Goal: Task Accomplishment & Management: Manage account settings

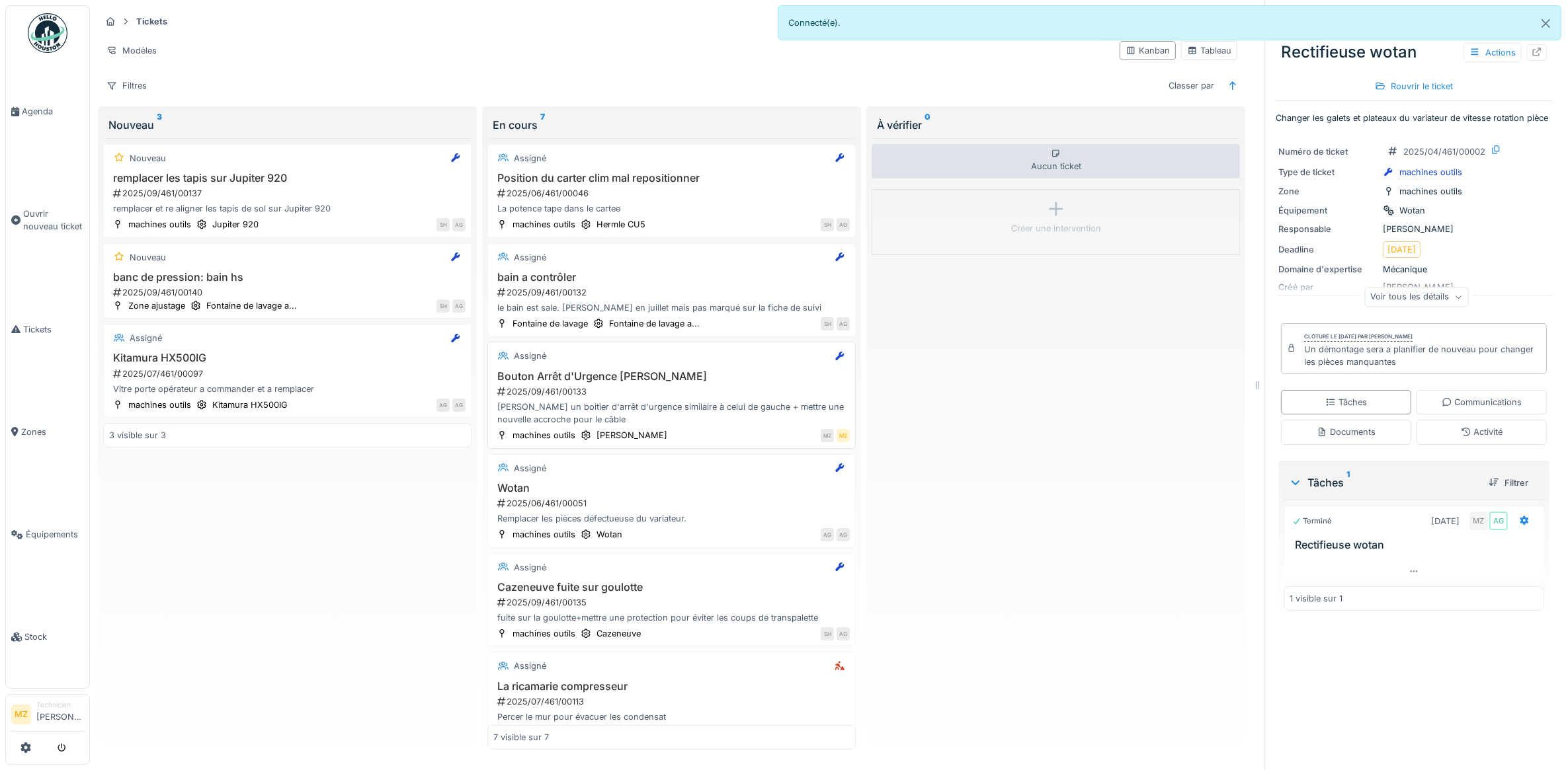
click at [682, 407] on div "[PERSON_NAME] un boitier d'arrêt d'urgence similaire à celui de gauche + mettre…" at bounding box center [671, 412] width 356 height 25
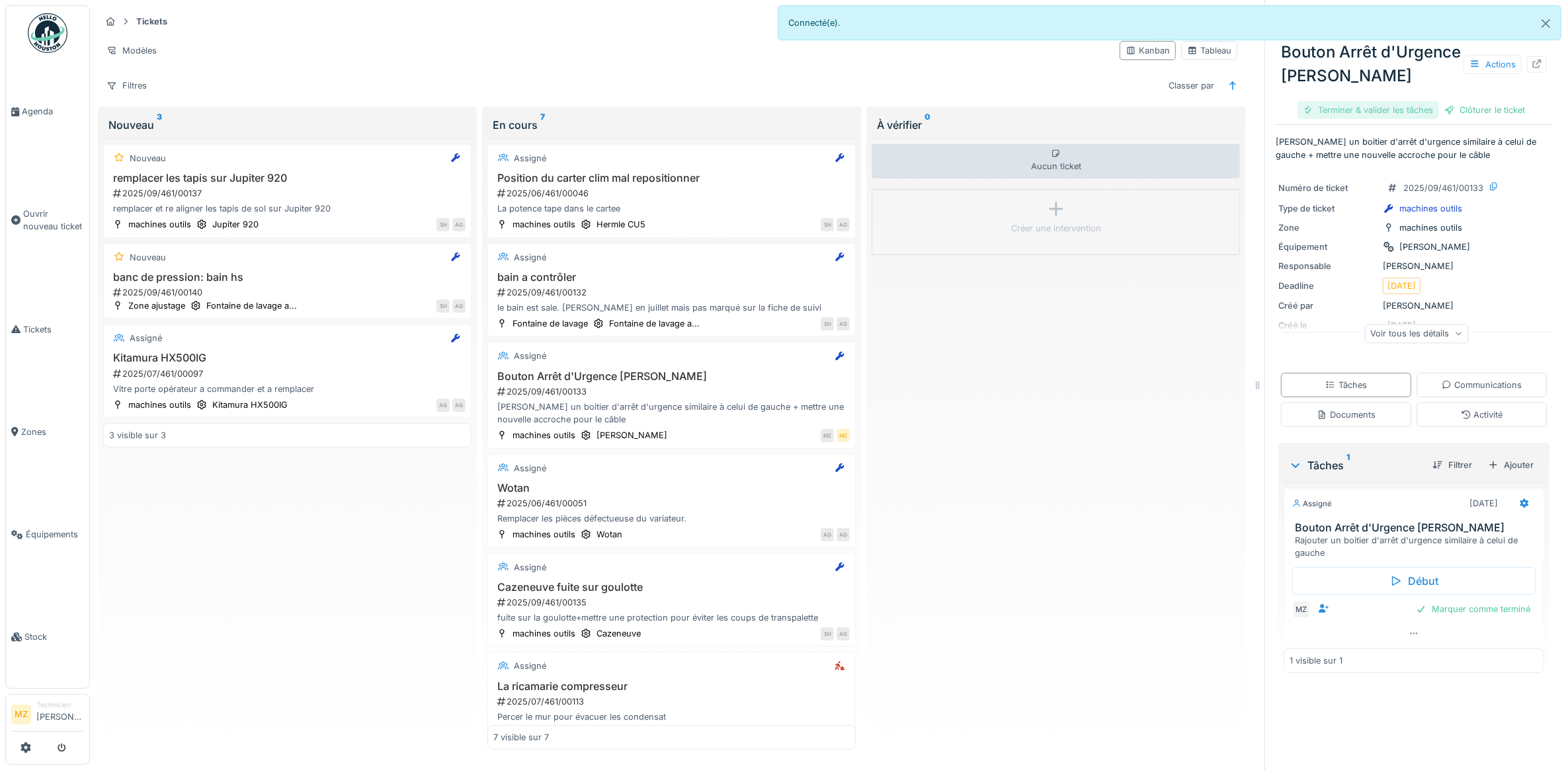
click at [1334, 119] on div "Terminer & valider les tâches" at bounding box center [1369, 110] width 141 height 18
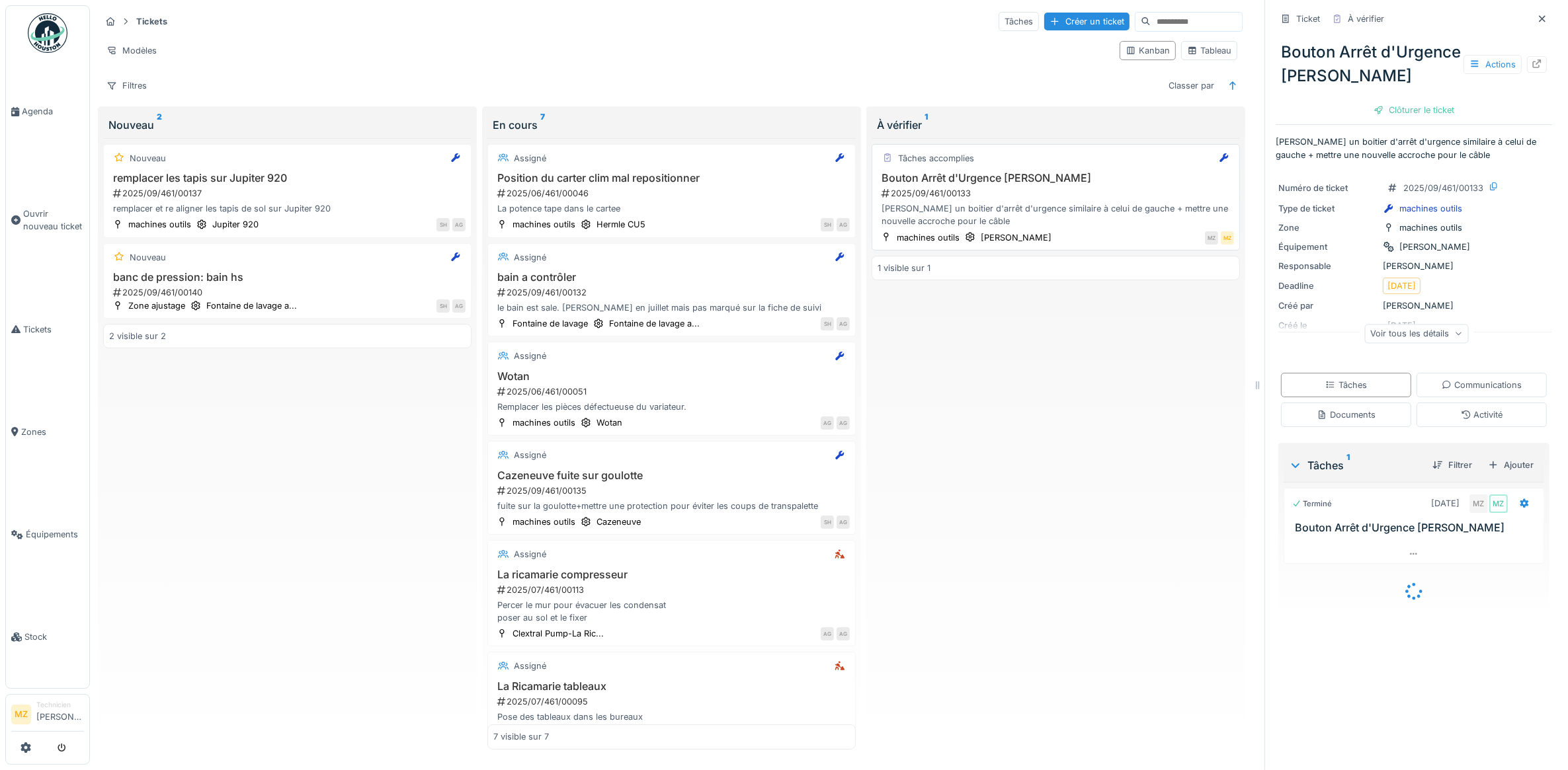
click at [1067, 199] on div "2025/09/461/00133" at bounding box center [1057, 193] width 354 height 13
click at [1155, 176] on h3 "Bouton Arrêt d'Urgence [PERSON_NAME]" at bounding box center [1056, 178] width 356 height 13
click at [1532, 68] on icon at bounding box center [1537, 63] width 11 height 8
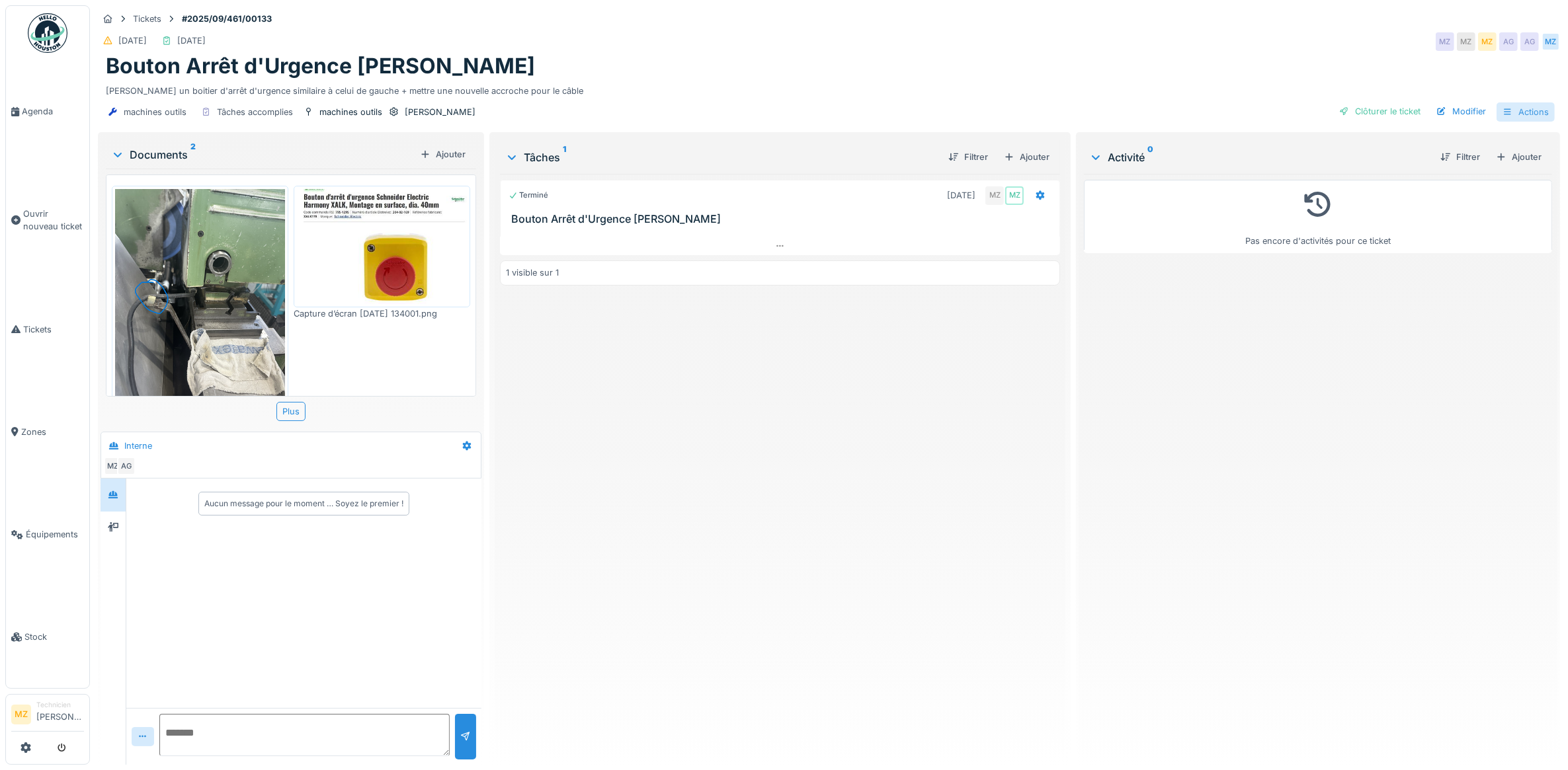
click at [1508, 107] on div "Actions" at bounding box center [1525, 112] width 58 height 20
click at [1298, 316] on div "Pas encore d'activités pour ce ticket" at bounding box center [1318, 464] width 468 height 581
click at [1035, 201] on div at bounding box center [1040, 195] width 11 height 13
click at [1088, 300] on div "Rouvrir" at bounding box center [1080, 297] width 114 height 20
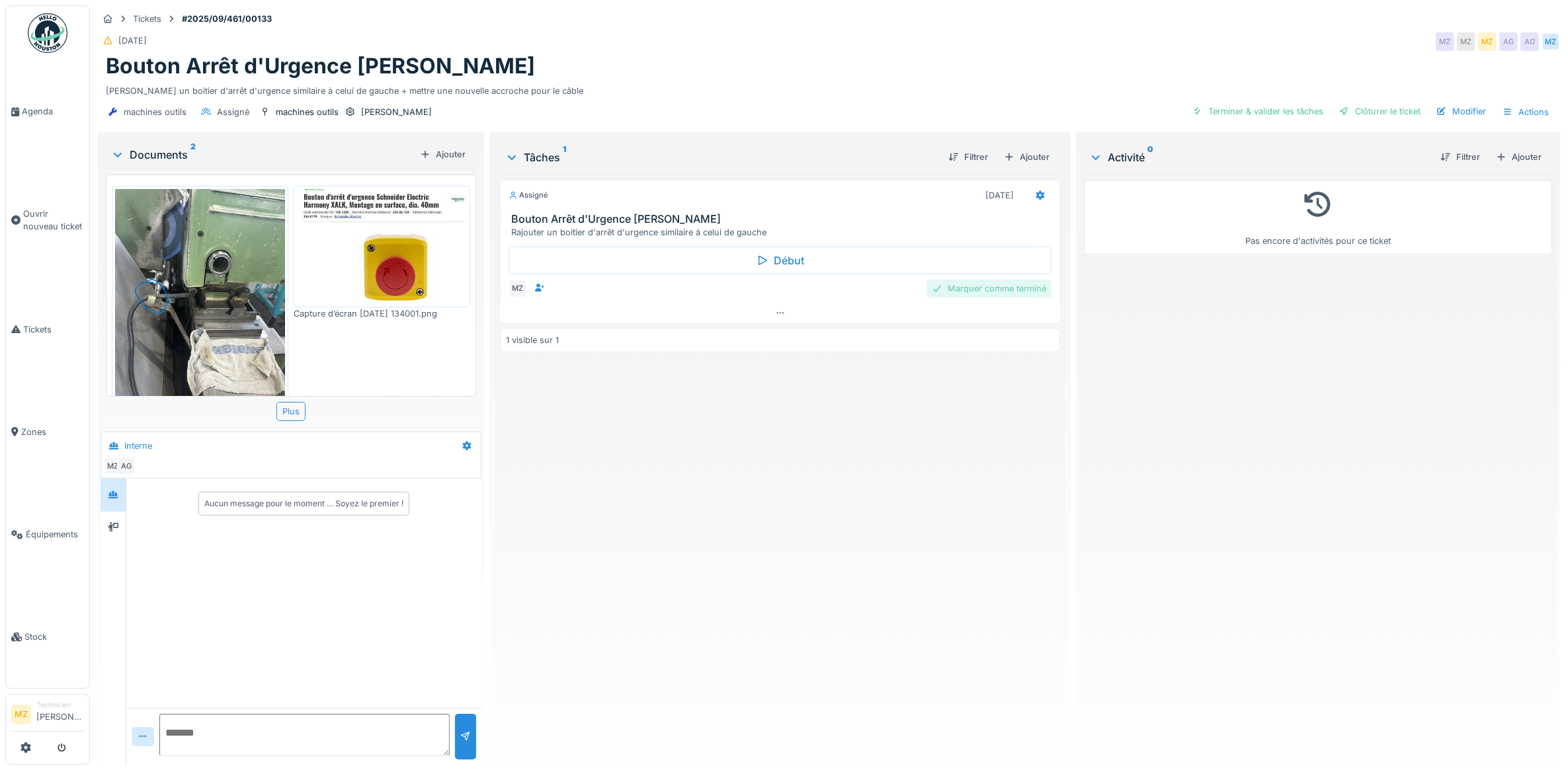
click at [971, 291] on div "Marquer comme terminé" at bounding box center [989, 288] width 125 height 18
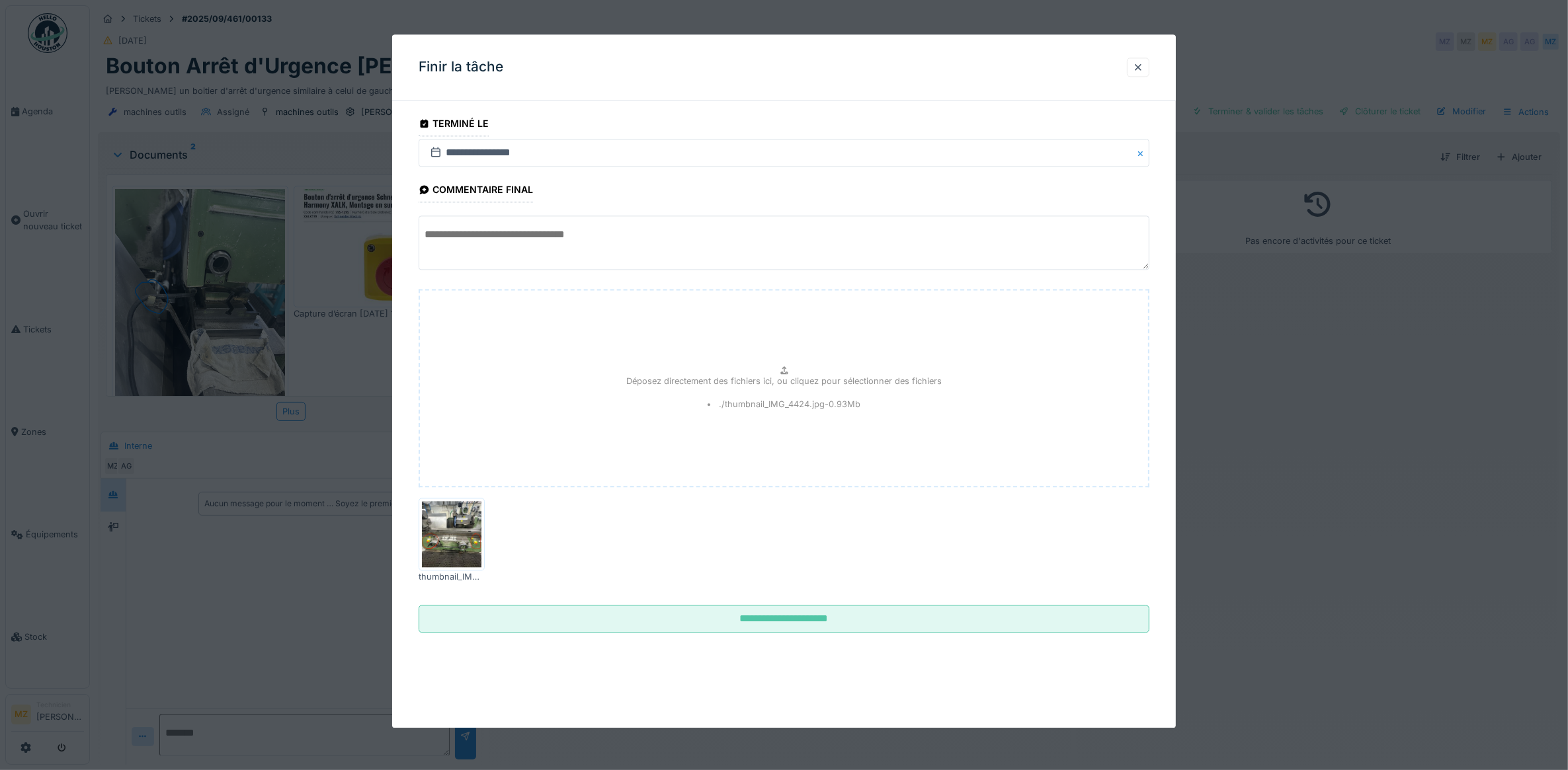
click at [559, 250] on textarea at bounding box center [784, 243] width 731 height 54
click at [568, 237] on textarea "**********" at bounding box center [784, 243] width 731 height 54
drag, startPoint x: 650, startPoint y: 232, endPoint x: 371, endPoint y: 206, distance: 280.2
click at [371, 206] on div "**********" at bounding box center [829, 385] width 1479 height 770
type textarea "**********"
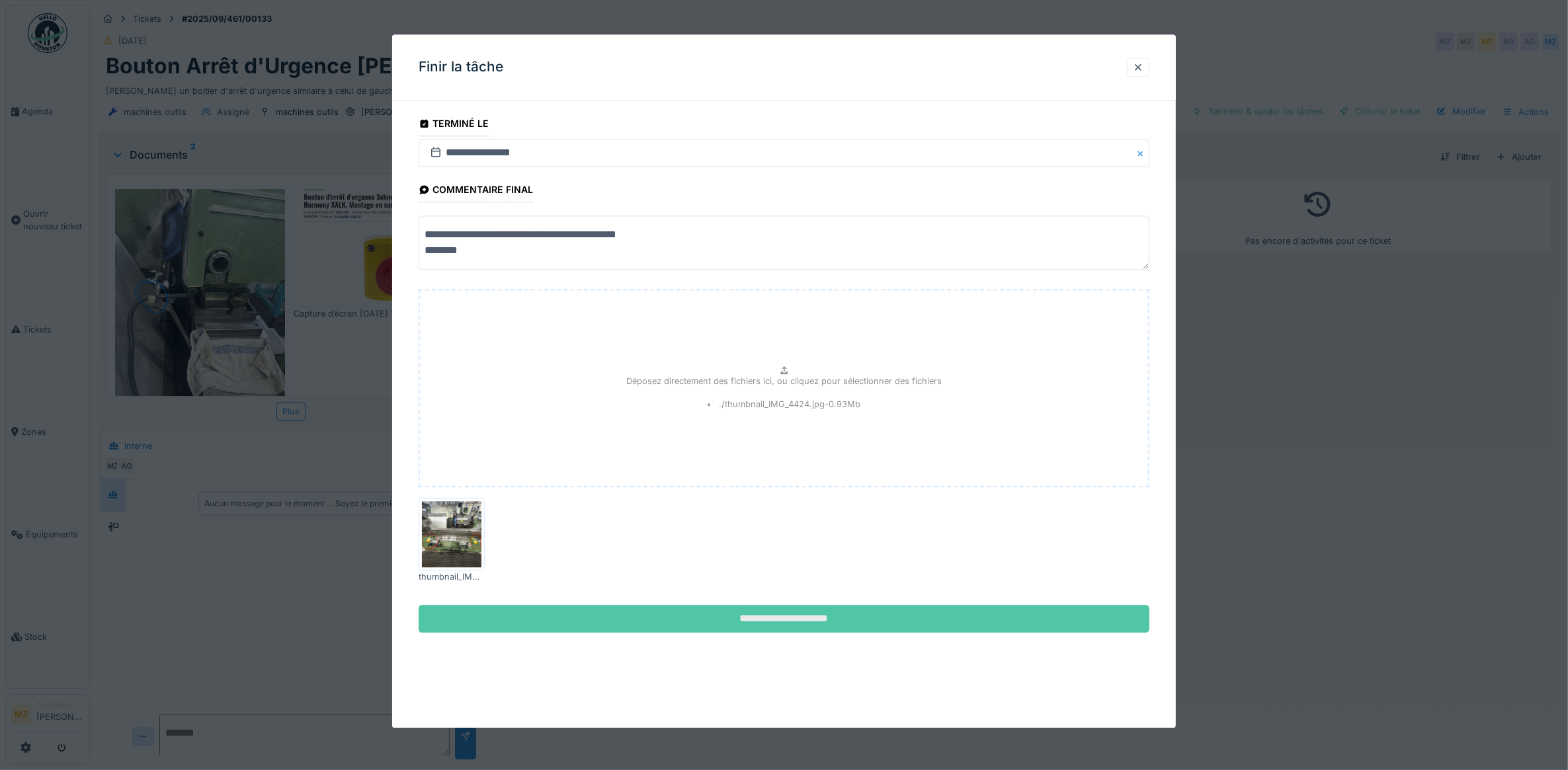
drag, startPoint x: 749, startPoint y: 642, endPoint x: 756, endPoint y: 617, distance: 26.0
click at [749, 640] on fieldset "**********" at bounding box center [784, 377] width 731 height 532
click at [758, 614] on input "**********" at bounding box center [784, 618] width 731 height 28
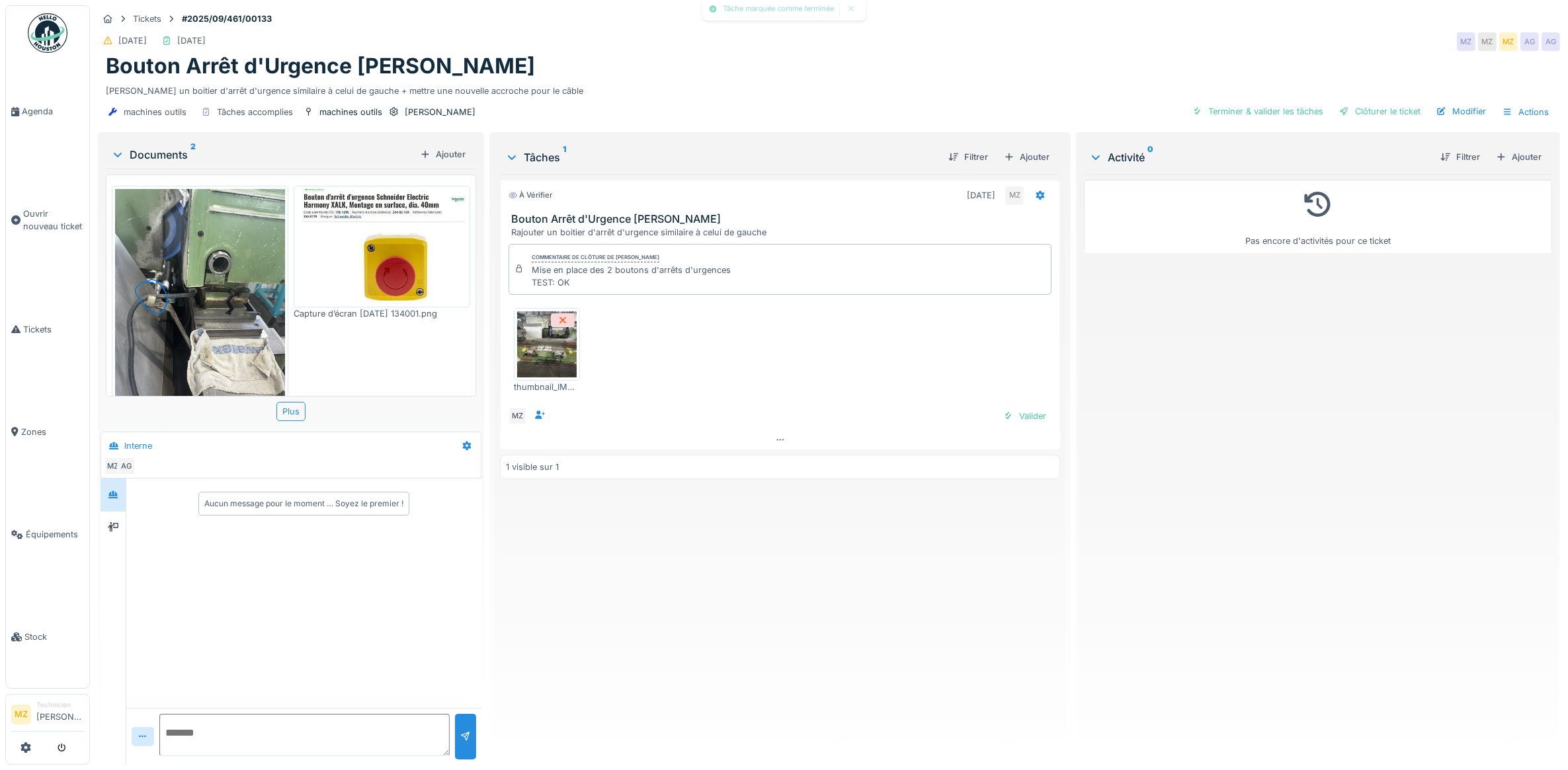
click at [560, 346] on img at bounding box center [546, 344] width 59 height 66
click at [657, 274] on div "Mise en place des 2 boutons d'arrêts d'urgences TEST: OK" at bounding box center [631, 276] width 199 height 25
click at [1035, 205] on div at bounding box center [1040, 195] width 23 height 20
click at [1240, 391] on div "Pas encore d'activités pour ce ticket" at bounding box center [1318, 464] width 468 height 581
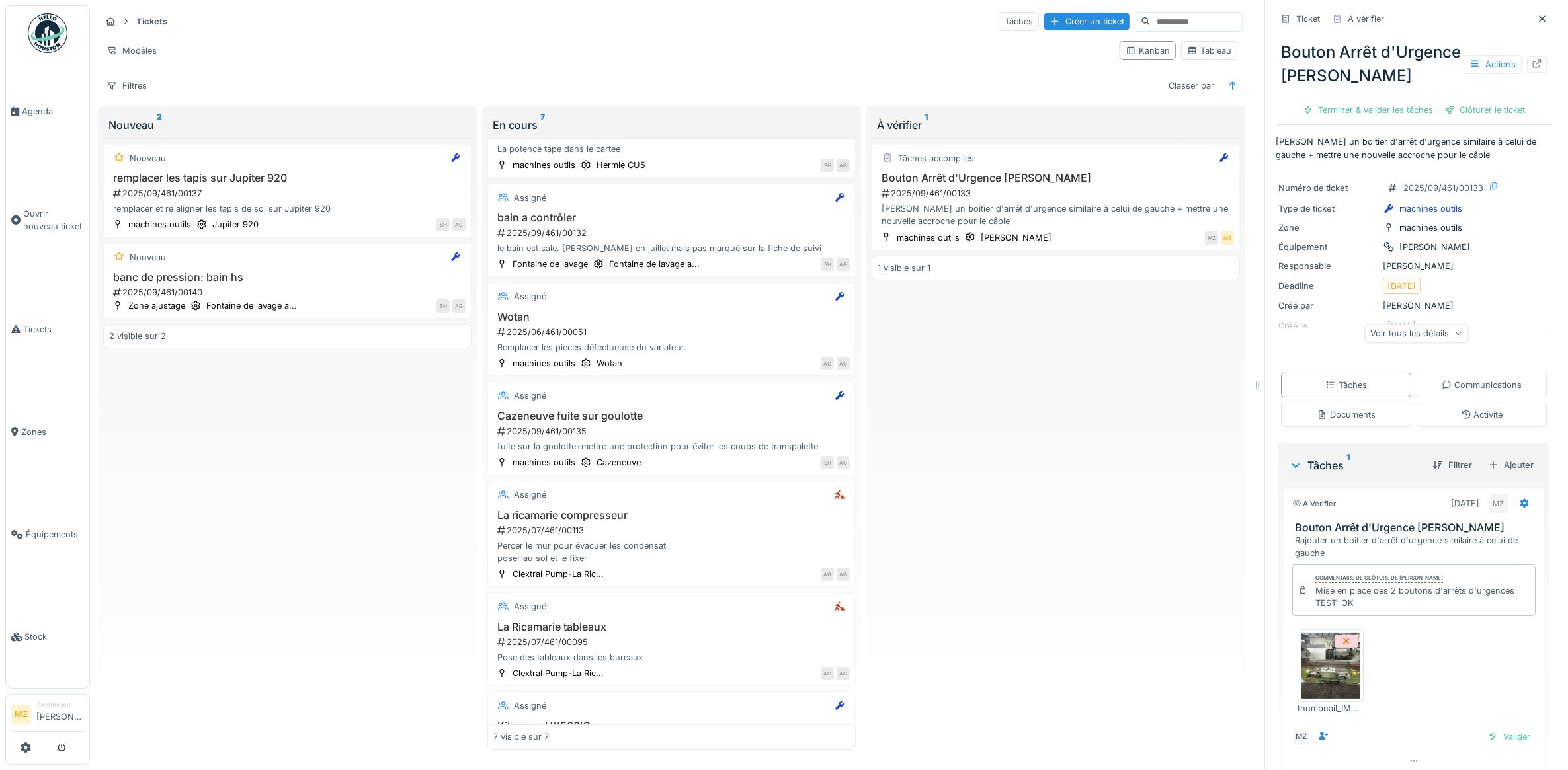
scroll to position [137, 0]
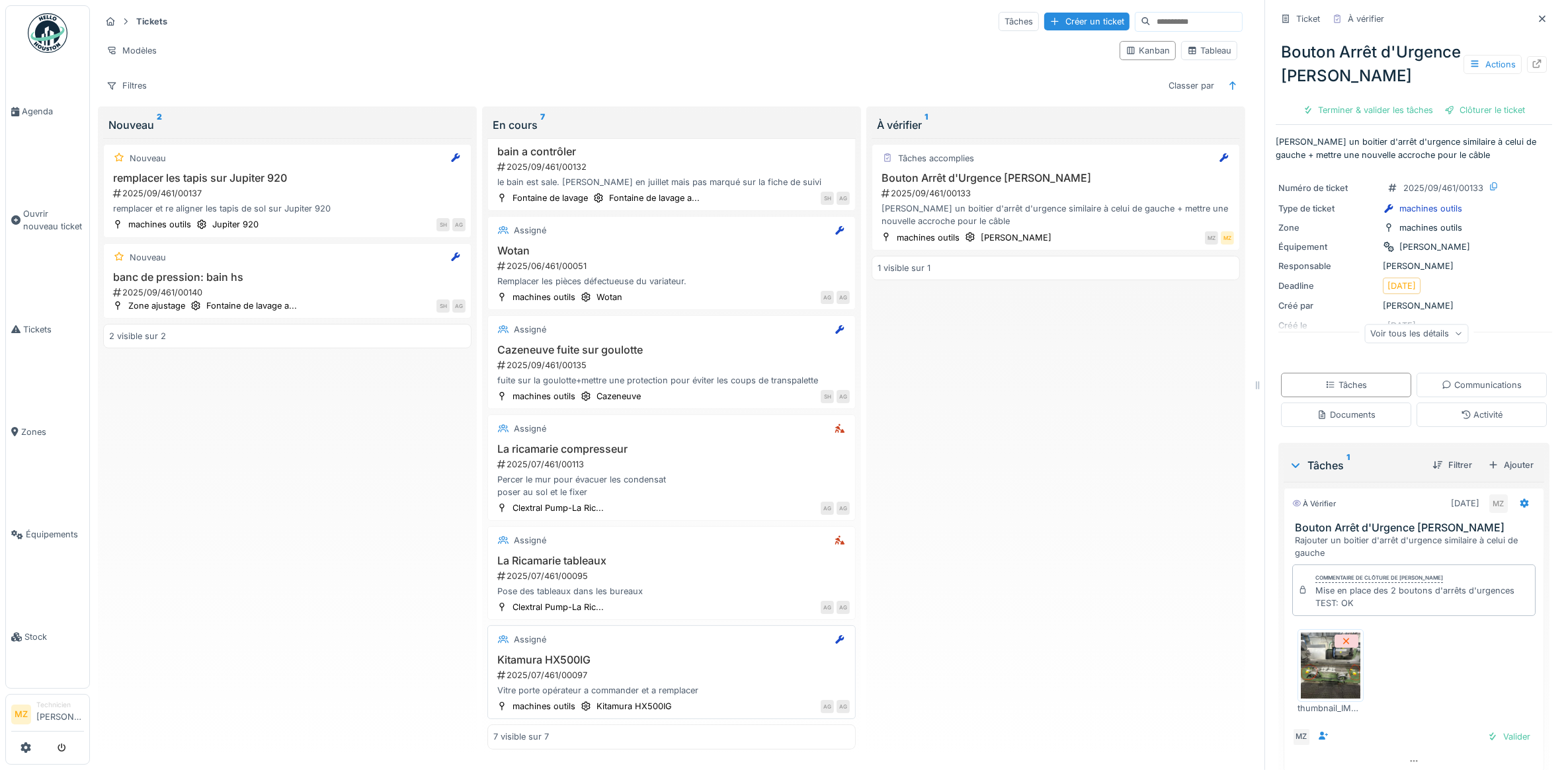
click at [732, 680] on div "2025/07/461/00097" at bounding box center [673, 675] width 354 height 13
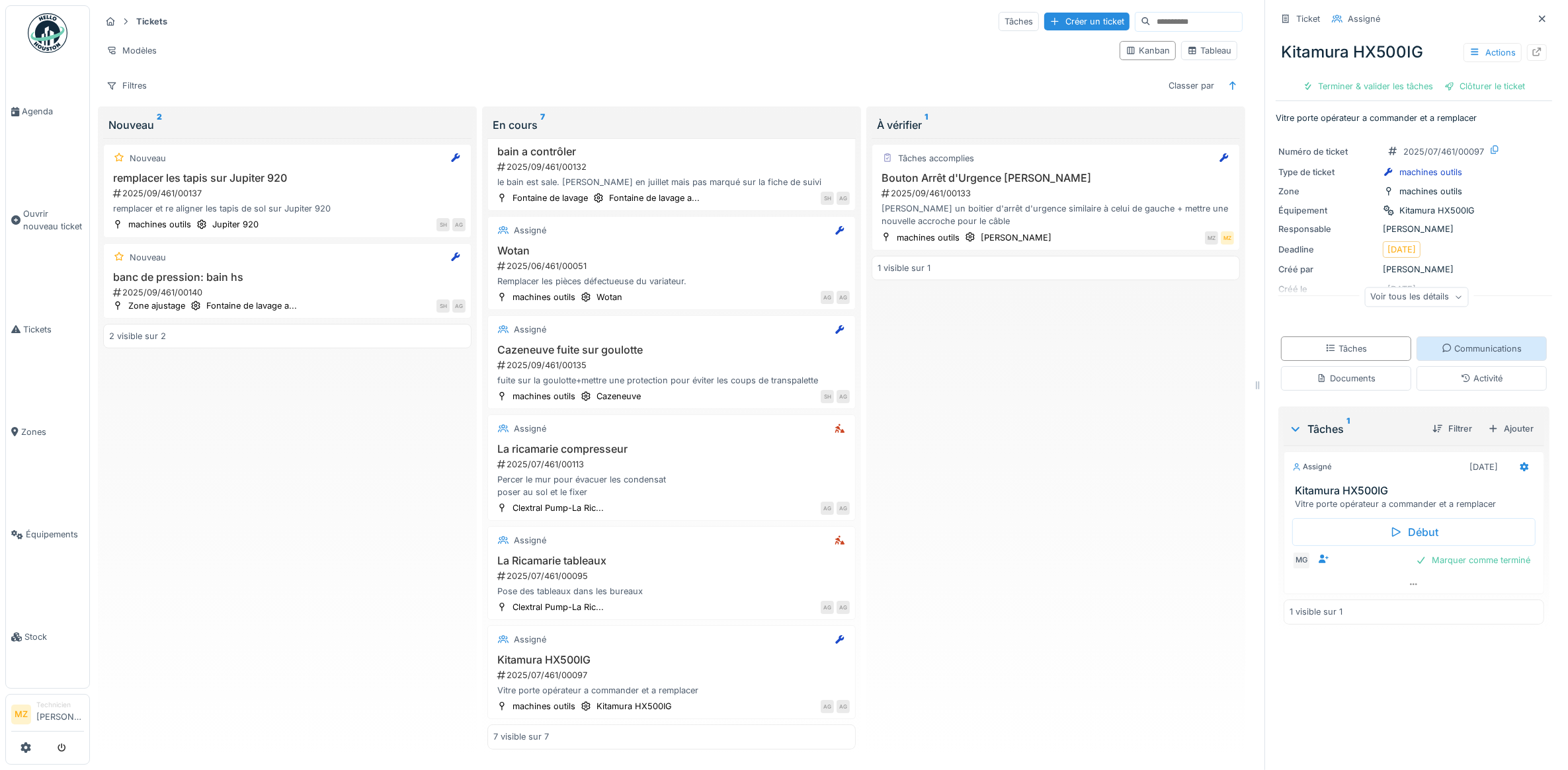
click at [1466, 340] on div "Communications" at bounding box center [1482, 349] width 130 height 25
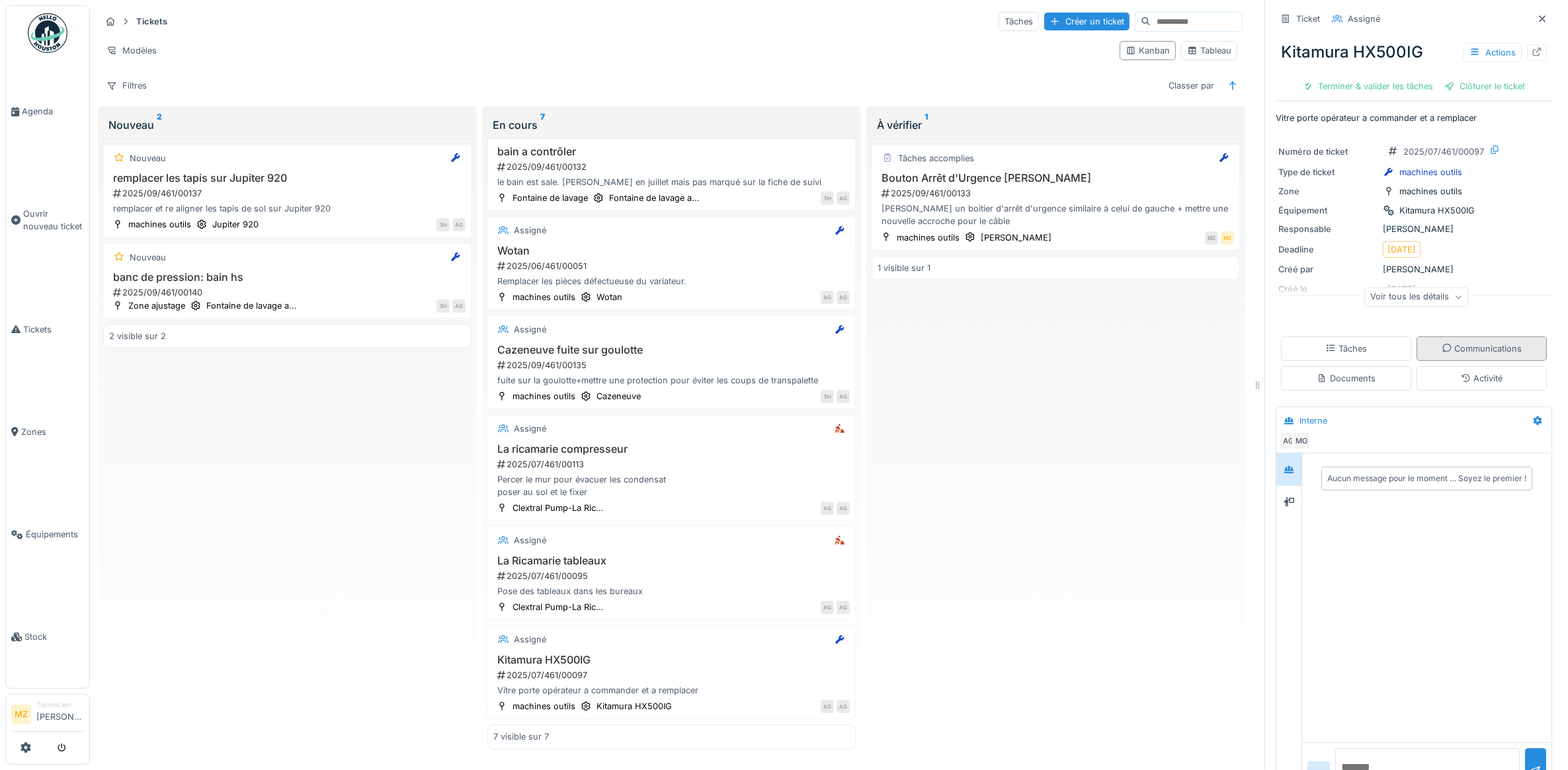
scroll to position [12, 0]
click at [1352, 375] on div "Documents" at bounding box center [1346, 379] width 130 height 25
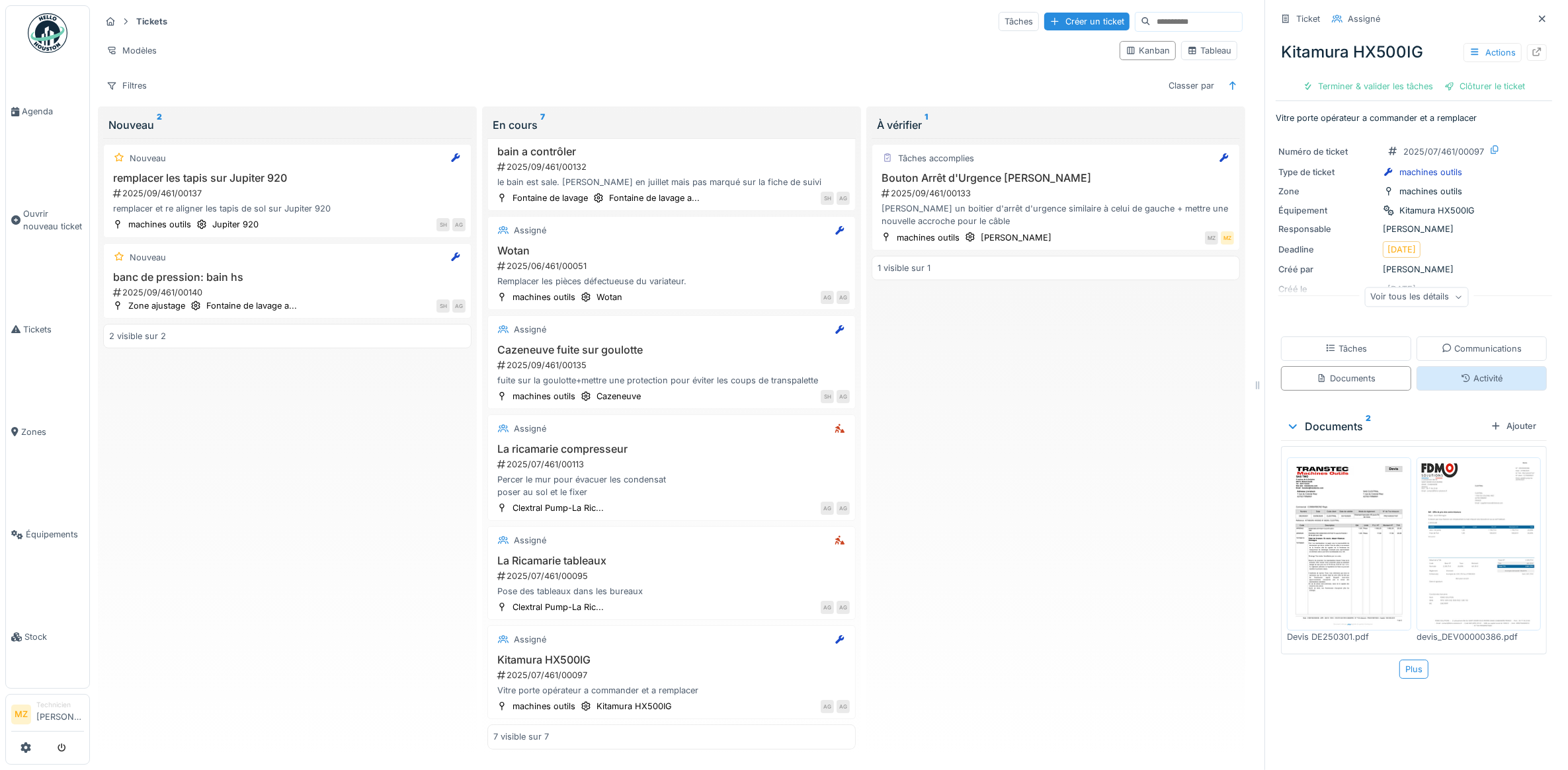
click at [1417, 367] on div "Activité" at bounding box center [1482, 379] width 130 height 25
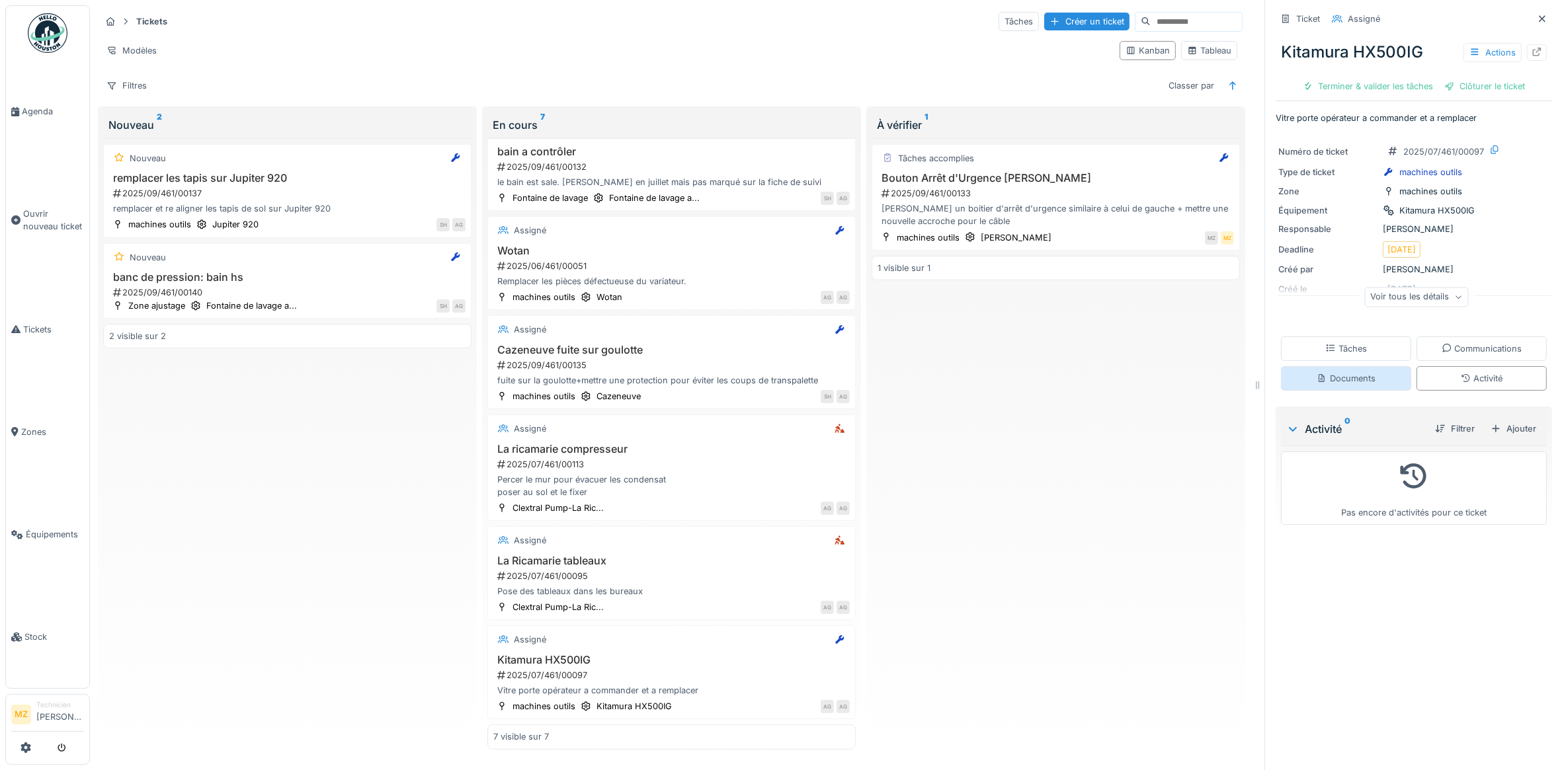
drag, startPoint x: 1382, startPoint y: 421, endPoint x: 1367, endPoint y: 374, distance: 49.3
click at [1370, 394] on div "Ticket Assigné Kitamura HX500IG Actions Terminer & valider les tâches Clôturer …" at bounding box center [1414, 273] width 277 height 546
click at [1367, 367] on div "Documents" at bounding box center [1346, 379] width 130 height 25
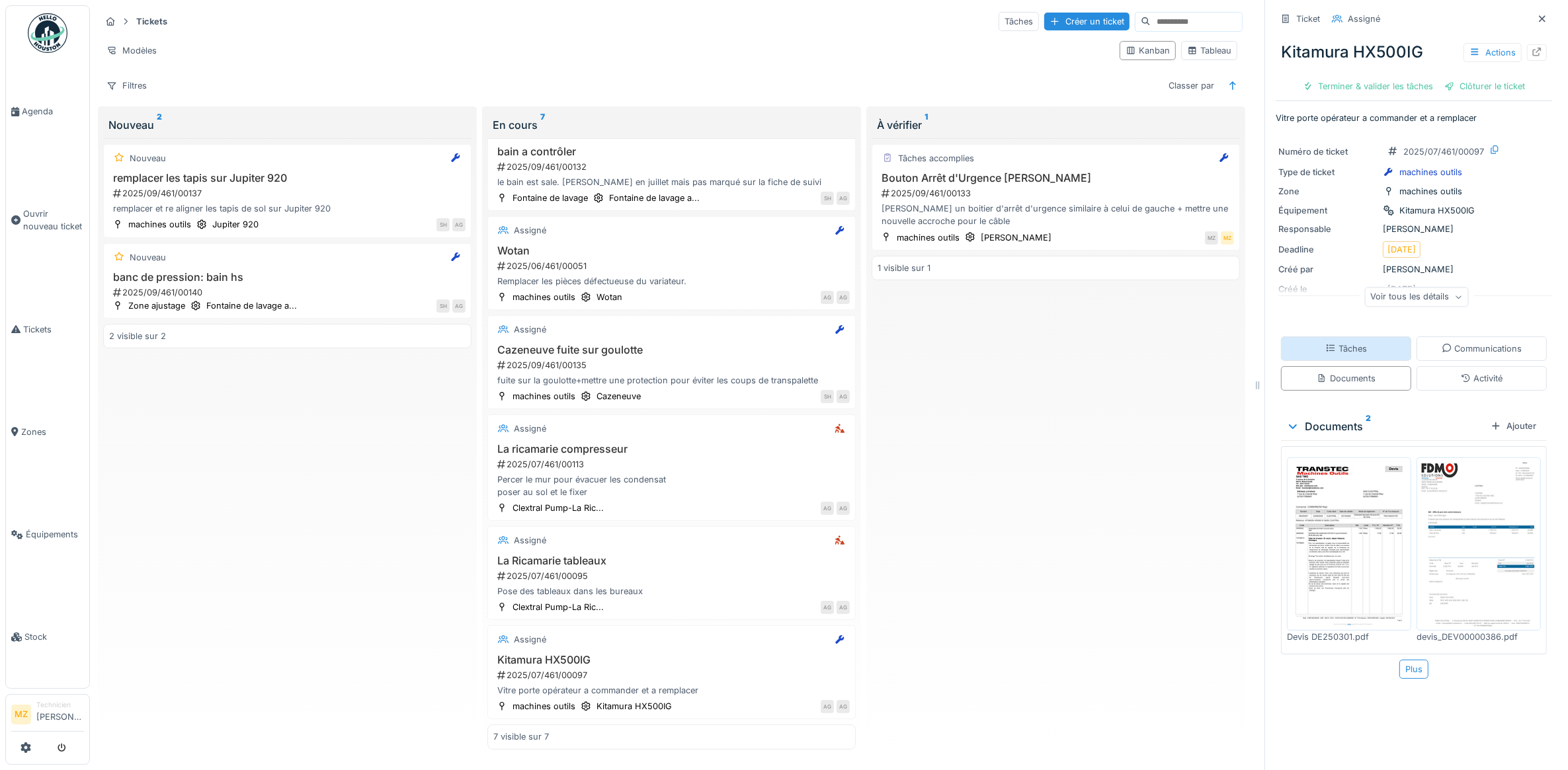
click at [1355, 344] on div "Tâches" at bounding box center [1346, 349] width 130 height 25
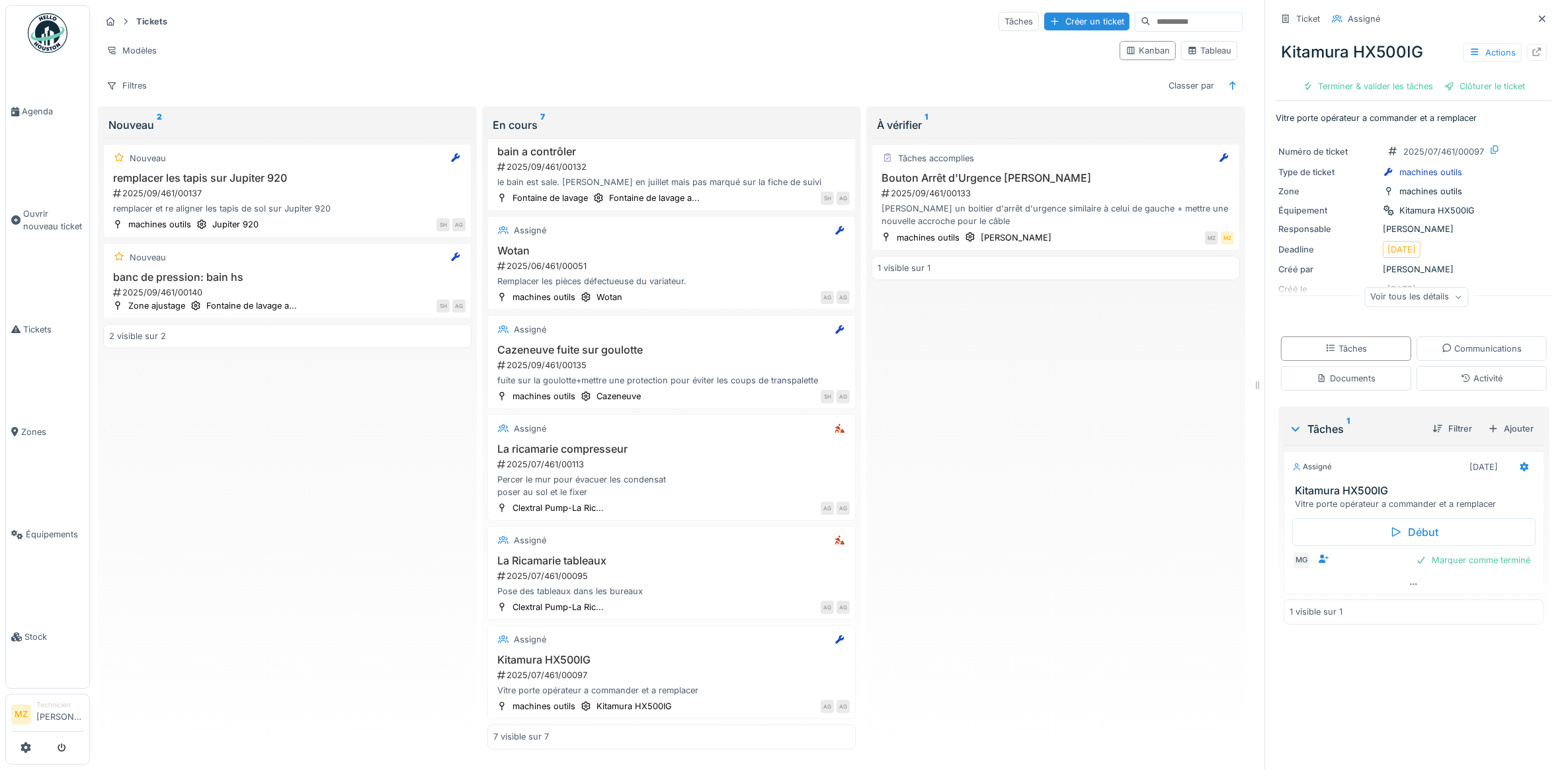
click at [1418, 296] on div "Voir tous les détails" at bounding box center [1417, 299] width 277 height 42
click at [1414, 288] on div "Voir tous les détails" at bounding box center [1417, 297] width 104 height 20
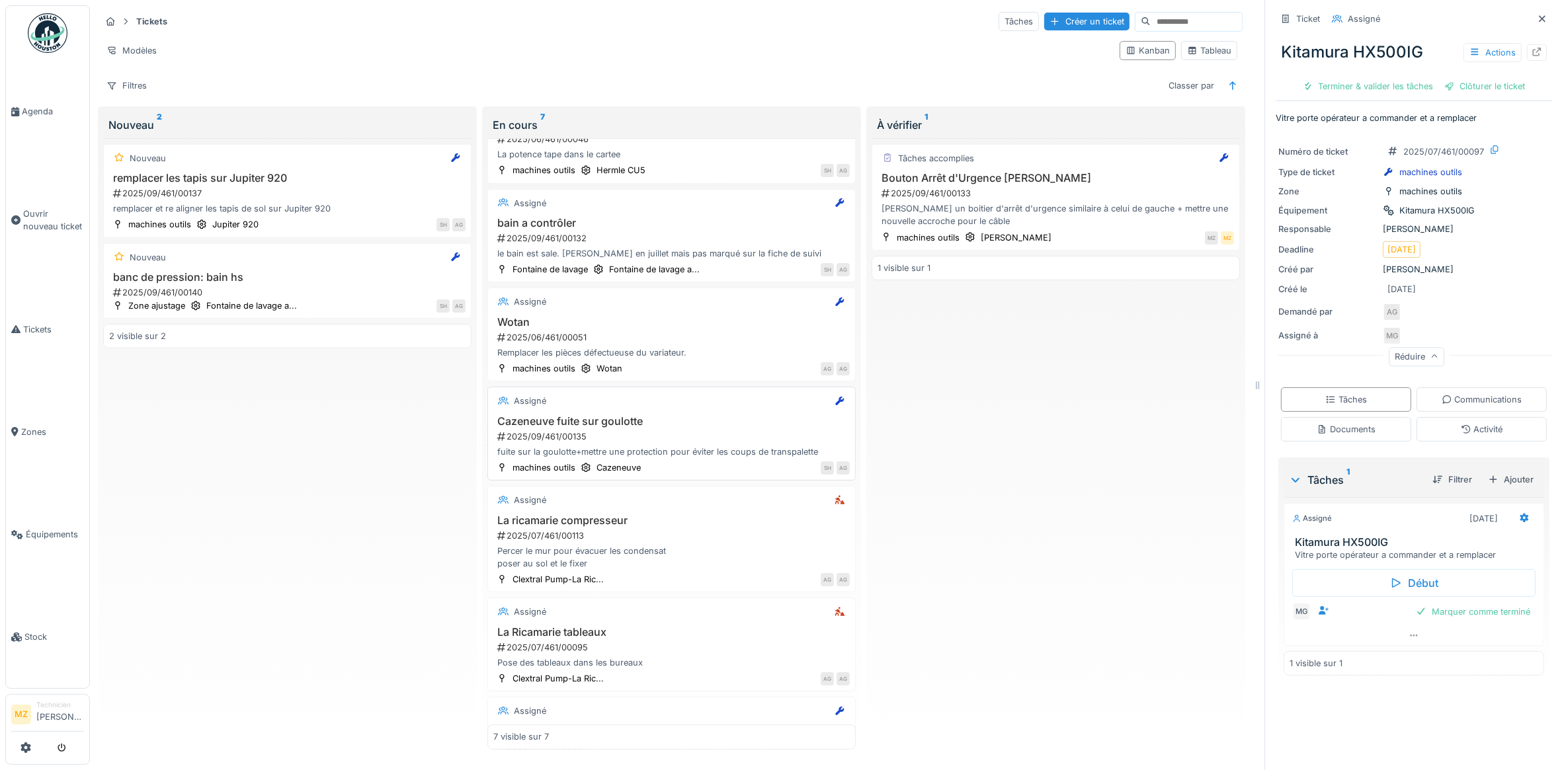
scroll to position [0, 0]
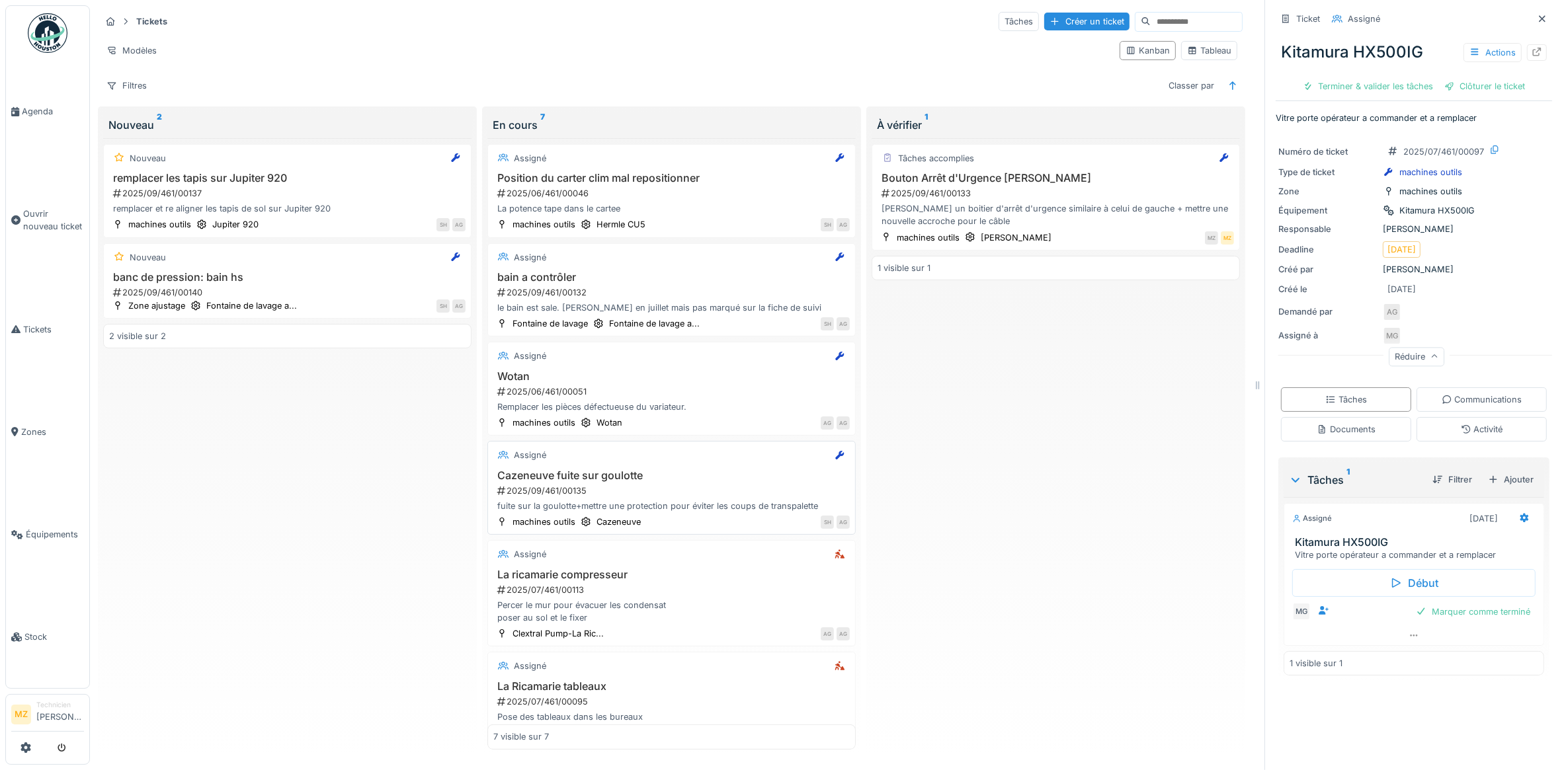
click at [695, 500] on div "fuite sur la goulotte+mettre une protection pour éviter les coups de transpalet…" at bounding box center [671, 506] width 356 height 13
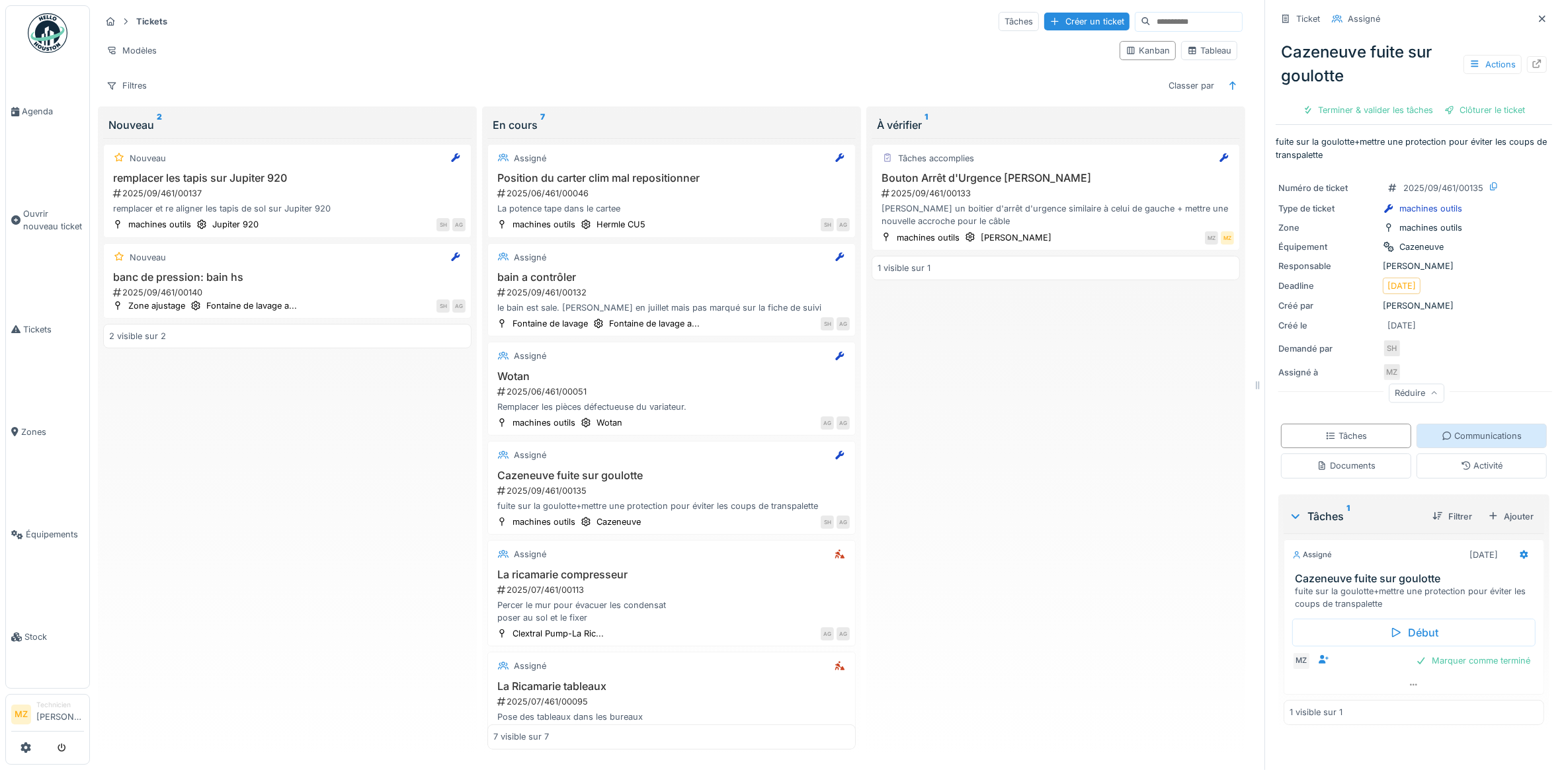
click at [1463, 432] on div "Communications" at bounding box center [1482, 436] width 80 height 13
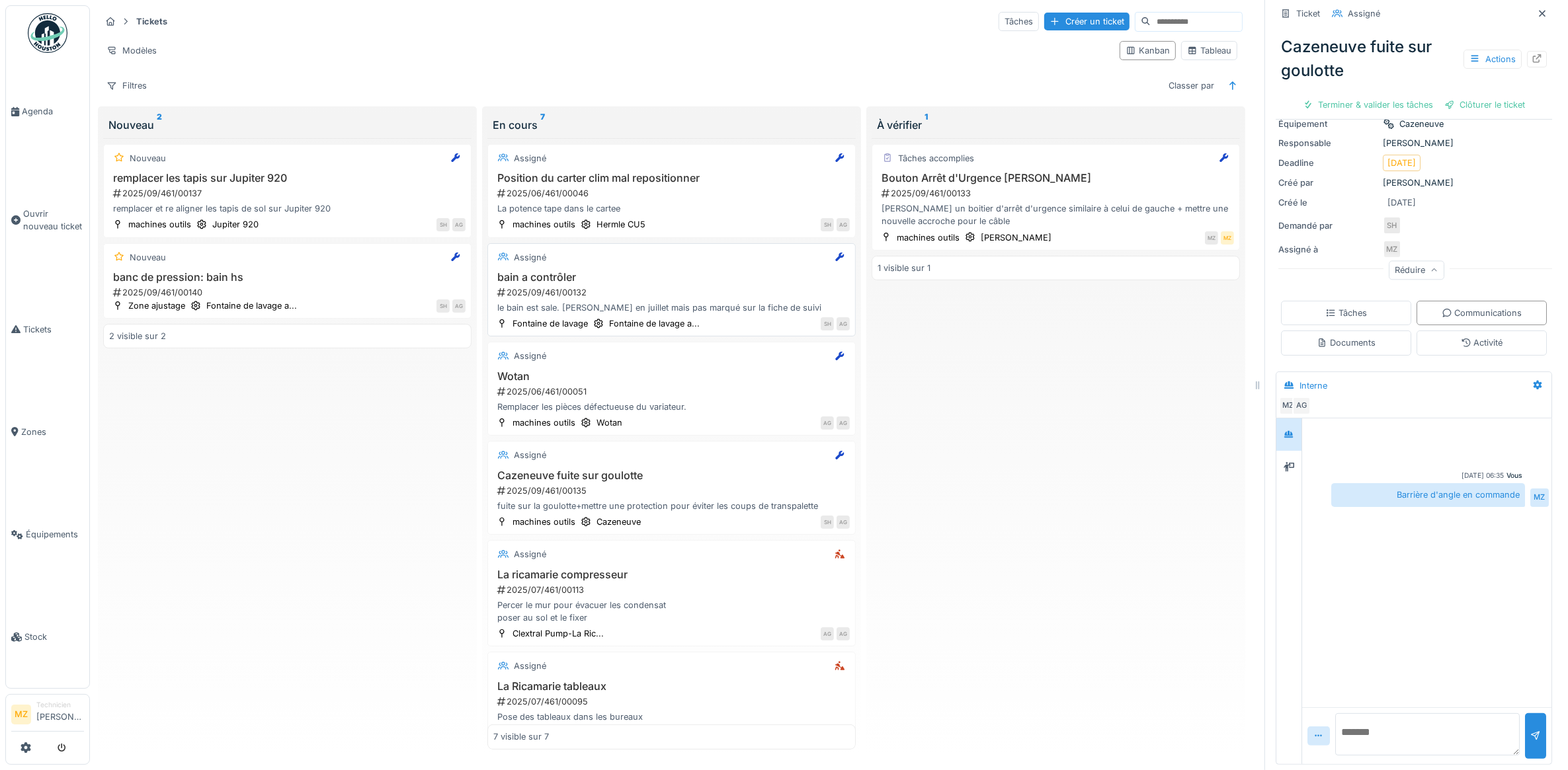
click at [701, 288] on div "bain a contrôler 2025/09/461/00132 le bain est sale. vidanger en juillet mais p…" at bounding box center [671, 293] width 356 height 44
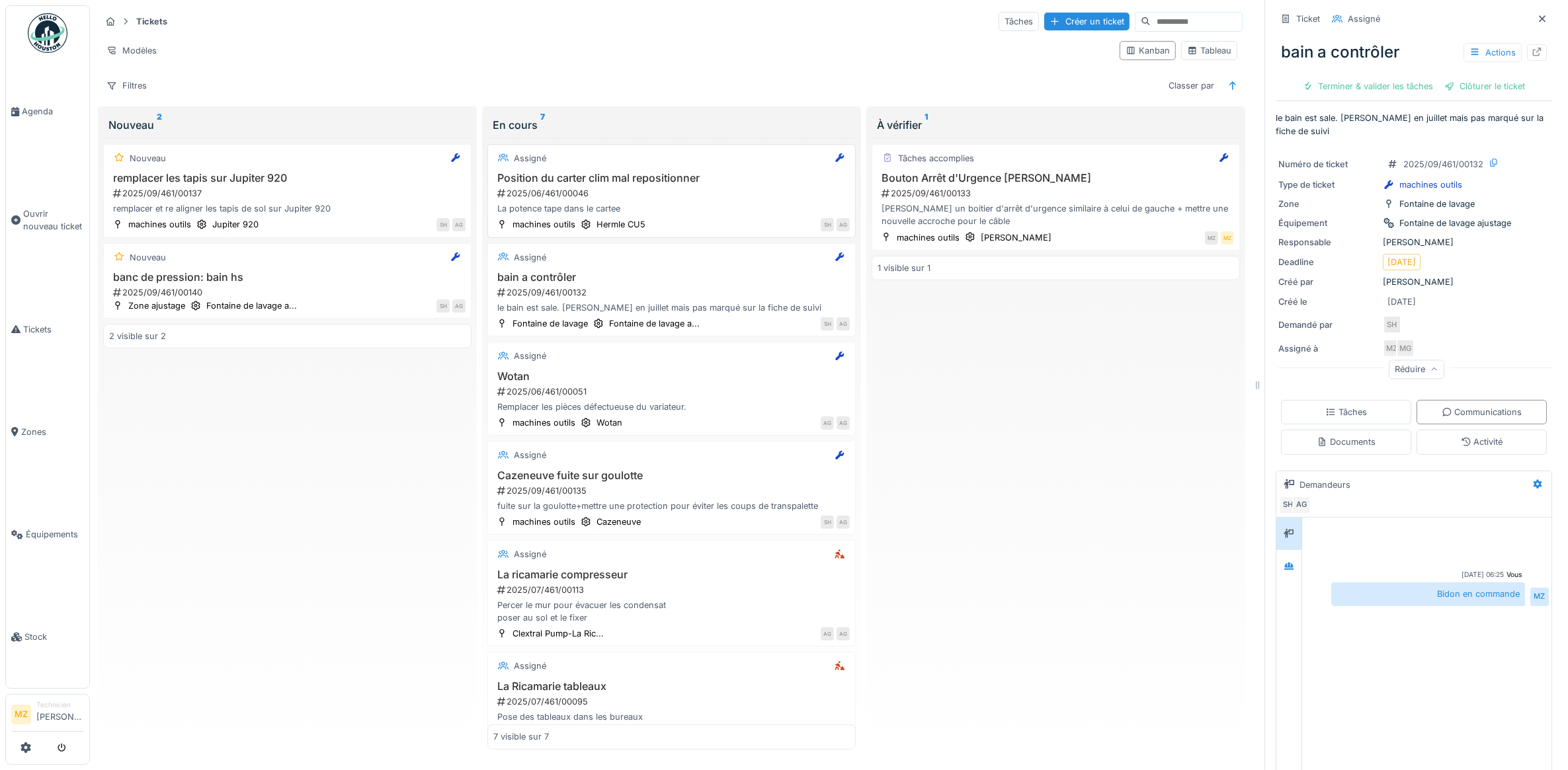
click at [744, 213] on div "La potence tape dans le cartee" at bounding box center [671, 208] width 356 height 13
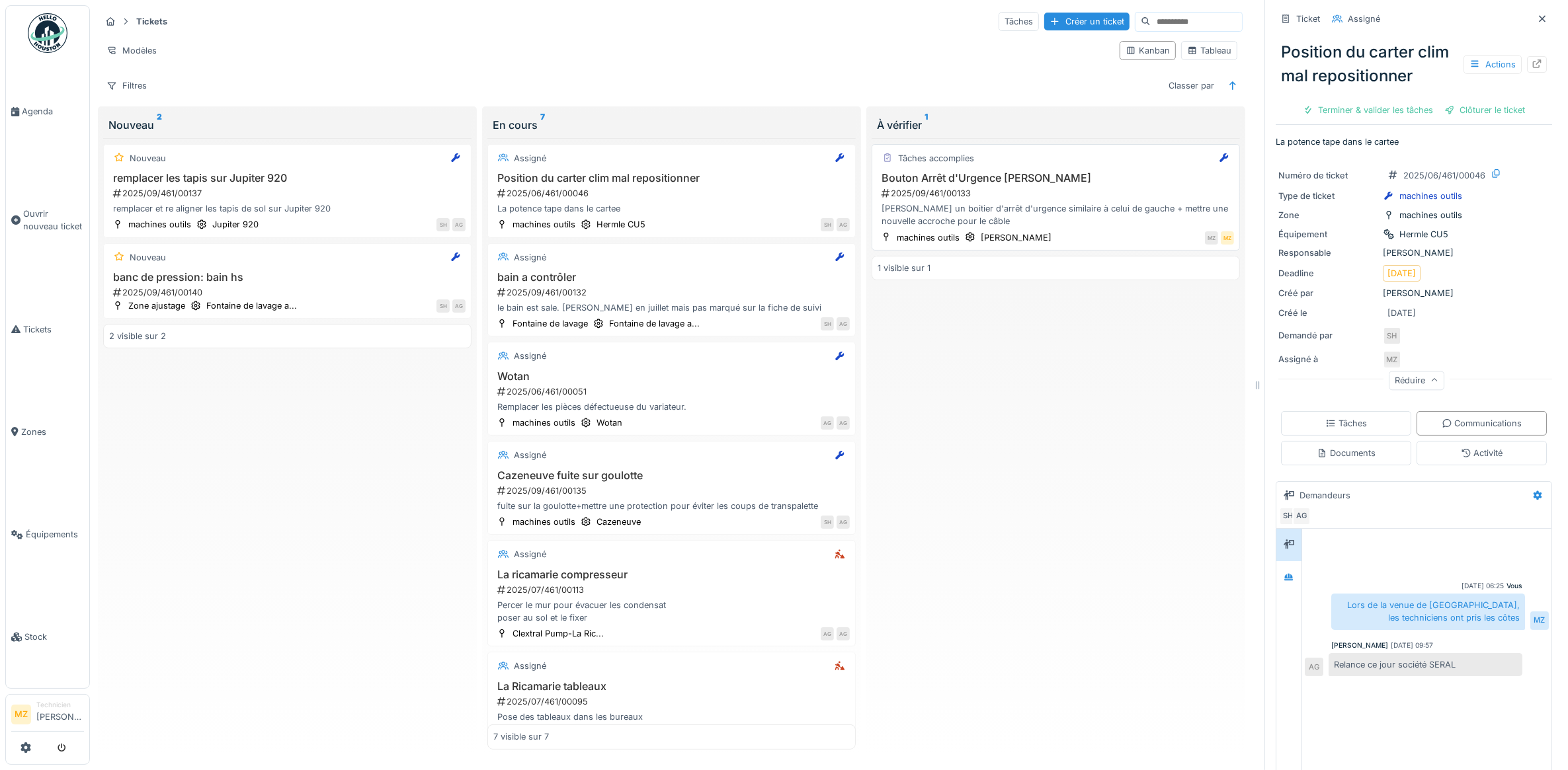
click at [1073, 207] on div "Rajouter un boitier d'arrêt d'urgence similaire à celui de gauche + mettre une …" at bounding box center [1056, 214] width 356 height 25
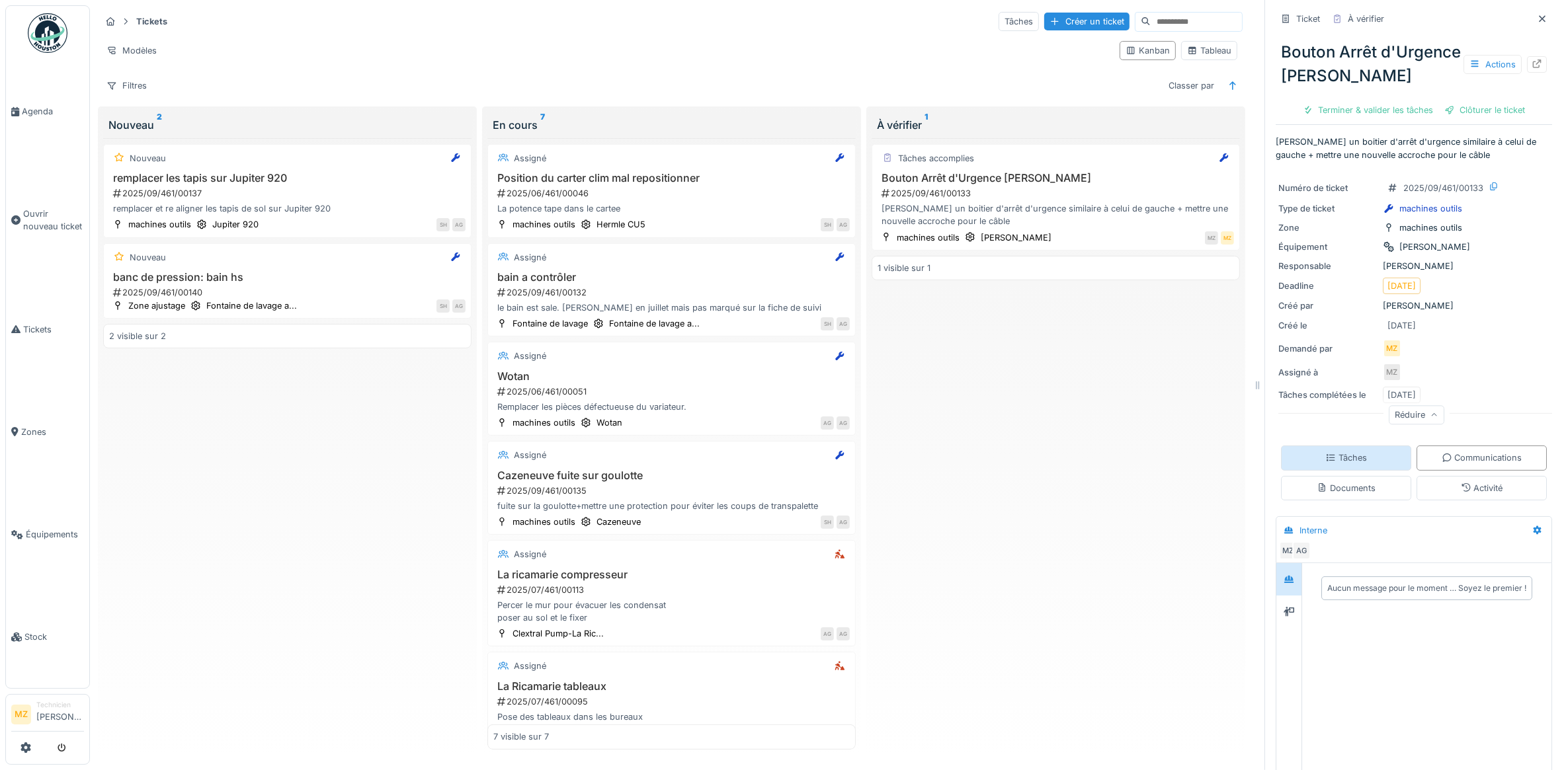
click at [1361, 470] on div "Tâches" at bounding box center [1346, 457] width 130 height 25
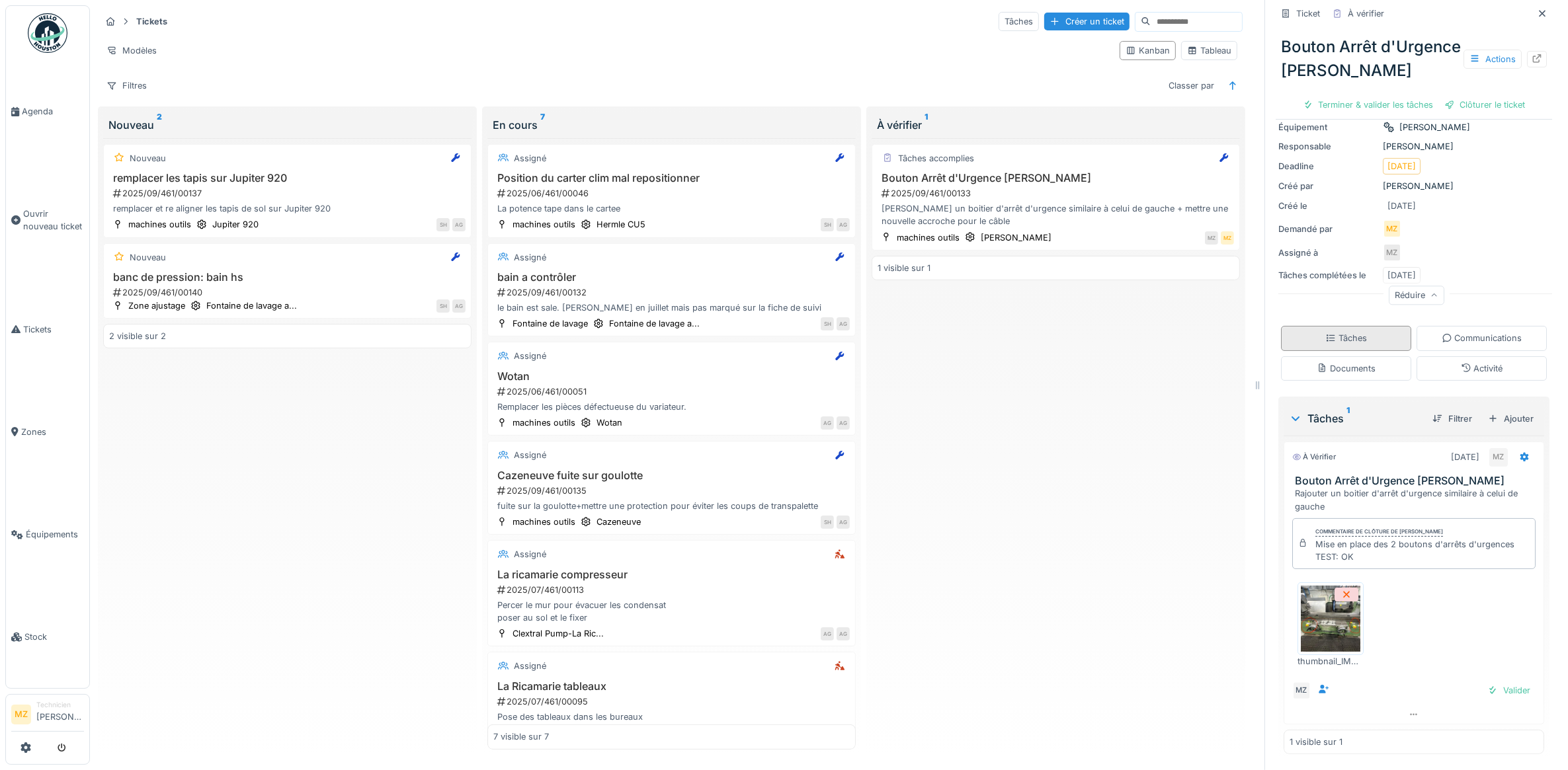
scroll to position [149, 0]
click at [1315, 605] on img at bounding box center [1330, 619] width 59 height 66
click at [1342, 619] on img at bounding box center [1330, 619] width 59 height 66
click at [1359, 356] on div "Documents" at bounding box center [1346, 368] width 130 height 25
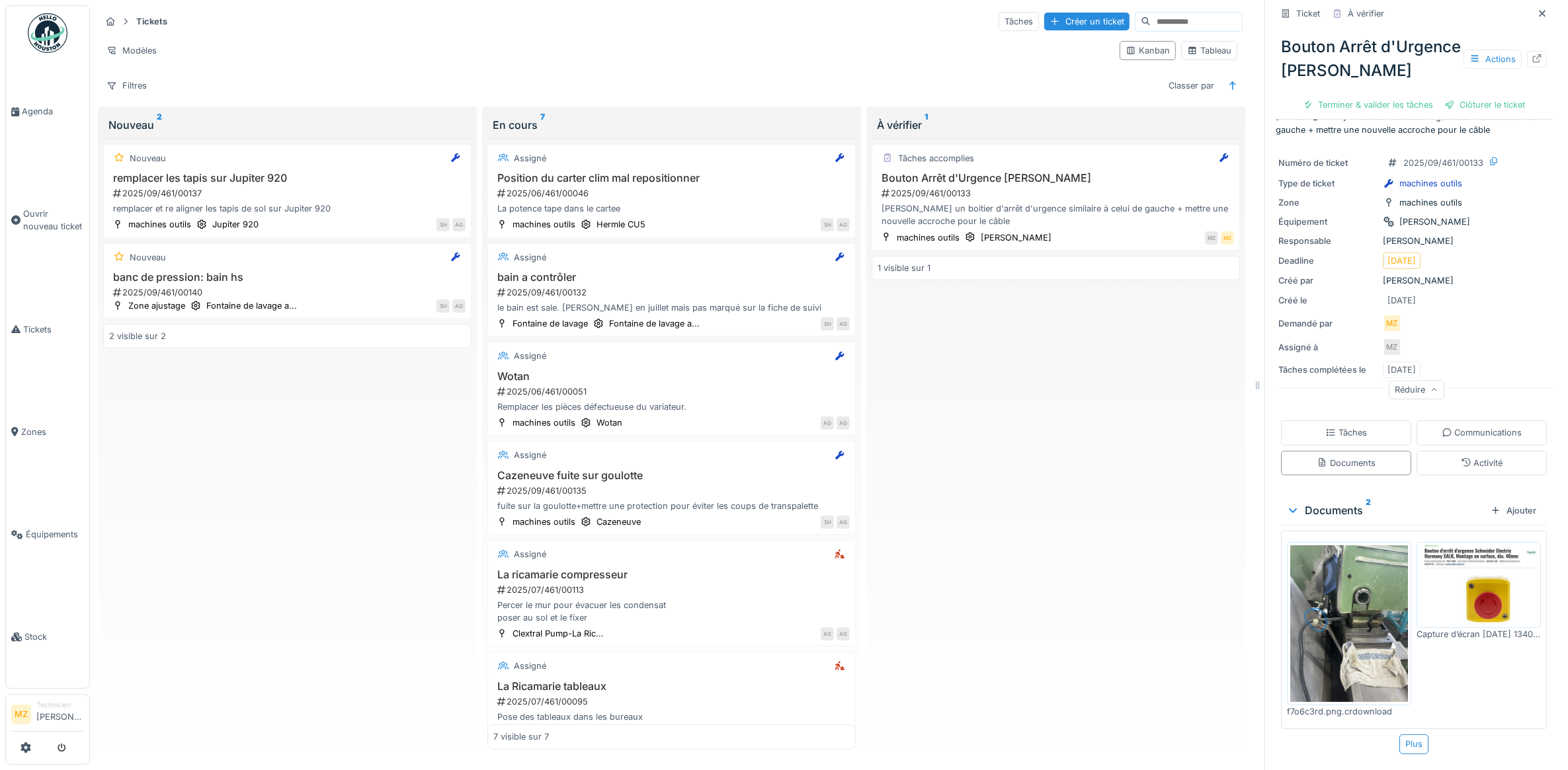
scroll to position [0, 0]
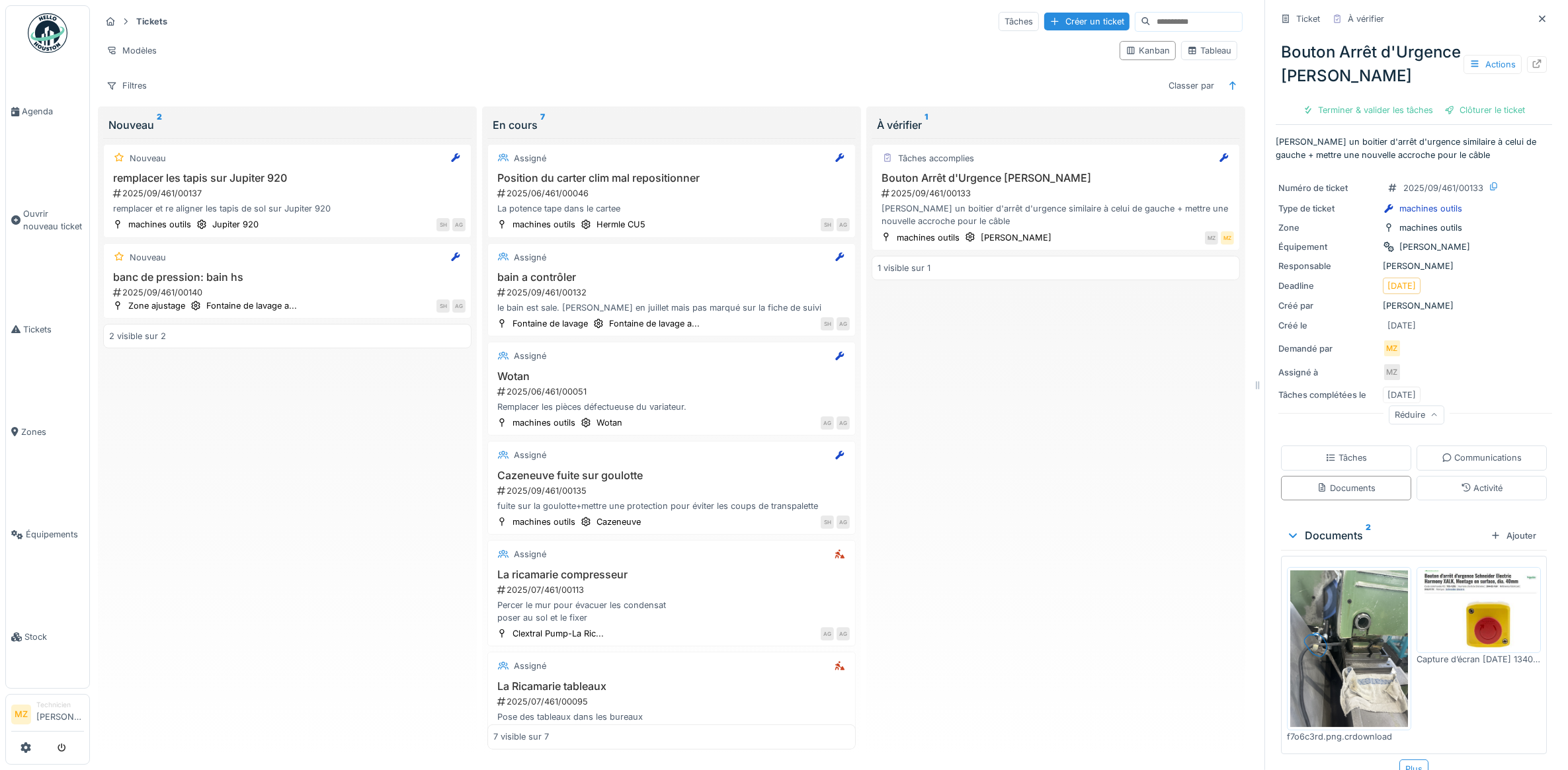
click at [1476, 622] on img at bounding box center [1479, 610] width 118 height 80
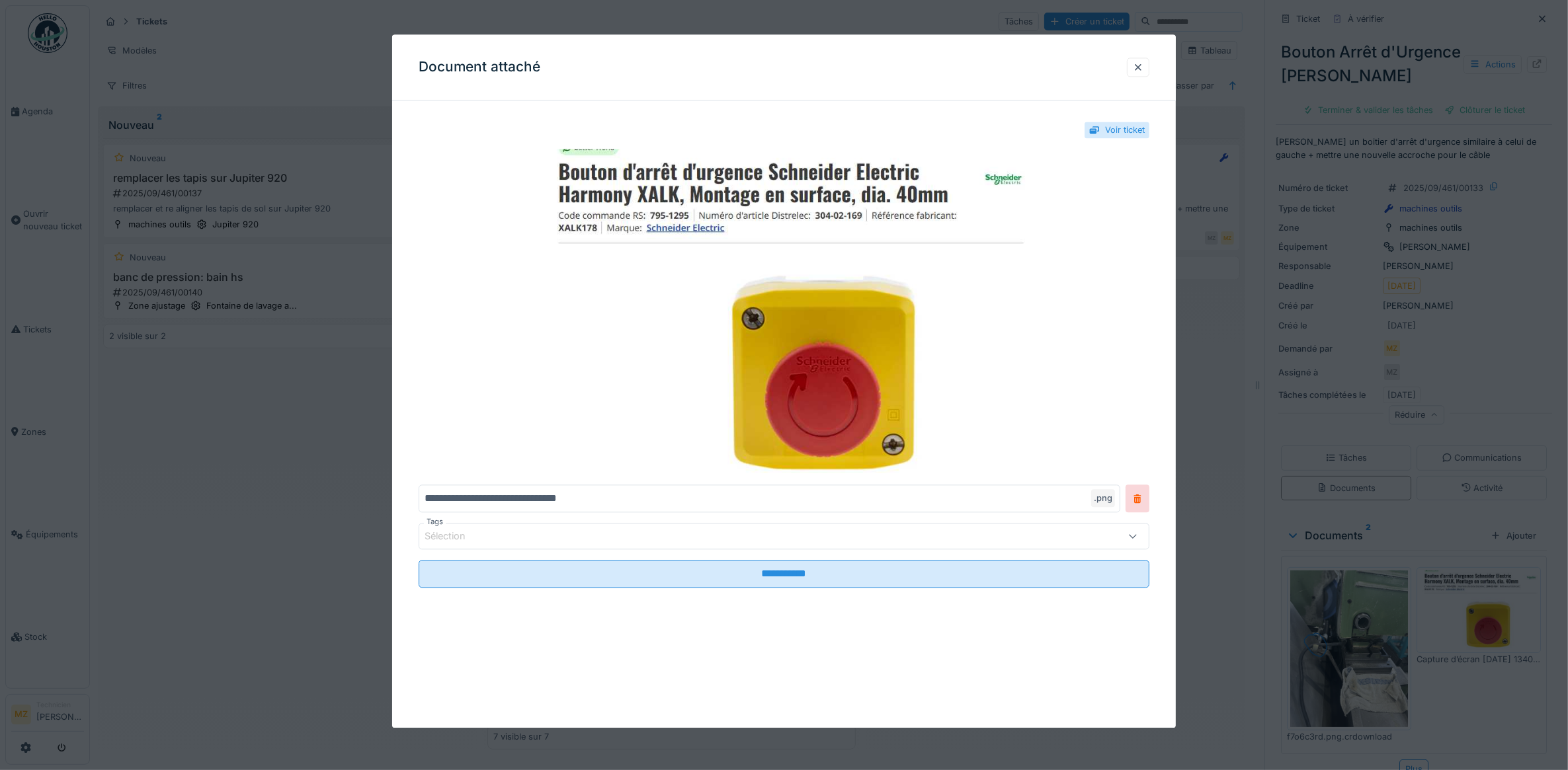
click at [1209, 576] on div at bounding box center [784, 385] width 1568 height 770
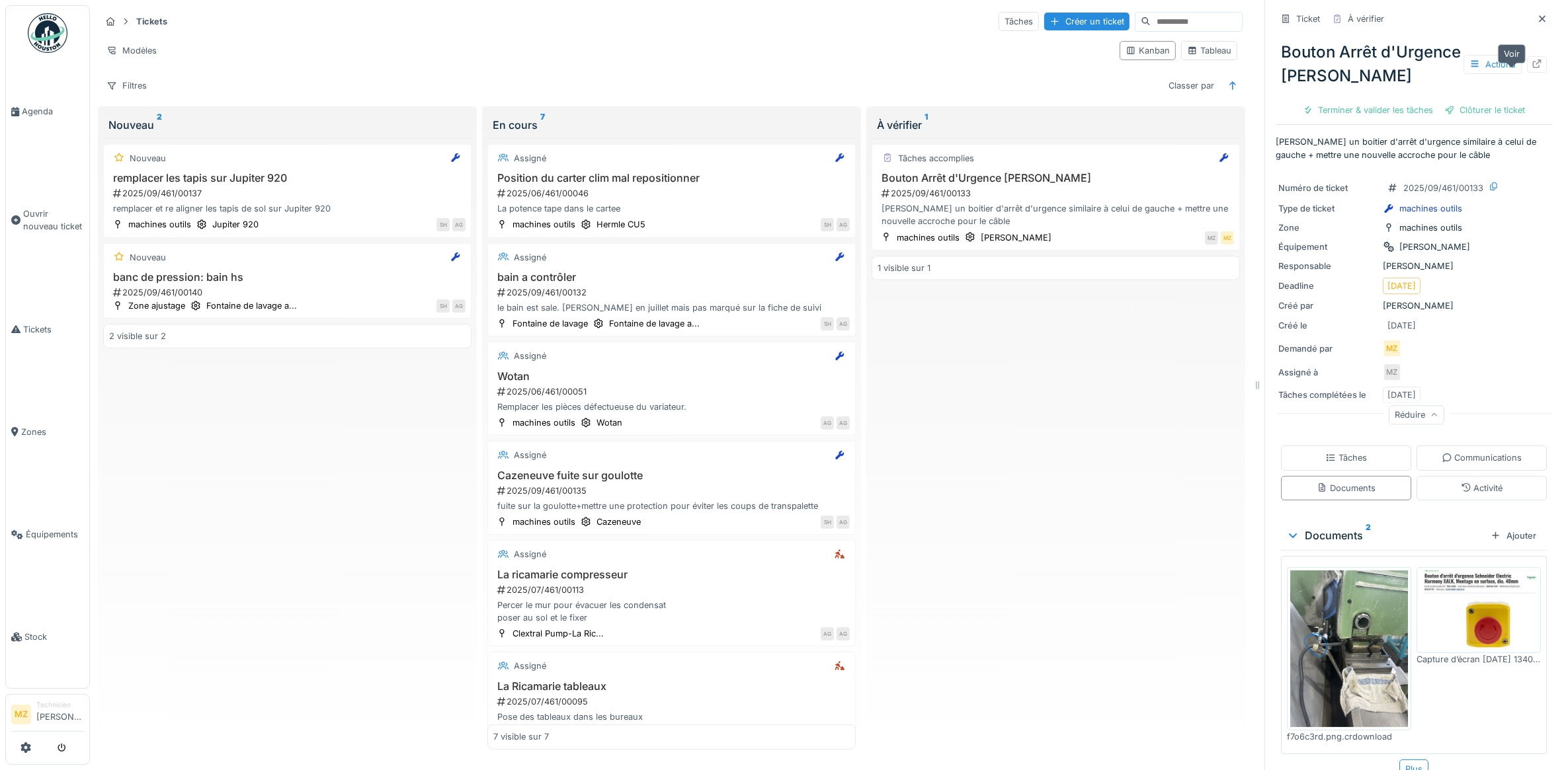
click at [1533, 68] on icon at bounding box center [1537, 63] width 8 height 8
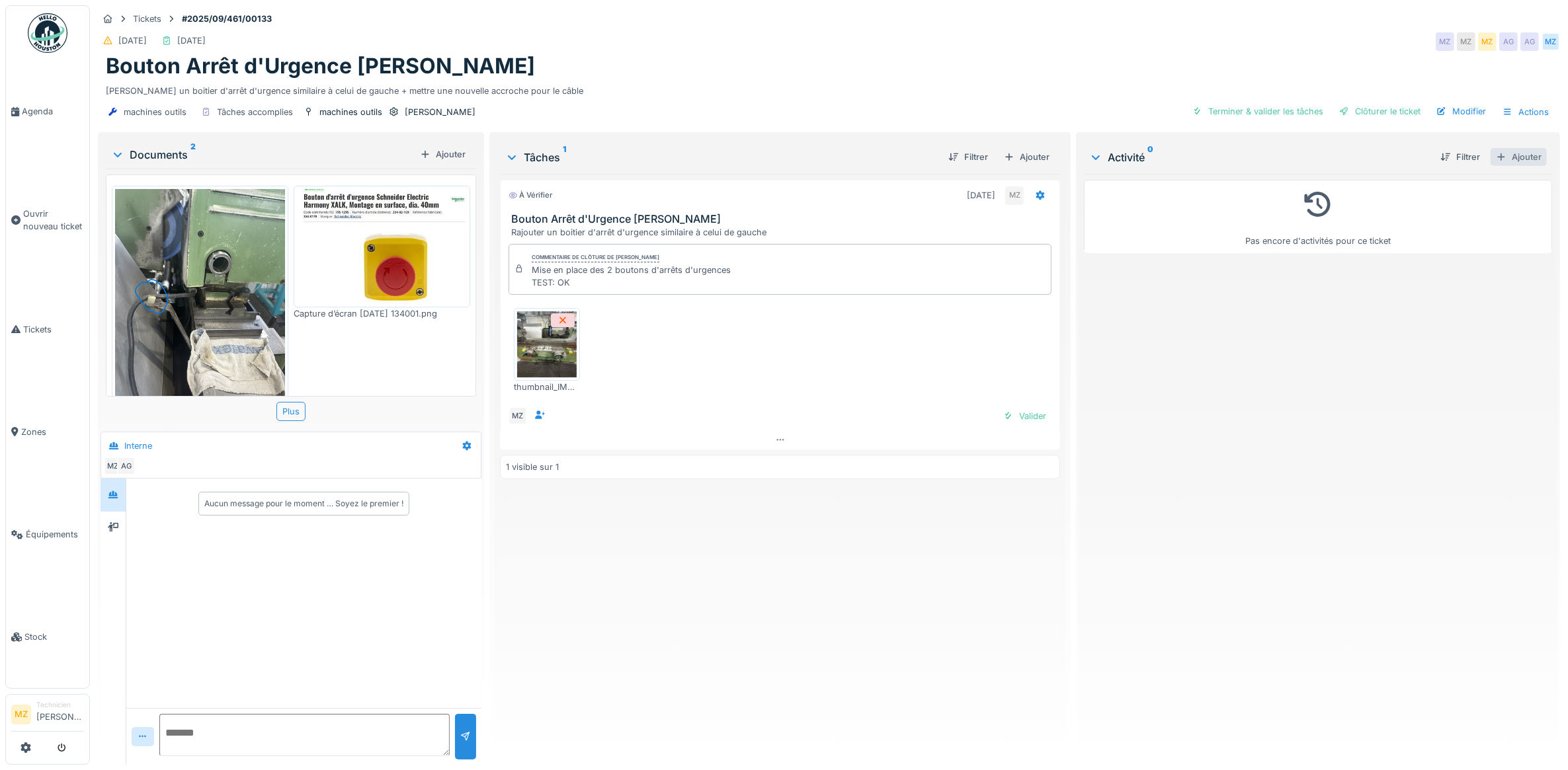
click at [1510, 149] on div "Ajouter" at bounding box center [1518, 157] width 56 height 18
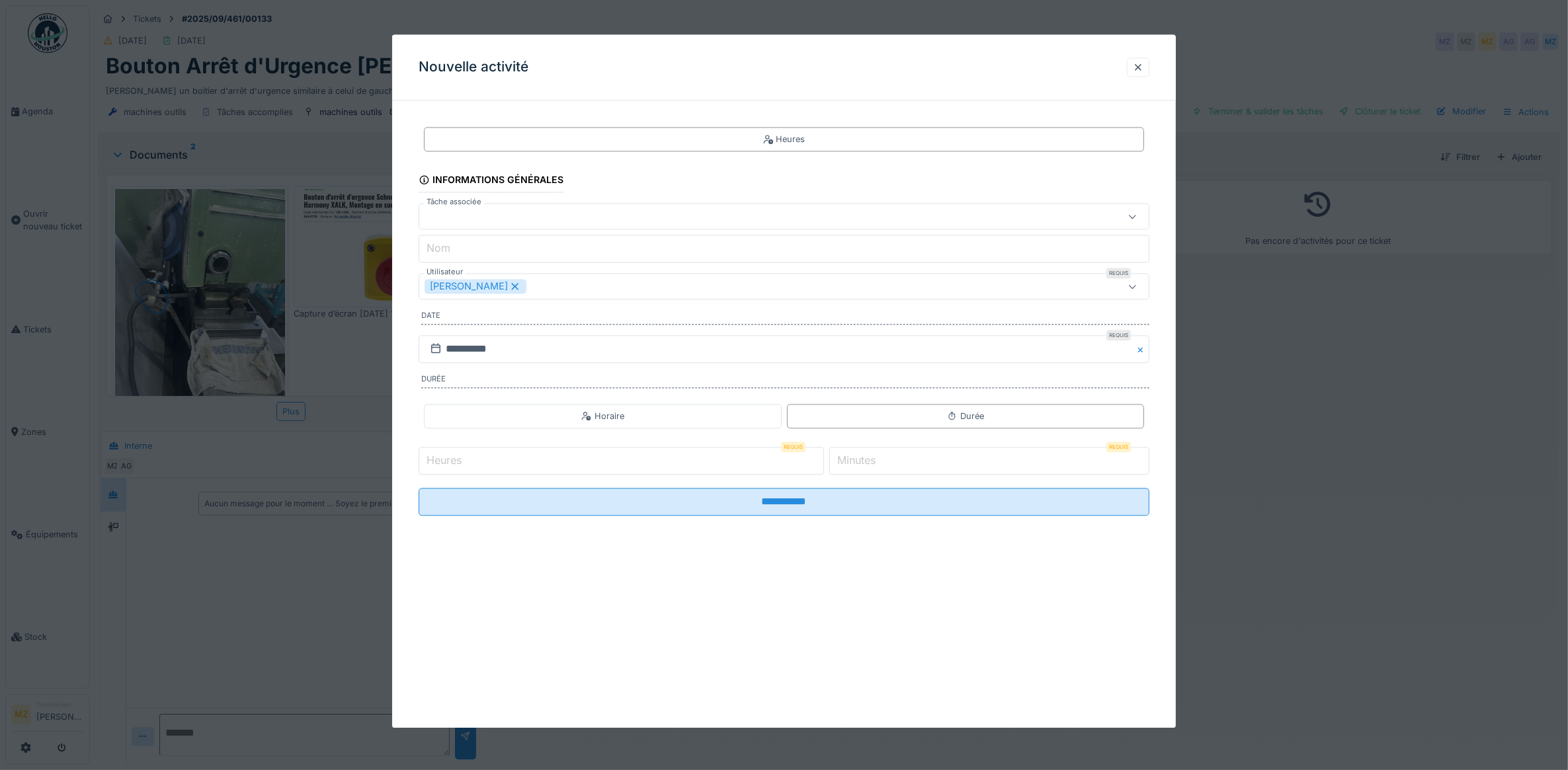
click at [1208, 375] on div at bounding box center [784, 385] width 1568 height 770
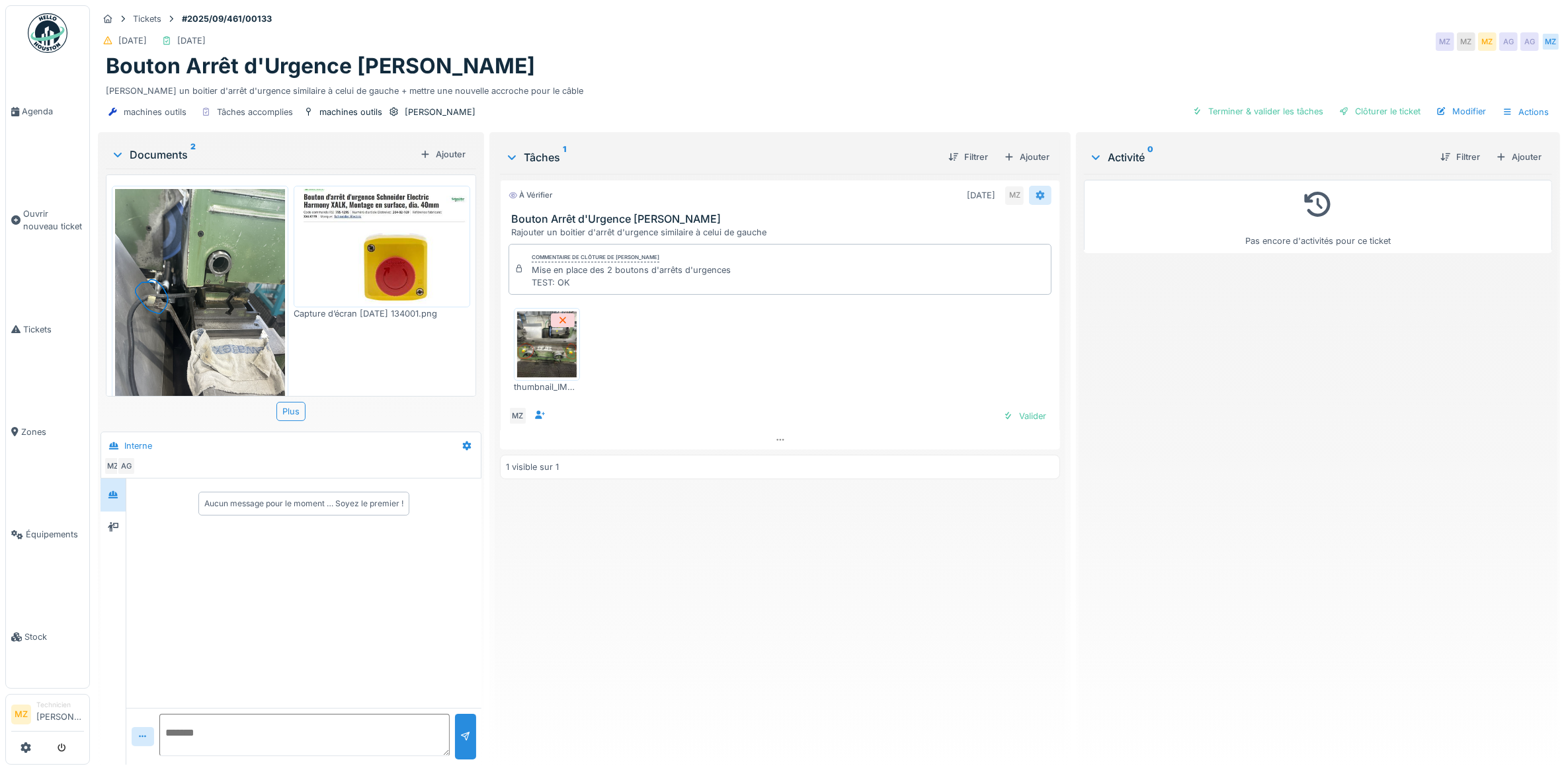
click at [1037, 199] on icon at bounding box center [1040, 195] width 11 height 8
click at [1076, 298] on div "Rouvrir" at bounding box center [1080, 297] width 114 height 20
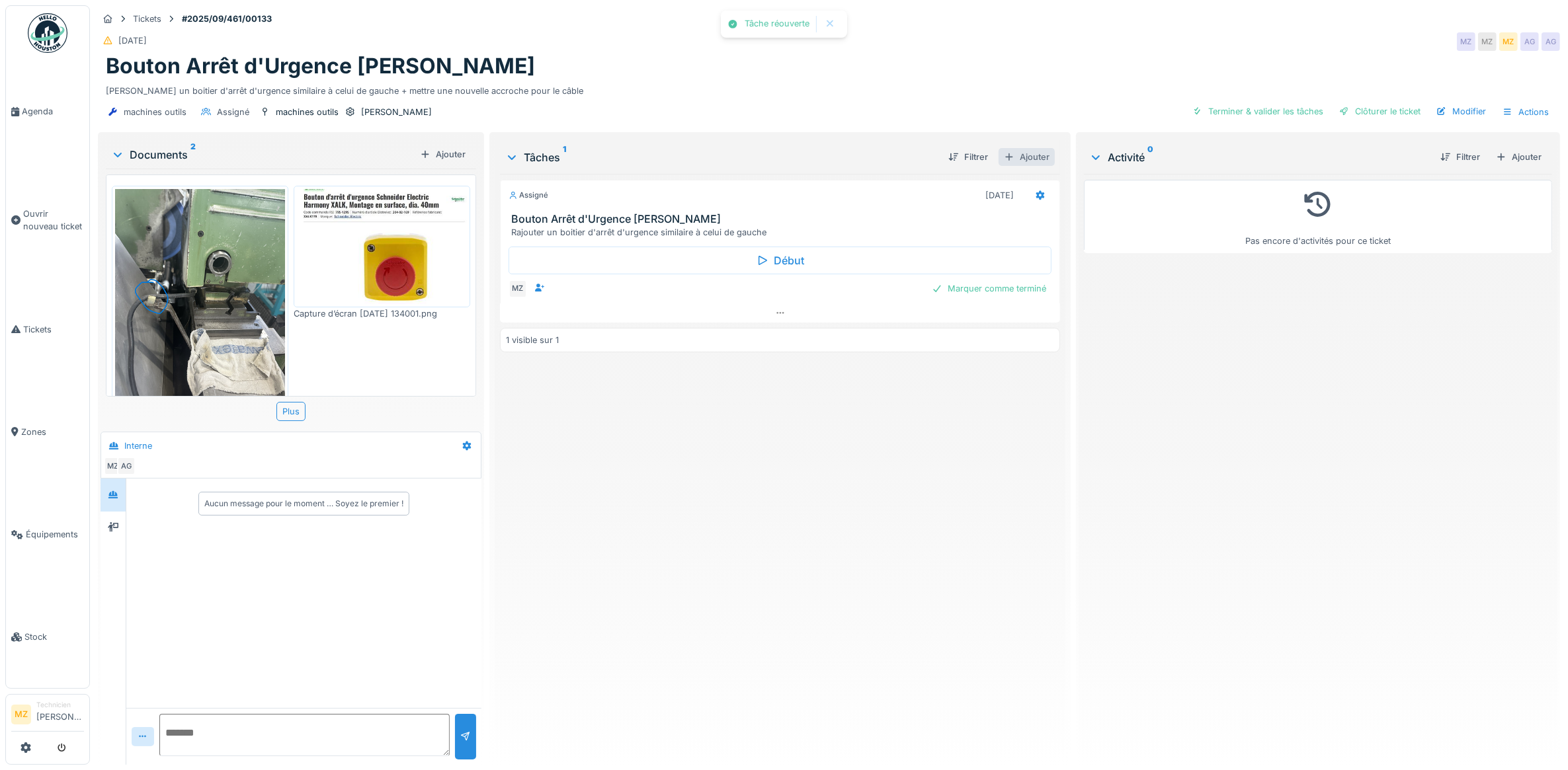
click at [1022, 156] on div "Ajouter" at bounding box center [1027, 157] width 56 height 18
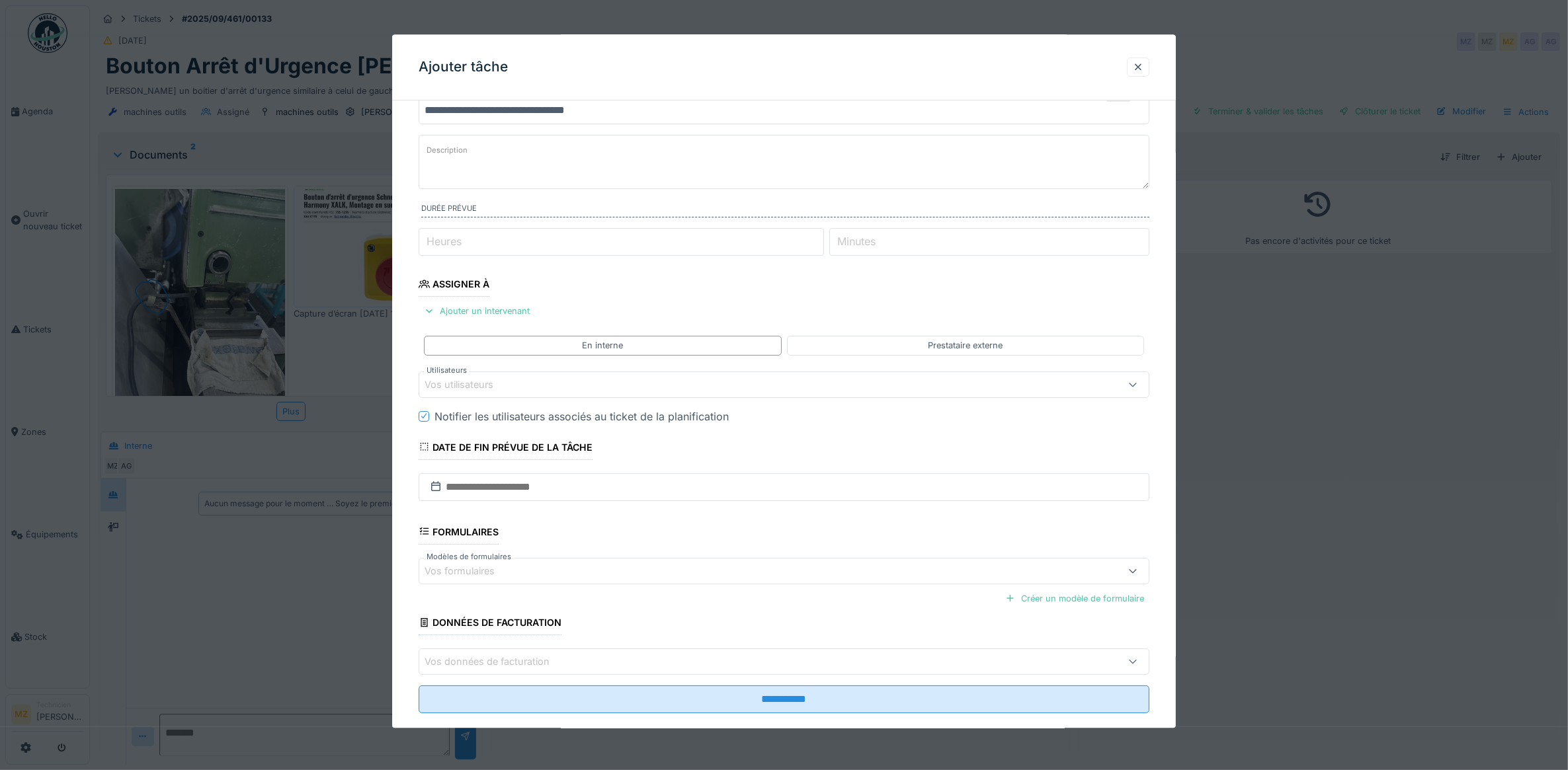
scroll to position [76, 0]
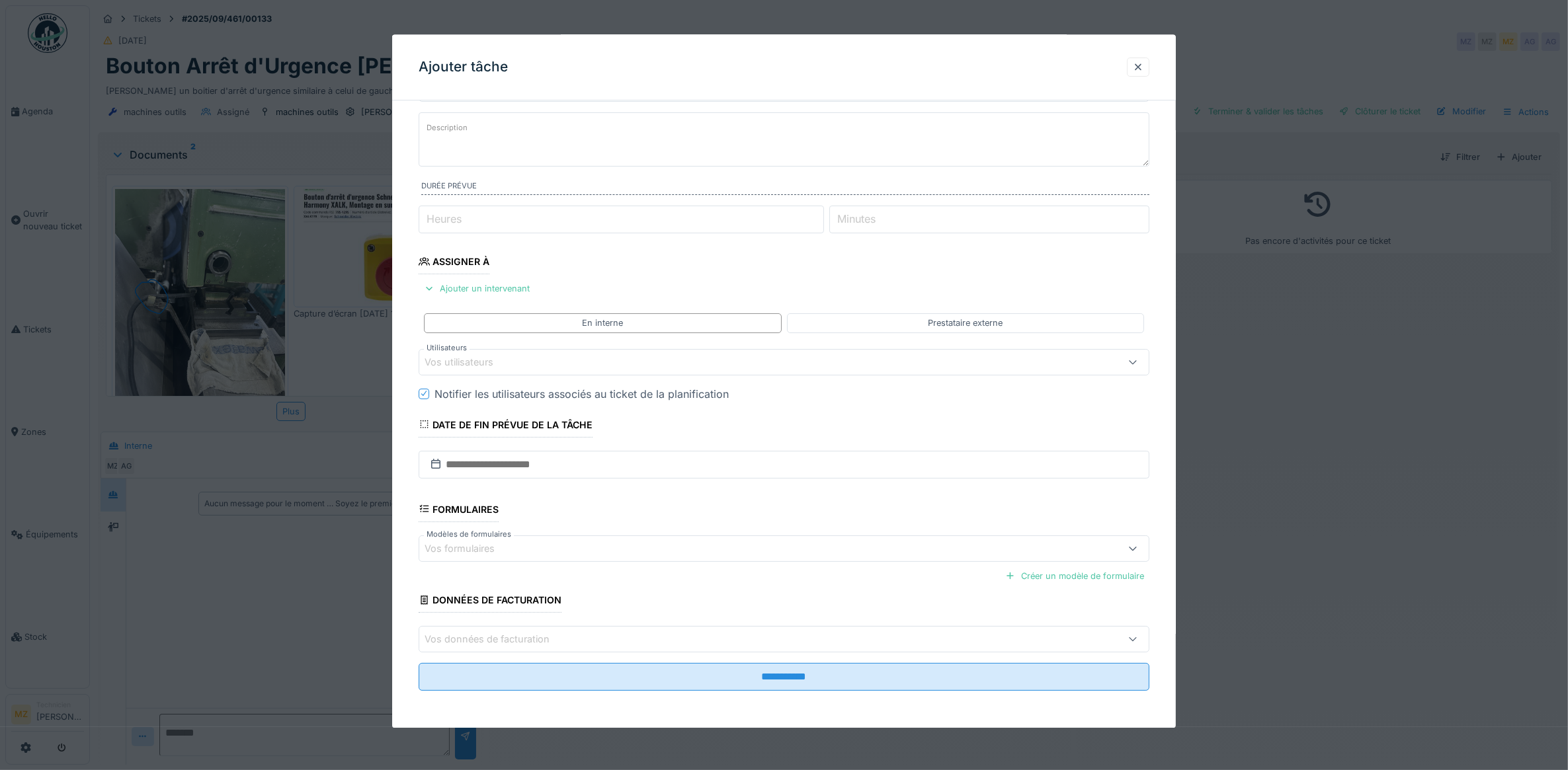
click at [1403, 531] on div at bounding box center [784, 385] width 1568 height 770
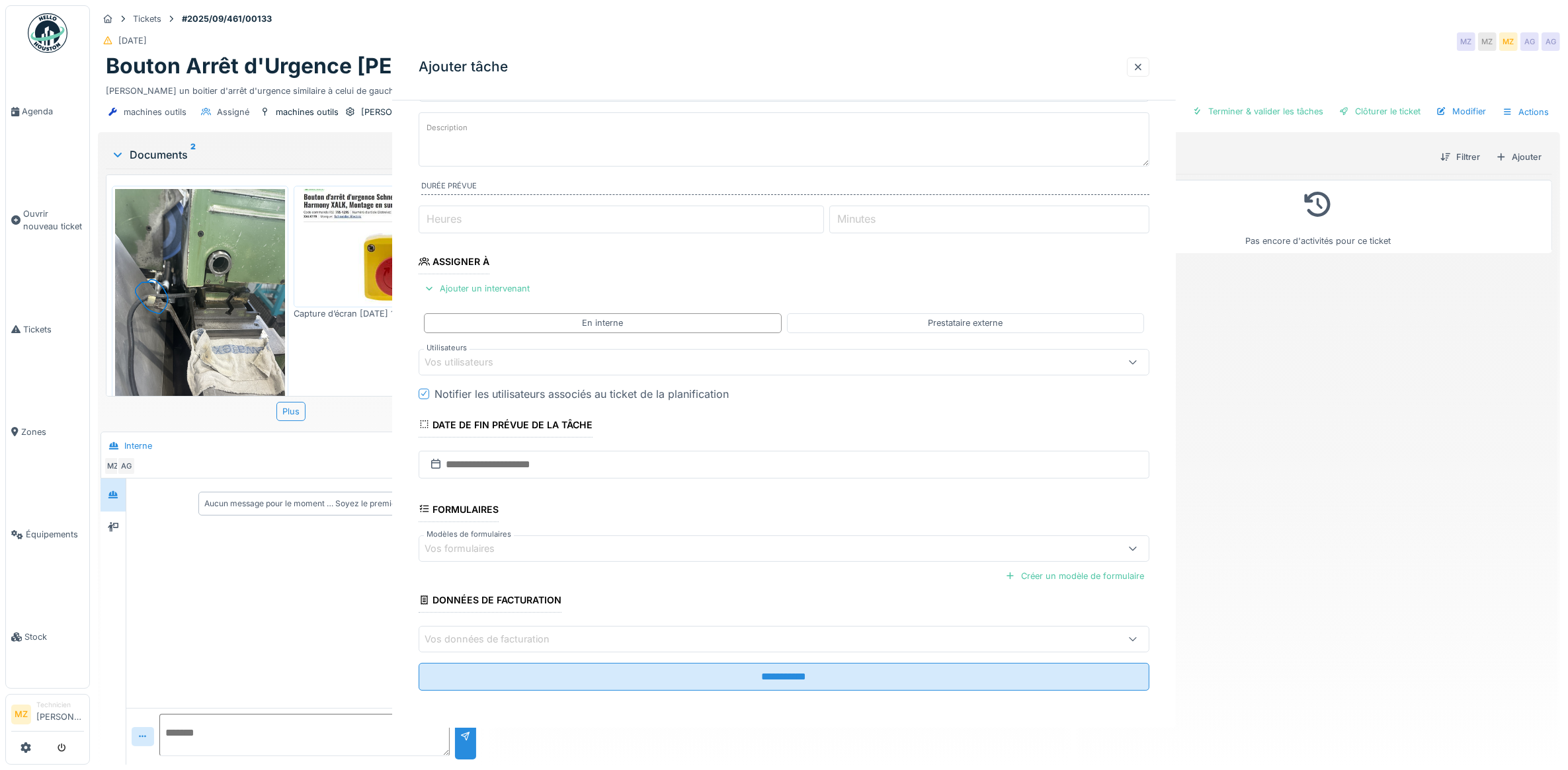
scroll to position [0, 0]
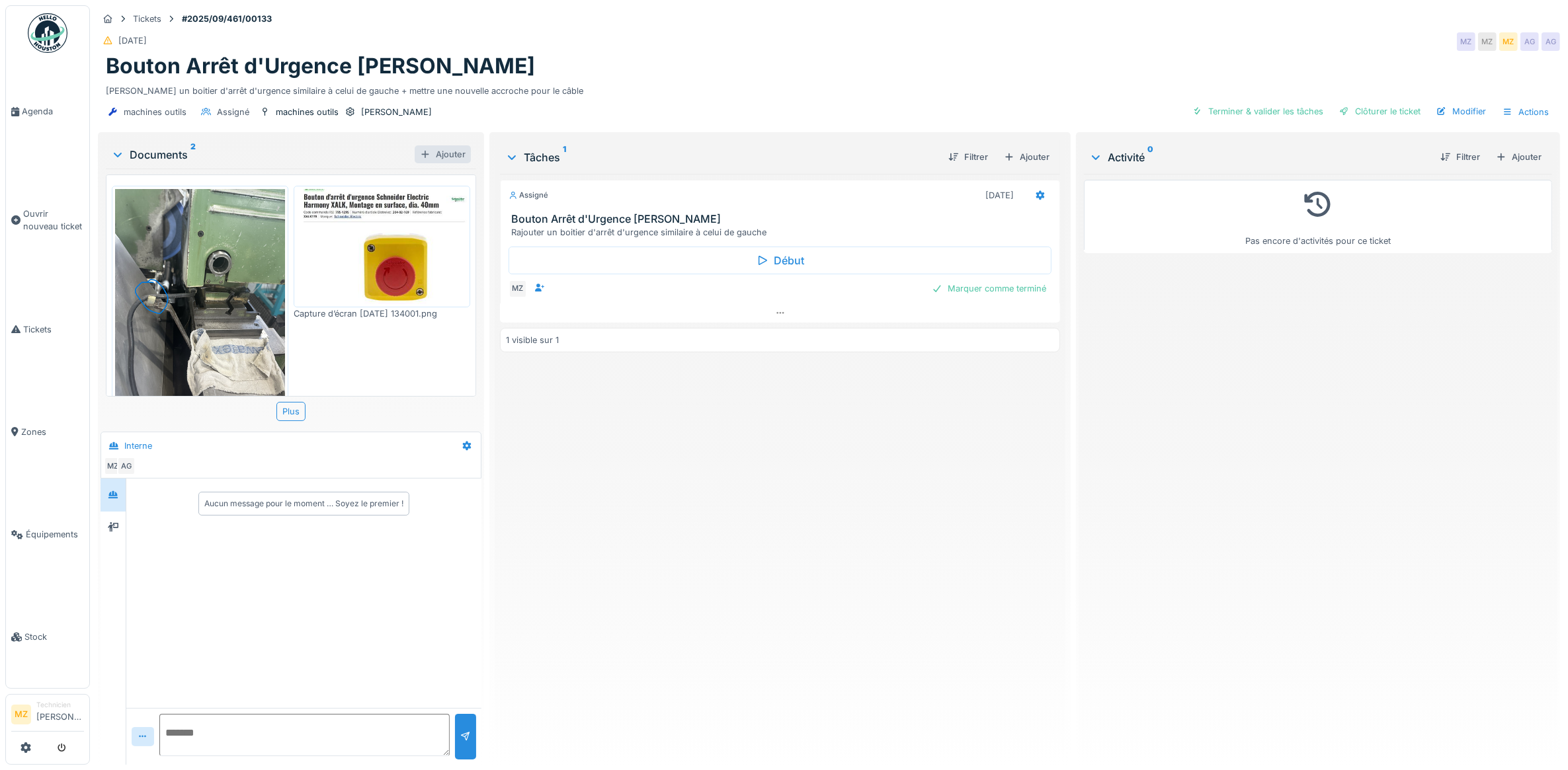
click at [431, 152] on div "Ajouter" at bounding box center [443, 155] width 56 height 18
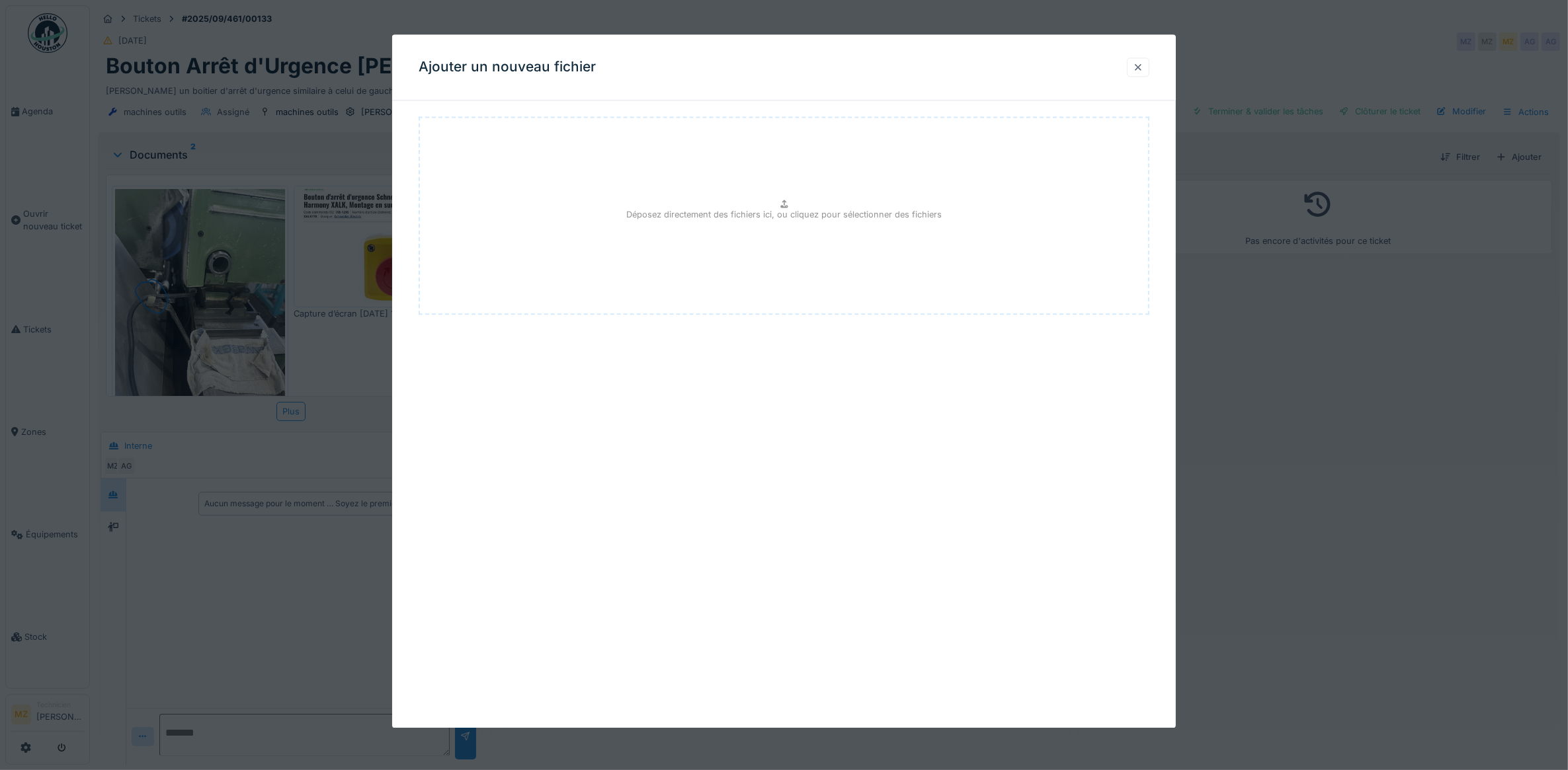
click at [1139, 59] on div at bounding box center [1138, 68] width 23 height 20
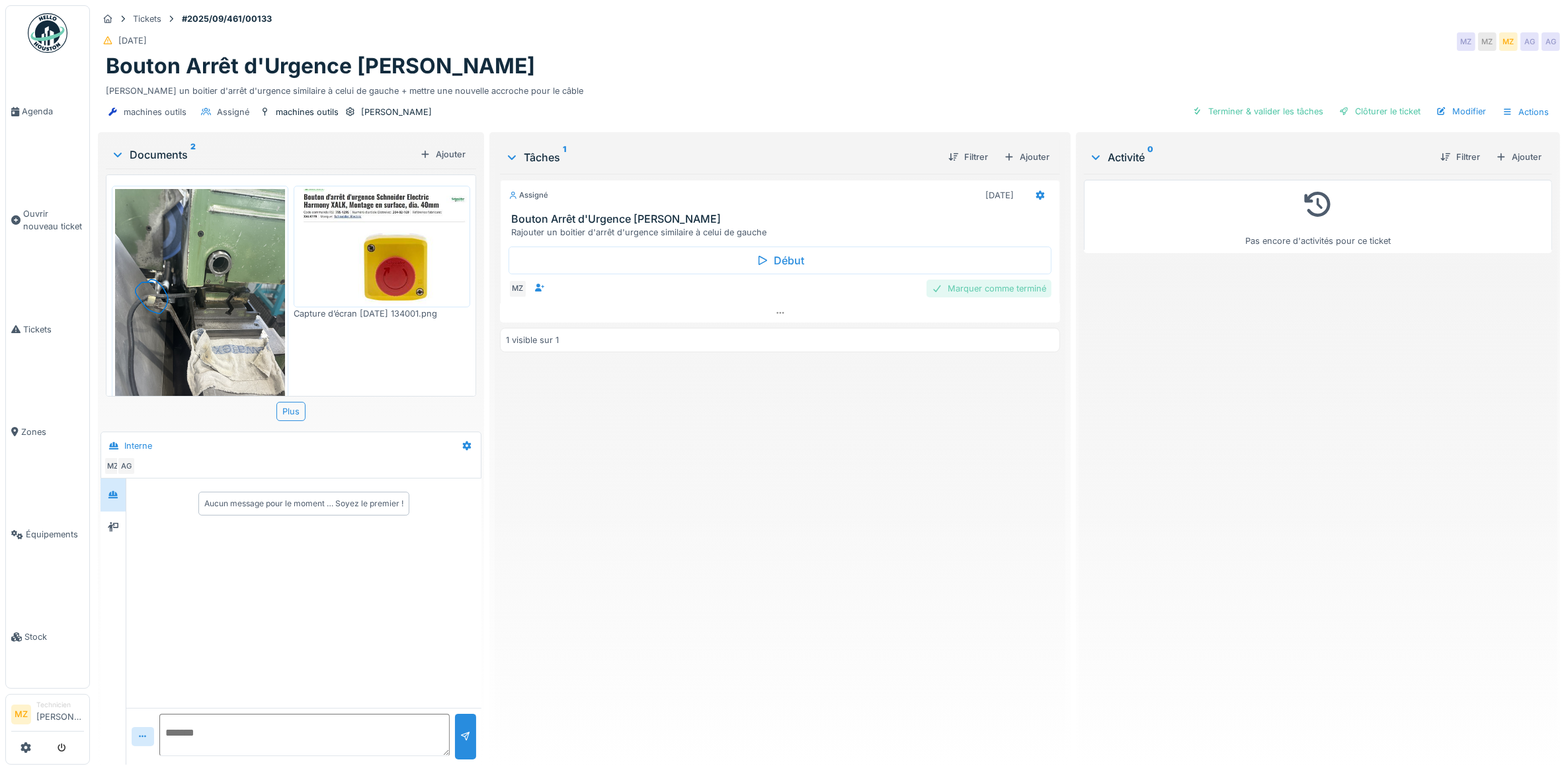
click at [1003, 291] on div "Marquer comme terminé" at bounding box center [989, 288] width 125 height 18
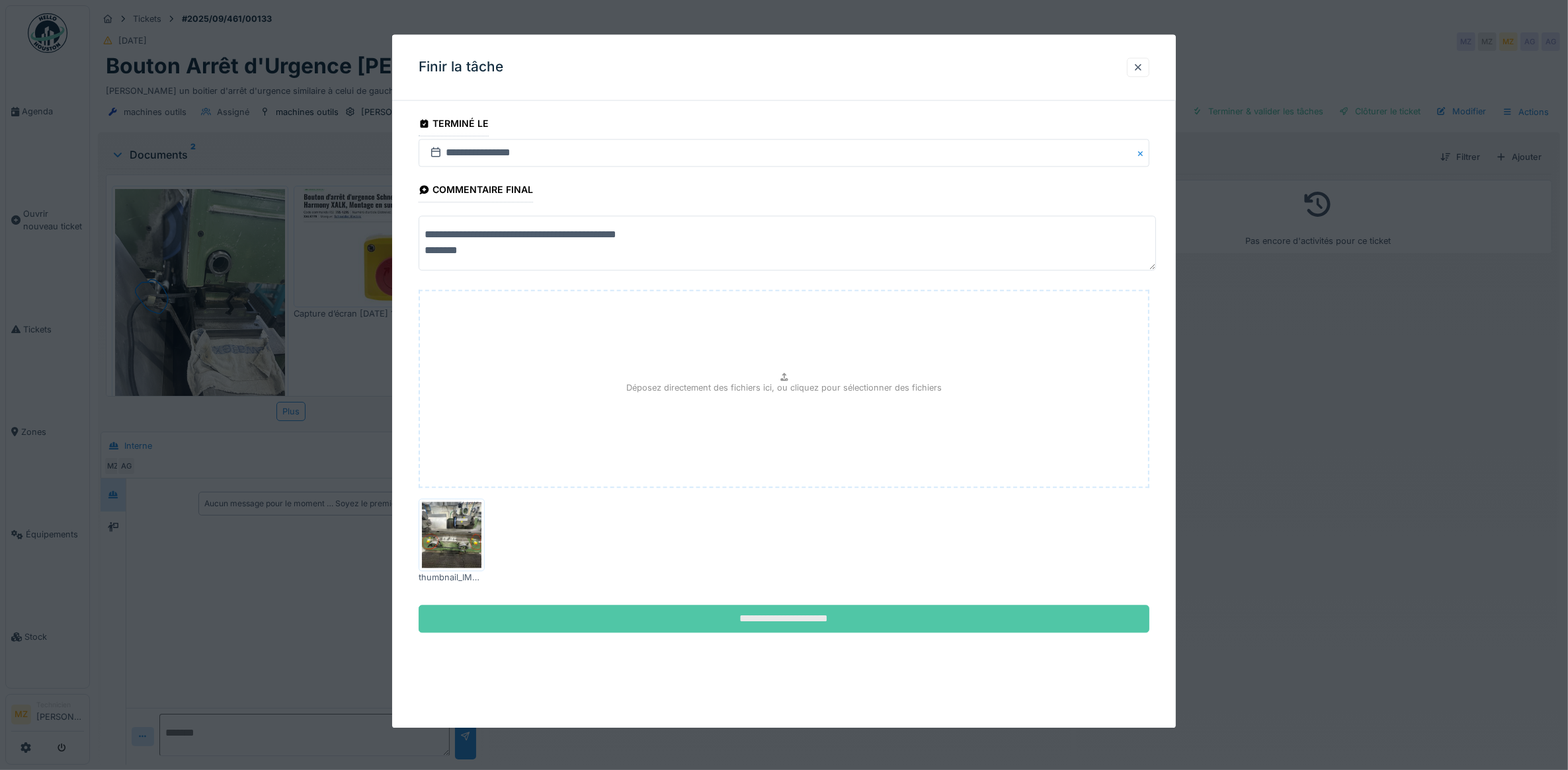
click at [798, 616] on input "**********" at bounding box center [784, 618] width 731 height 28
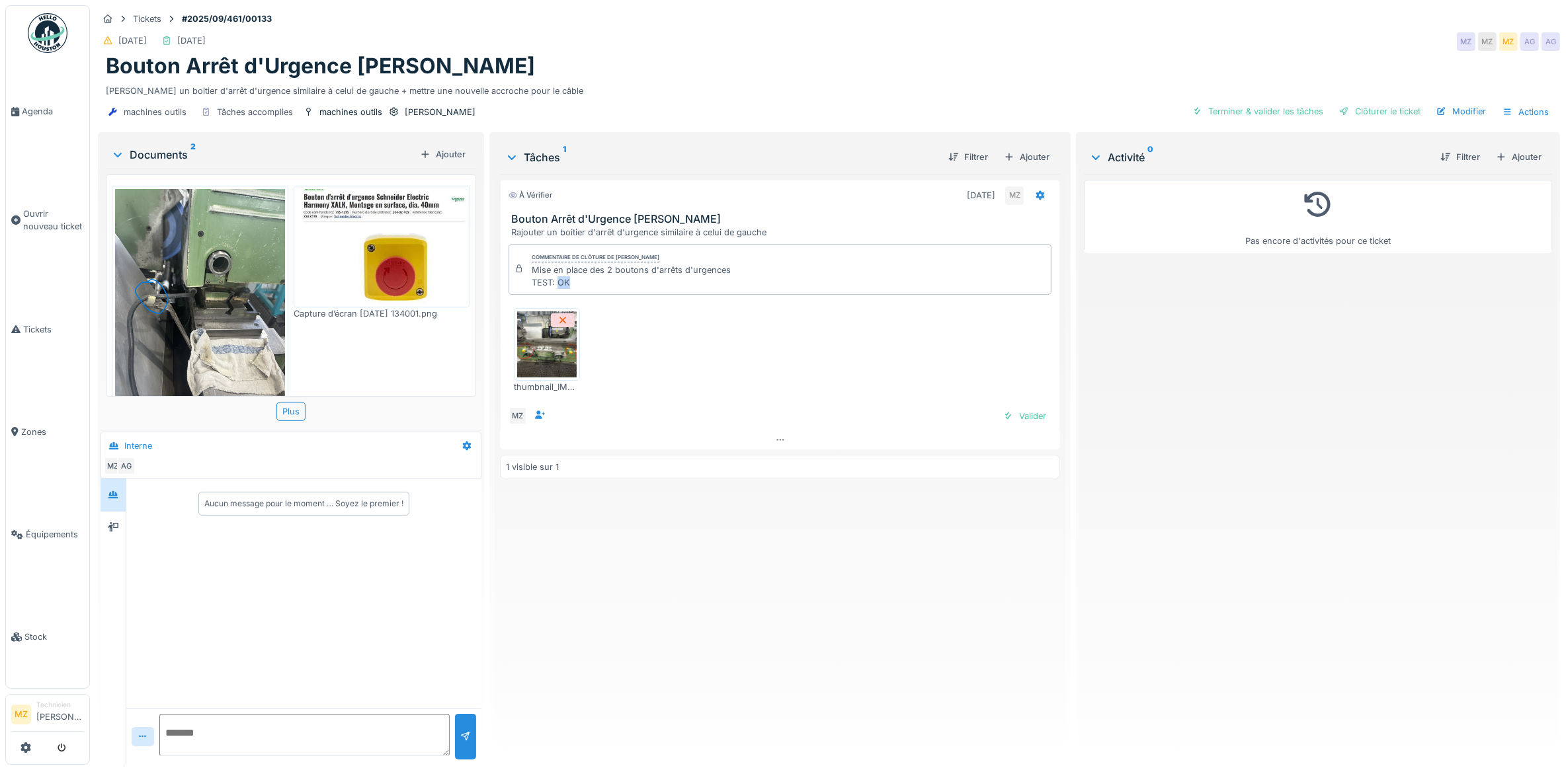
drag, startPoint x: 565, startPoint y: 282, endPoint x: 557, endPoint y: 281, distance: 8.1
click at [557, 281] on div "Mise en place des 2 boutons d'arrêts d'urgences TEST: OK" at bounding box center [631, 276] width 199 height 25
drag, startPoint x: 557, startPoint y: 281, endPoint x: 576, endPoint y: 307, distance: 32.2
click at [576, 307] on div "thumbnail_IMG_4424.jpg" at bounding box center [780, 351] width 543 height 107
drag, startPoint x: 564, startPoint y: 289, endPoint x: 581, endPoint y: 298, distance: 19.2
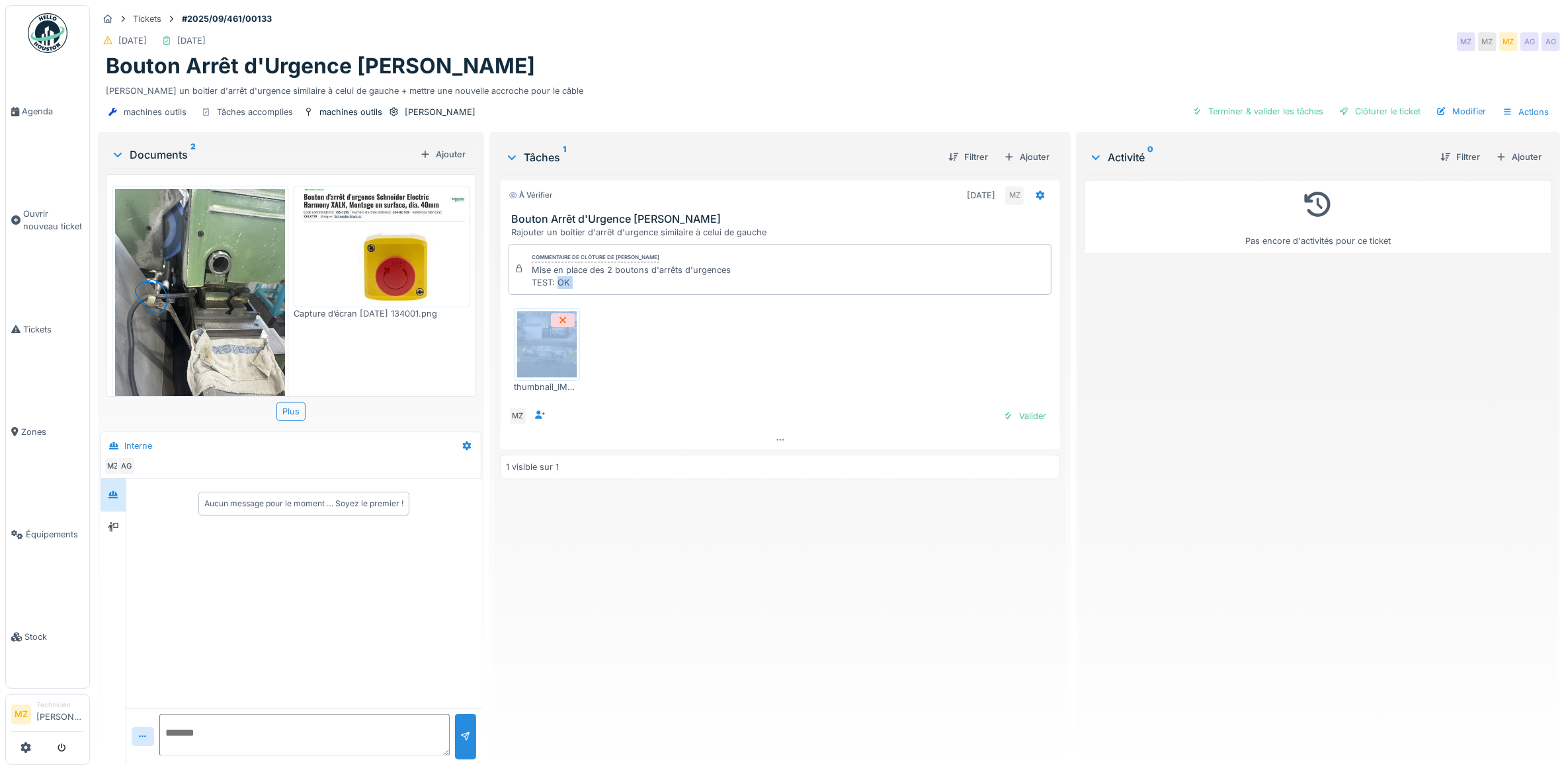
click at [581, 298] on div "Commentaire de clôture de Maxime Zabinski Mise en place des 2 boutons d'arrêts …" at bounding box center [780, 335] width 561 height 192
drag, startPoint x: 581, startPoint y: 298, endPoint x: 593, endPoint y: 311, distance: 17.7
click at [594, 311] on div "thumbnail_IMG_4424.jpg" at bounding box center [780, 351] width 543 height 107
drag, startPoint x: 558, startPoint y: 285, endPoint x: 595, endPoint y: 300, distance: 39.9
click at [595, 300] on div "Commentaire de clôture de Maxime Zabinski Mise en place des 2 boutons d'arrêts …" at bounding box center [780, 335] width 561 height 192
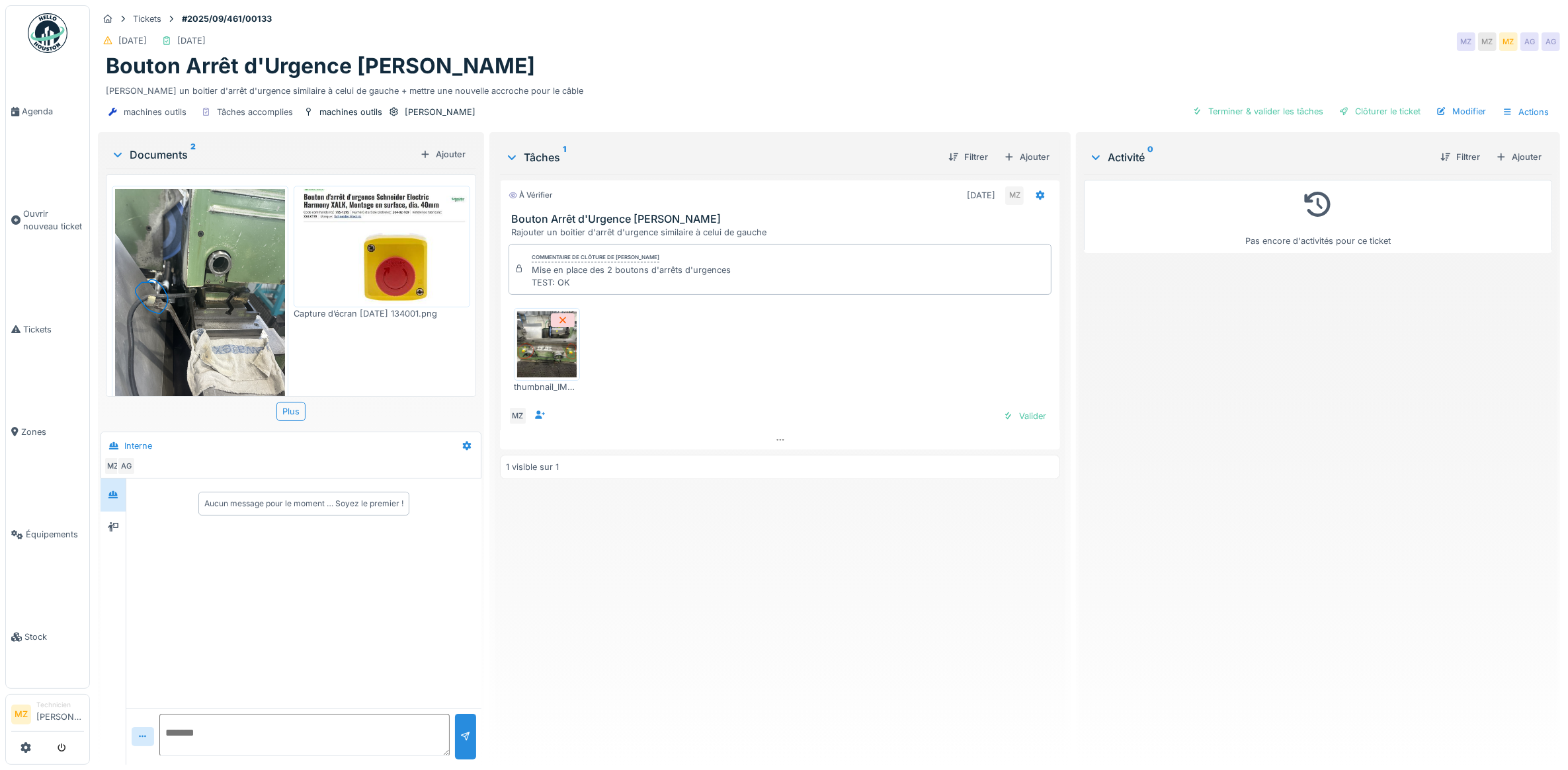
drag, startPoint x: 595, startPoint y: 300, endPoint x: 579, endPoint y: 308, distance: 17.9
click at [598, 317] on div "thumbnail_IMG_4424.jpg" at bounding box center [780, 351] width 543 height 107
drag, startPoint x: 554, startPoint y: 283, endPoint x: 605, endPoint y: 306, distance: 55.9
click at [605, 306] on div "Commentaire de clôture de Maxime Zabinski Mise en place des 2 boutons d'arrêts …" at bounding box center [780, 335] width 561 height 192
drag, startPoint x: 605, startPoint y: 306, endPoint x: 590, endPoint y: 316, distance: 18.0
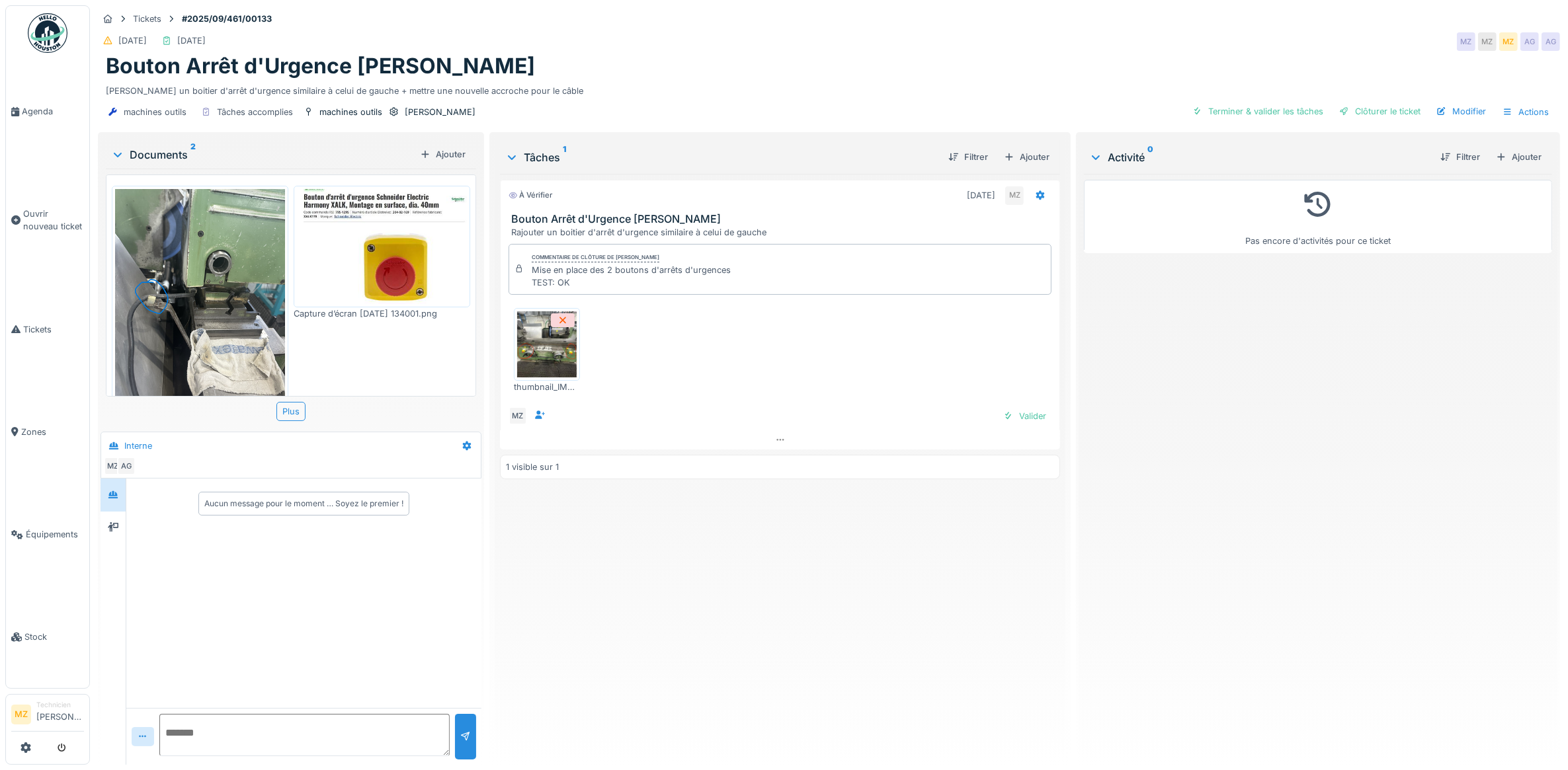
click at [607, 319] on div "thumbnail_IMG_4424.jpg" at bounding box center [780, 351] width 543 height 107
drag, startPoint x: 554, startPoint y: 283, endPoint x: 576, endPoint y: 294, distance: 24.6
click at [576, 294] on div "Commentaire de clôture de Maxime Zabinski Mise en place des 2 boutons d'arrêts …" at bounding box center [780, 270] width 543 height 52
drag, startPoint x: 576, startPoint y: 294, endPoint x: 602, endPoint y: 329, distance: 43.6
click at [602, 329] on div "thumbnail_IMG_4424.jpg" at bounding box center [780, 351] width 543 height 107
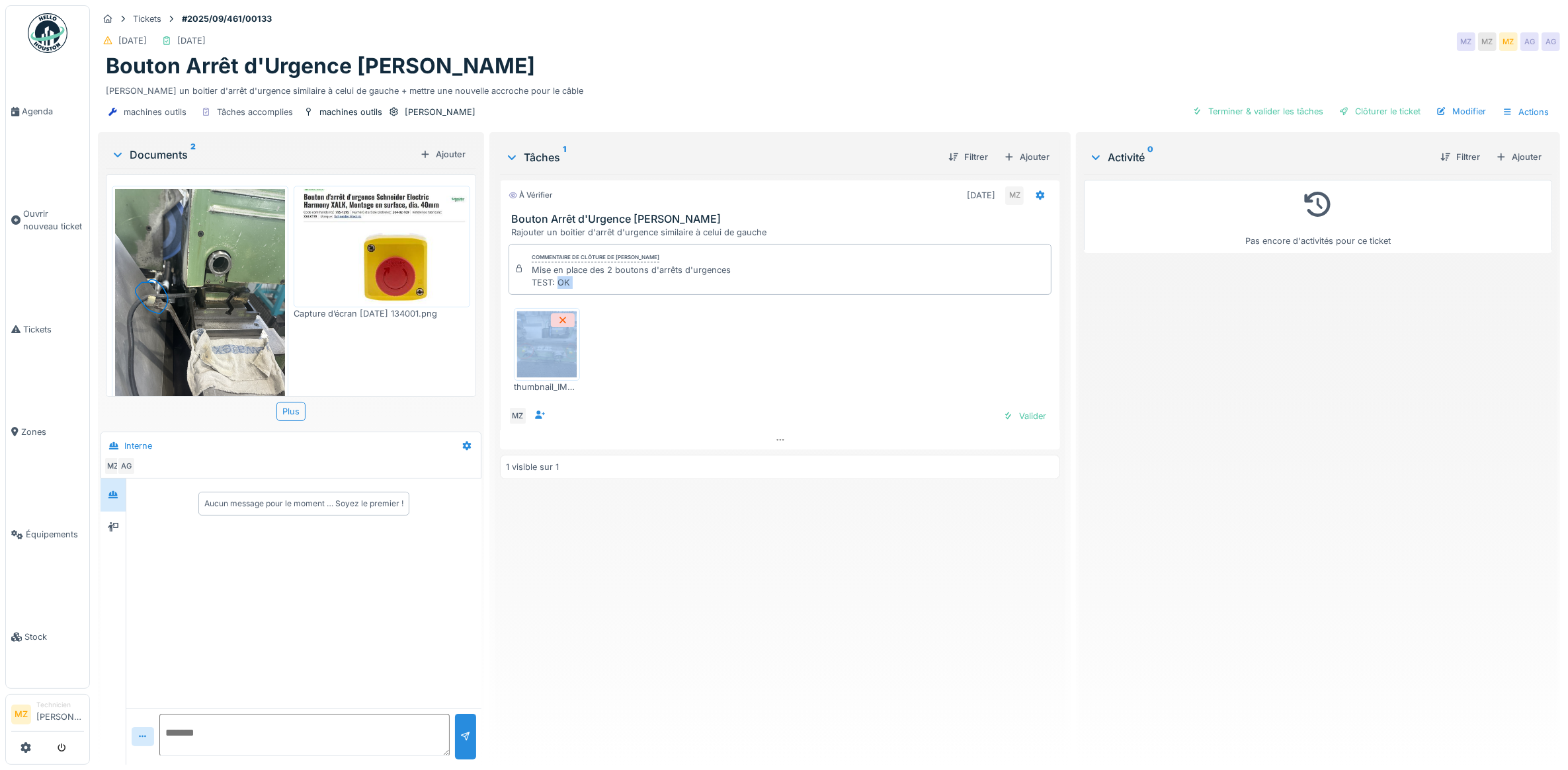
drag, startPoint x: 555, startPoint y: 283, endPoint x: 583, endPoint y: 300, distance: 32.8
click at [583, 300] on div "Commentaire de clôture de Maxime Zabinski Mise en place des 2 boutons d'arrêts …" at bounding box center [780, 335] width 561 height 192
drag, startPoint x: 583, startPoint y: 300, endPoint x: 616, endPoint y: 342, distance: 53.4
click at [629, 347] on div "thumbnail_IMG_4424.jpg" at bounding box center [780, 351] width 543 height 107
drag, startPoint x: 529, startPoint y: 284, endPoint x: 627, endPoint y: 346, distance: 116.0
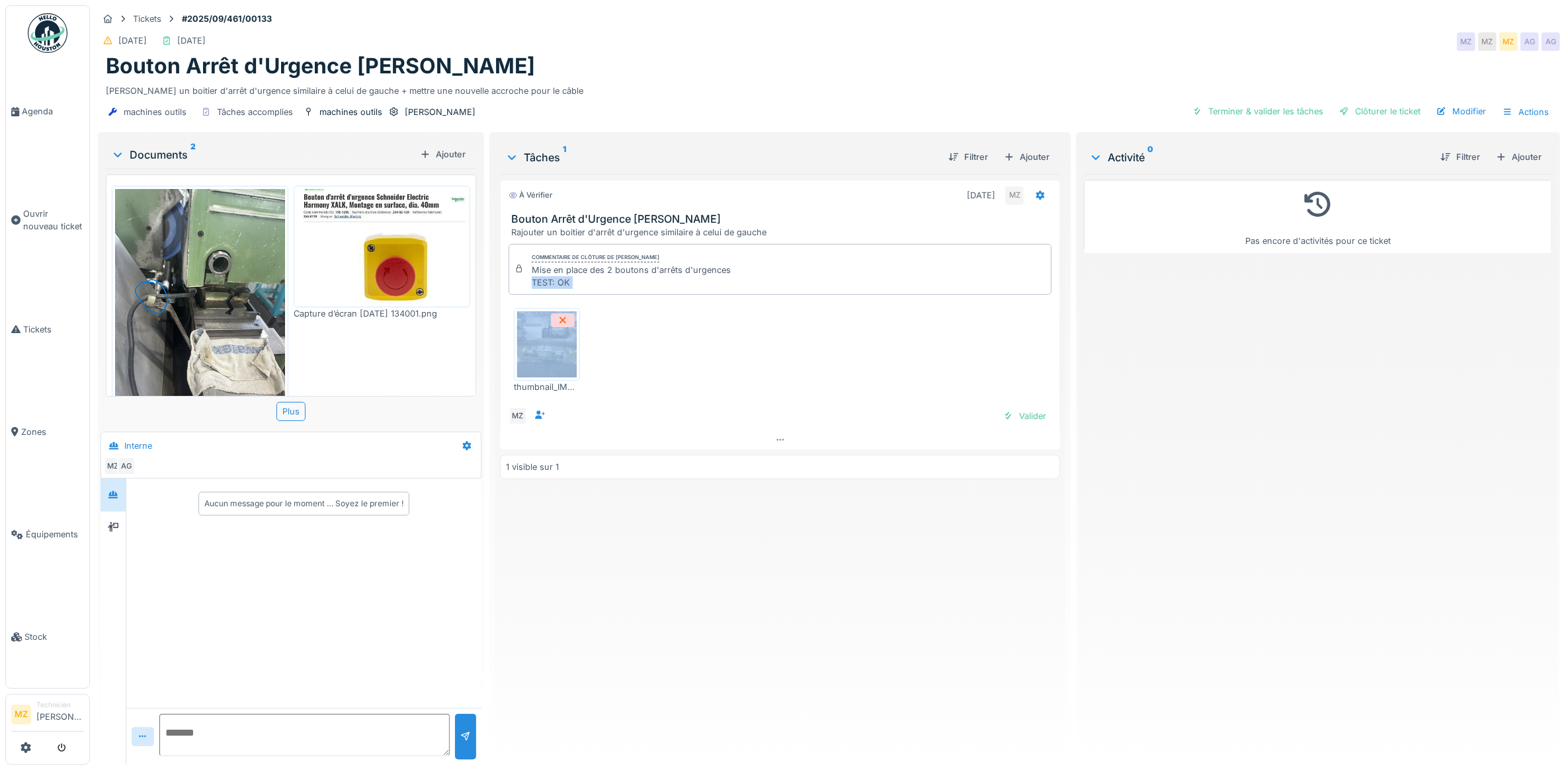
click at [627, 346] on div "Commentaire de clôture de Maxime Zabinski Mise en place des 2 boutons d'arrêts …" at bounding box center [780, 335] width 561 height 192
drag, startPoint x: 627, startPoint y: 346, endPoint x: 645, endPoint y: 367, distance: 27.7
click at [652, 367] on div "thumbnail_IMG_4424.jpg" at bounding box center [780, 351] width 543 height 107
drag, startPoint x: 773, startPoint y: 441, endPoint x: 776, endPoint y: 464, distance: 23.2
click at [776, 464] on div "À vérifier 11/09/2025 MZ Bouton Arrêt d'Urgence KELLENBERGER Rajouter un boitie…" at bounding box center [780, 464] width 561 height 581
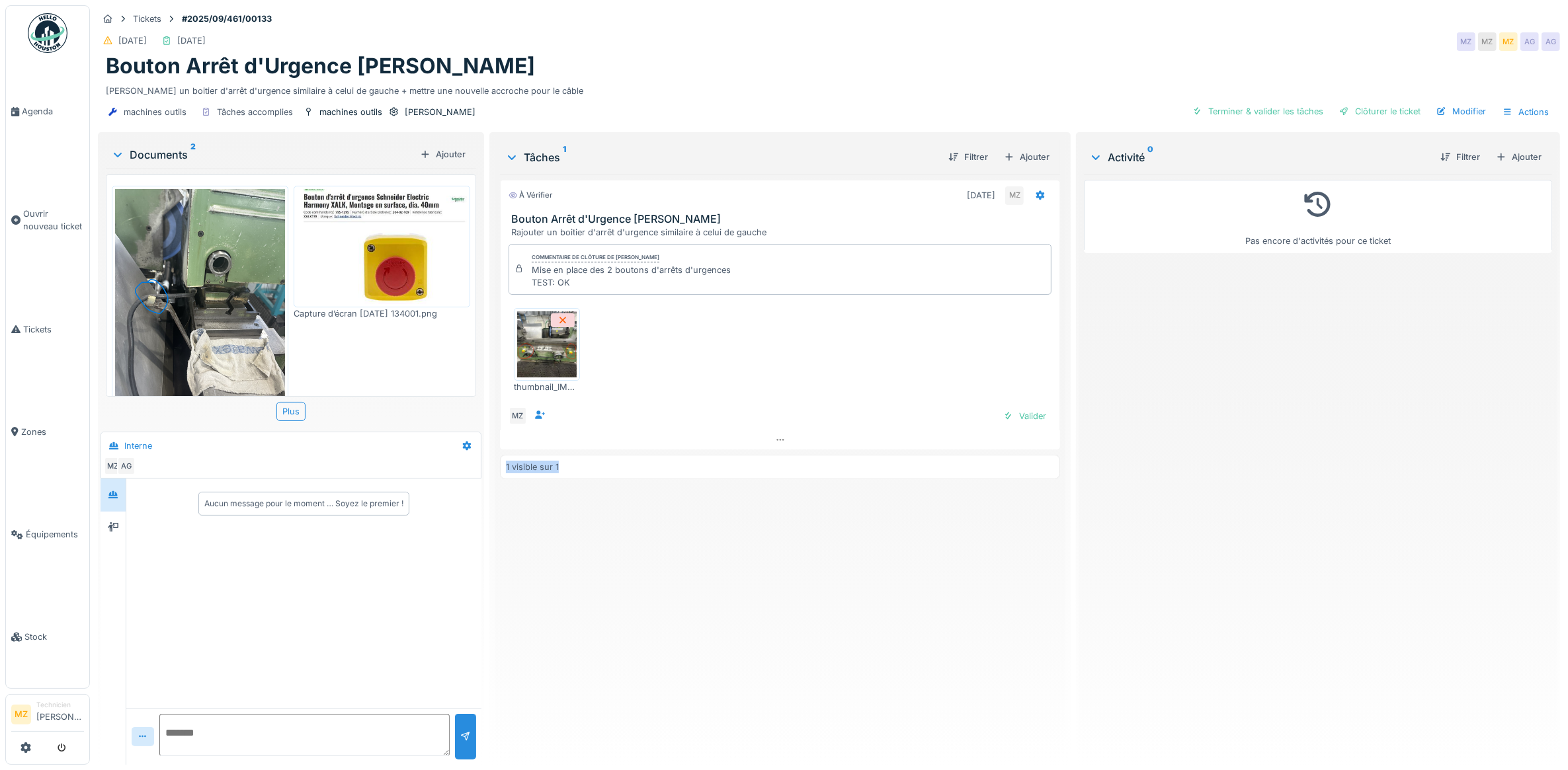
drag, startPoint x: 776, startPoint y: 464, endPoint x: 763, endPoint y: 532, distance: 69.2
click at [774, 539] on div "À vérifier 11/09/2025 MZ Bouton Arrêt d'Urgence KELLENBERGER Rajouter un boitie…" at bounding box center [780, 464] width 561 height 581
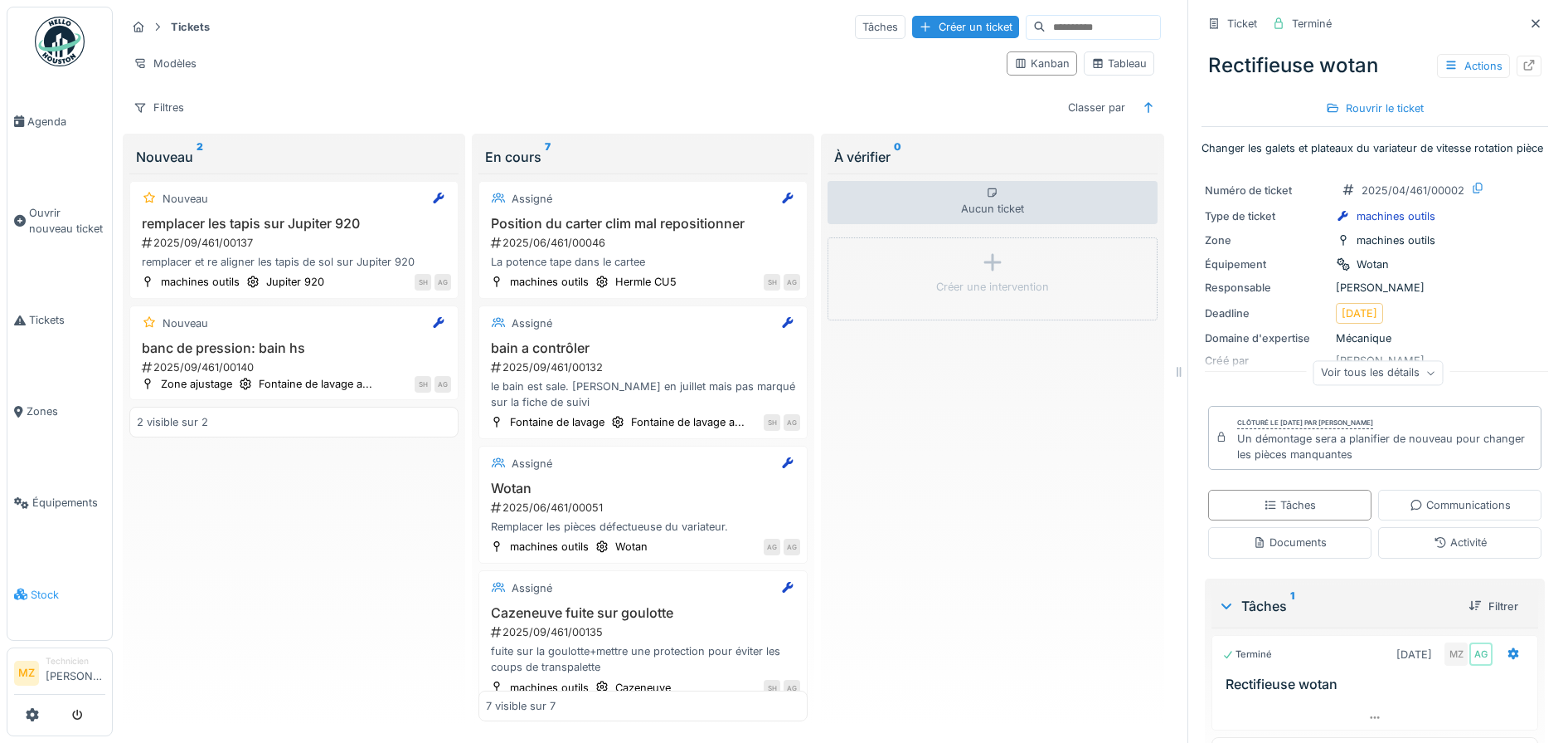
click at [64, 591] on link "Stock" at bounding box center [59, 594] width 105 height 91
click at [1364, 385] on div "Voir tous les détails" at bounding box center [1379, 373] width 130 height 25
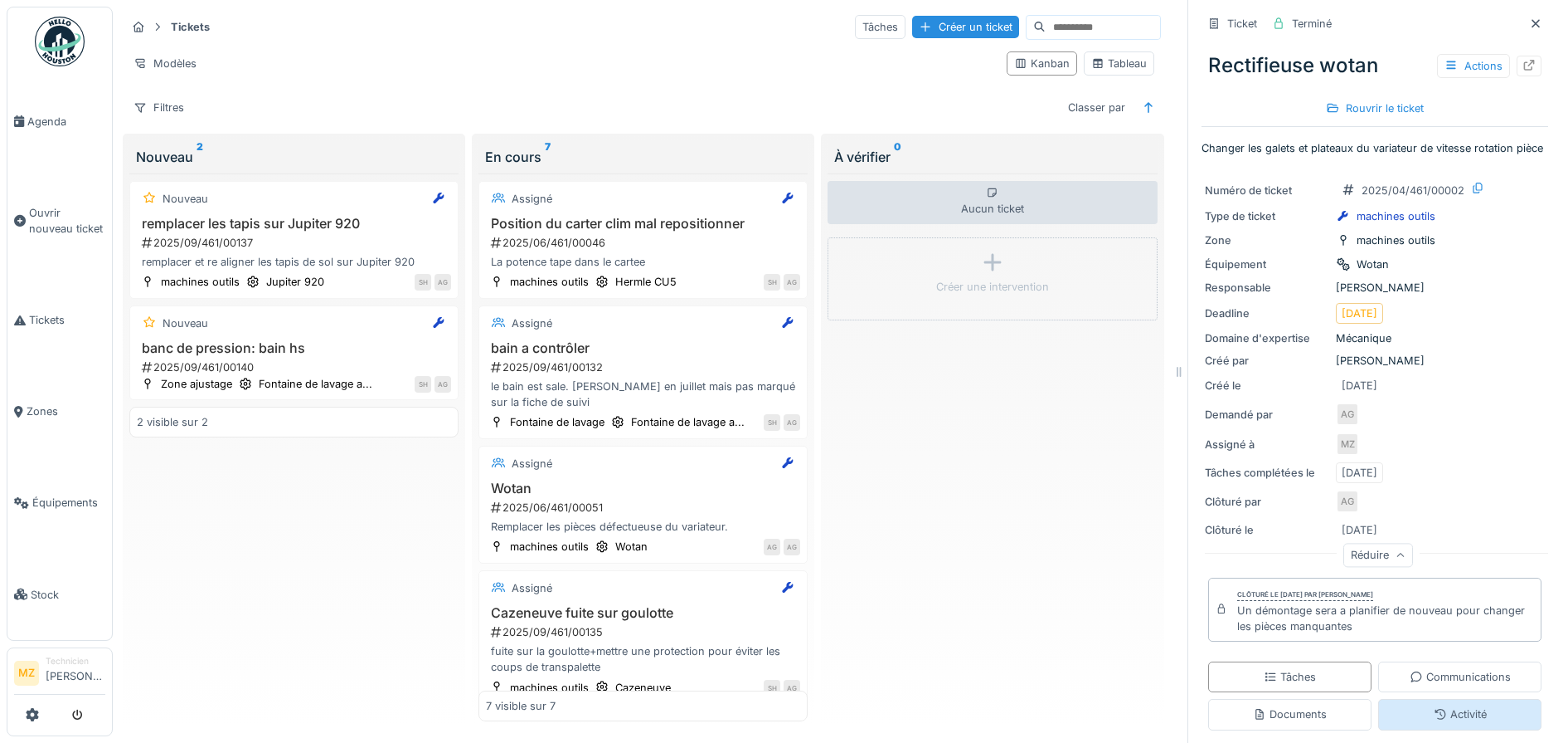
click at [1385, 560] on div "Réduire" at bounding box center [1379, 555] width 70 height 25
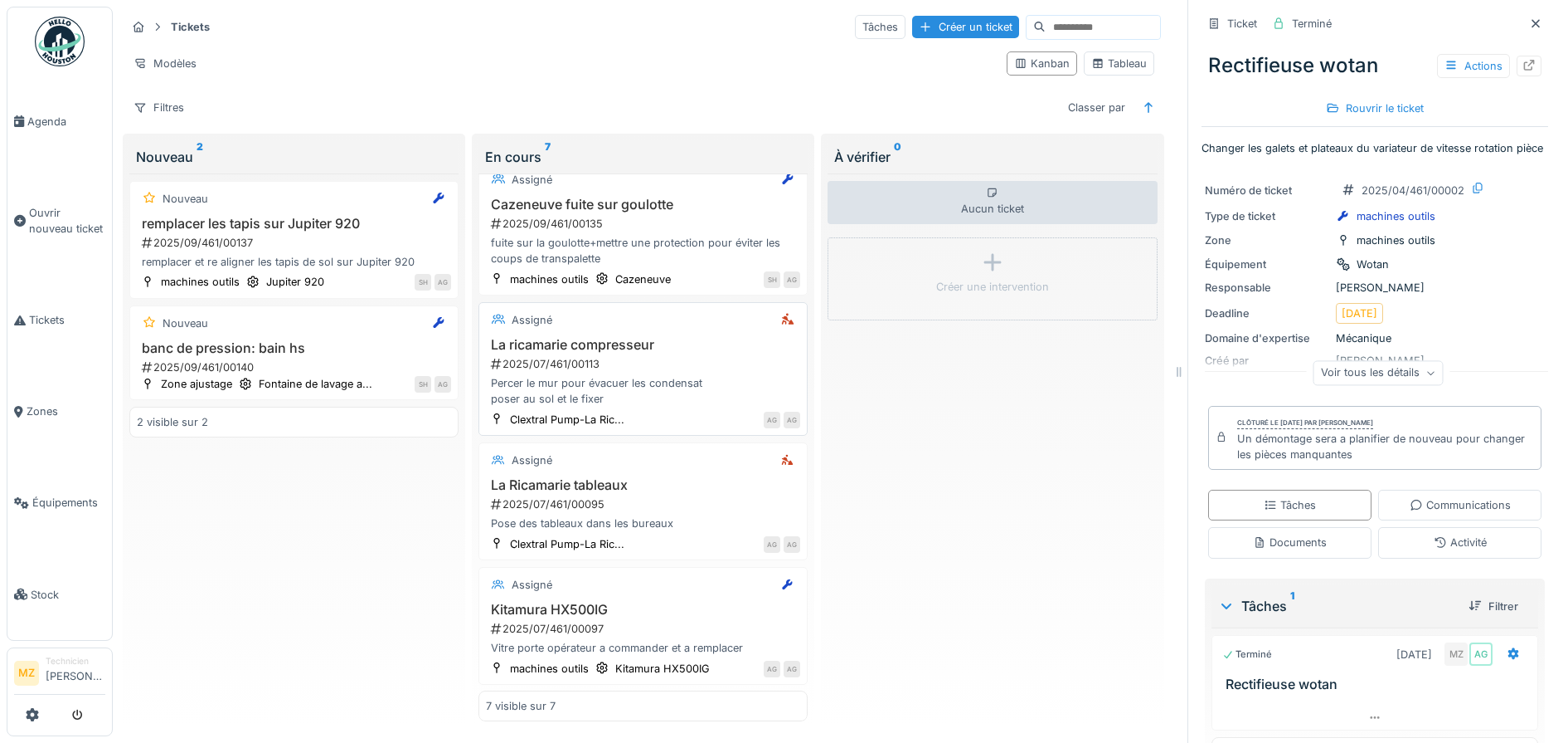
scroll to position [226, 0]
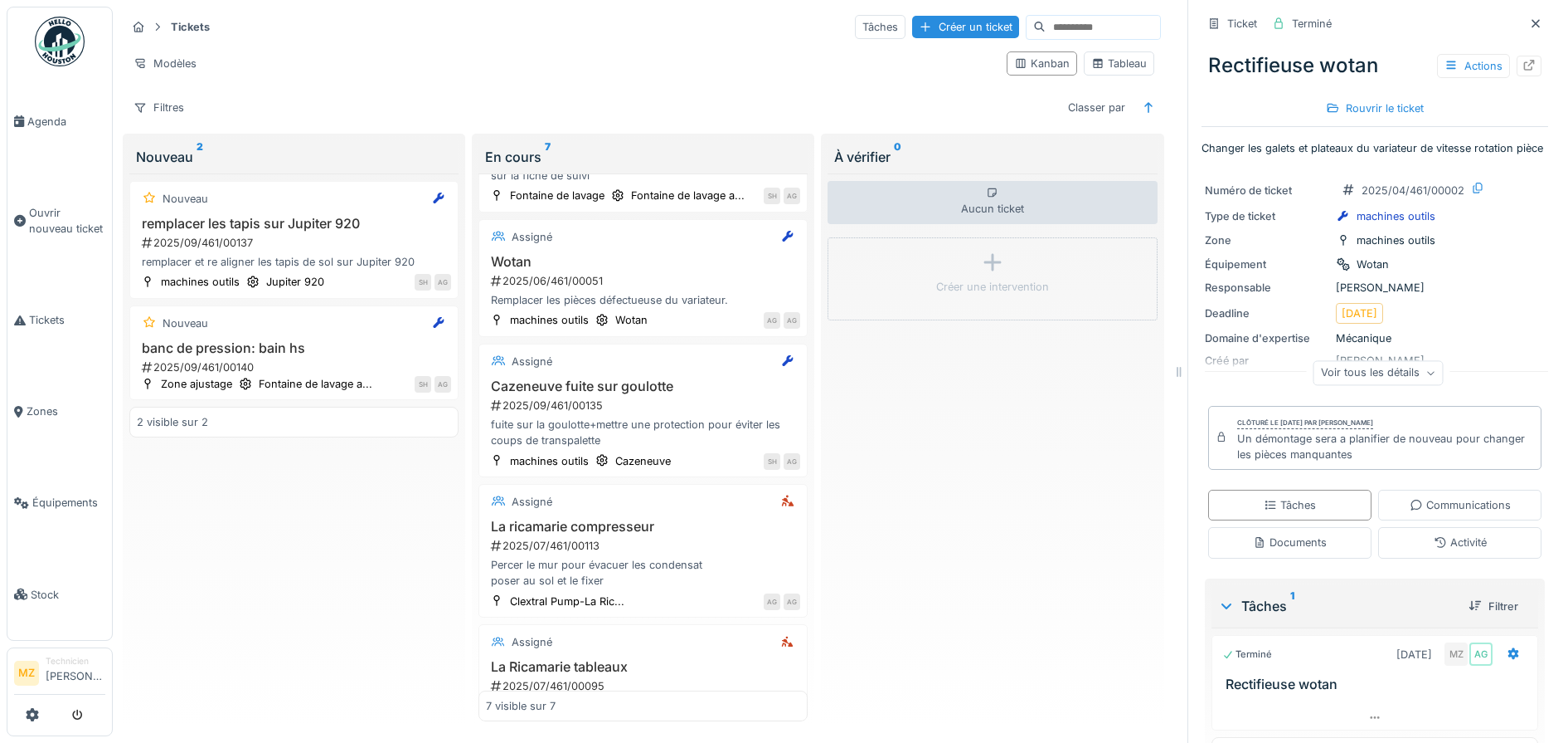
click at [1019, 440] on div "Aucun ticket Créer une intervention" at bounding box center [991, 448] width 329 height 549
click at [21, 570] on link "Stock" at bounding box center [59, 594] width 105 height 91
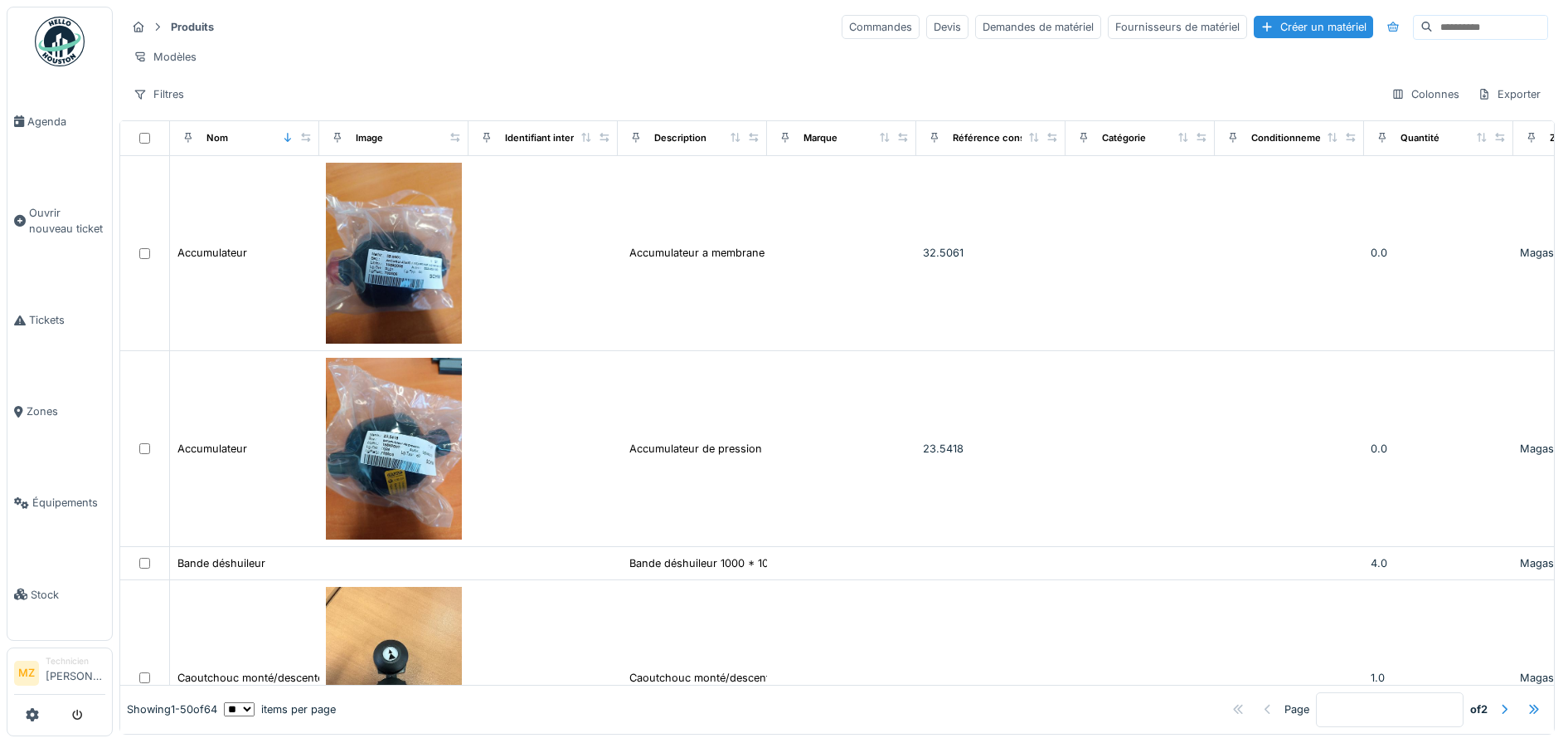
click at [1433, 31] on input at bounding box center [1490, 27] width 114 height 24
click at [1418, 44] on div "Produits Commandes Devis Demandes de matériel Fournisseurs de matériel Créer un…" at bounding box center [837, 60] width 1435 height 107
click at [1441, 36] on input at bounding box center [1490, 27] width 114 height 24
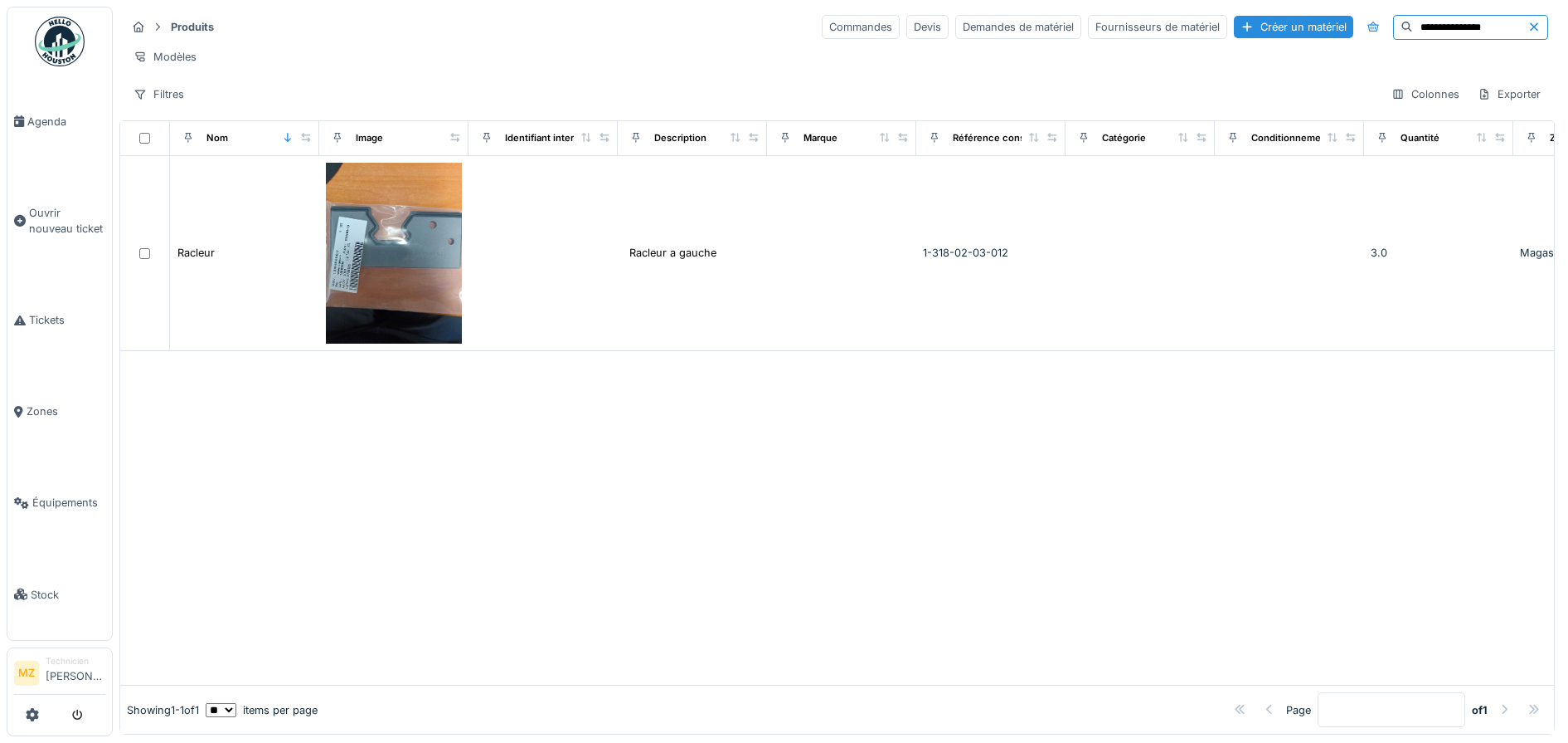
drag, startPoint x: 1468, startPoint y: 24, endPoint x: 1287, endPoint y: 30, distance: 181.1
click at [1288, 31] on div "**********" at bounding box center [1184, 27] width 727 height 25
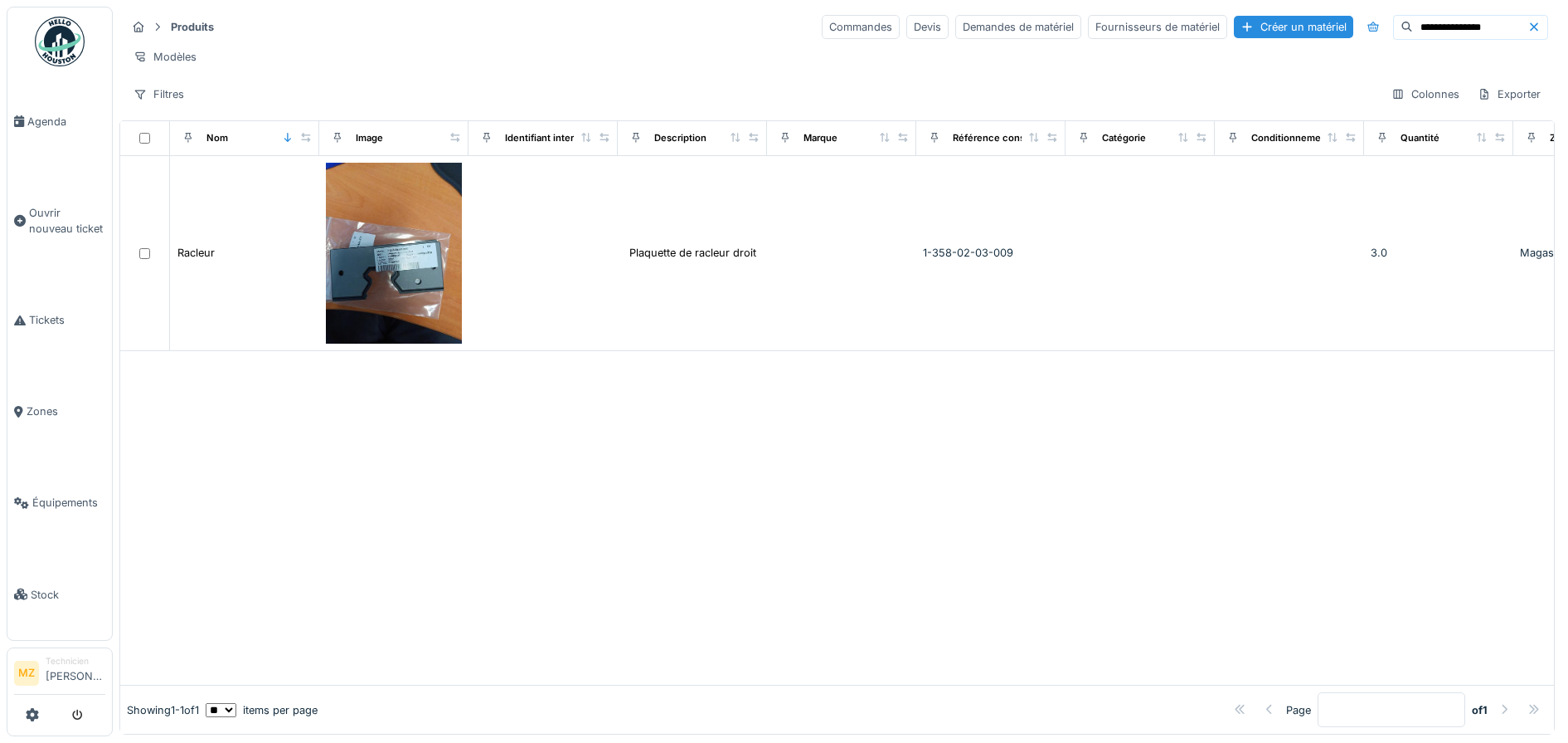
click at [1464, 21] on input "**********" at bounding box center [1469, 27] width 114 height 24
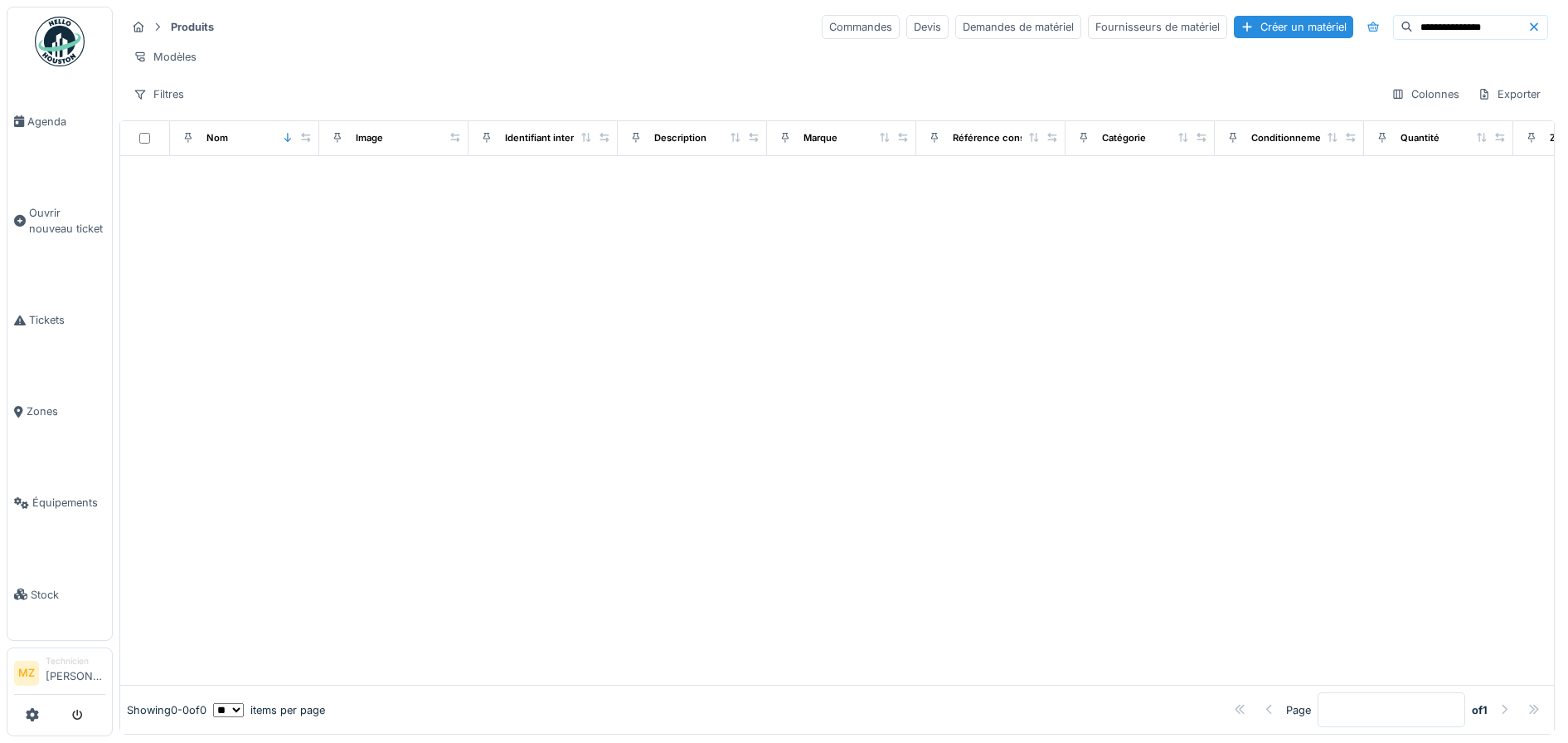
drag, startPoint x: 1474, startPoint y: 25, endPoint x: 1336, endPoint y: 44, distance: 139.3
click at [1336, 44] on div "**********" at bounding box center [837, 60] width 1435 height 107
click at [1473, 362] on div at bounding box center [837, 420] width 1433 height 529
drag, startPoint x: 1442, startPoint y: 27, endPoint x: 1188, endPoint y: 41, distance: 254.4
click at [1189, 43] on div "**********" at bounding box center [837, 60] width 1435 height 107
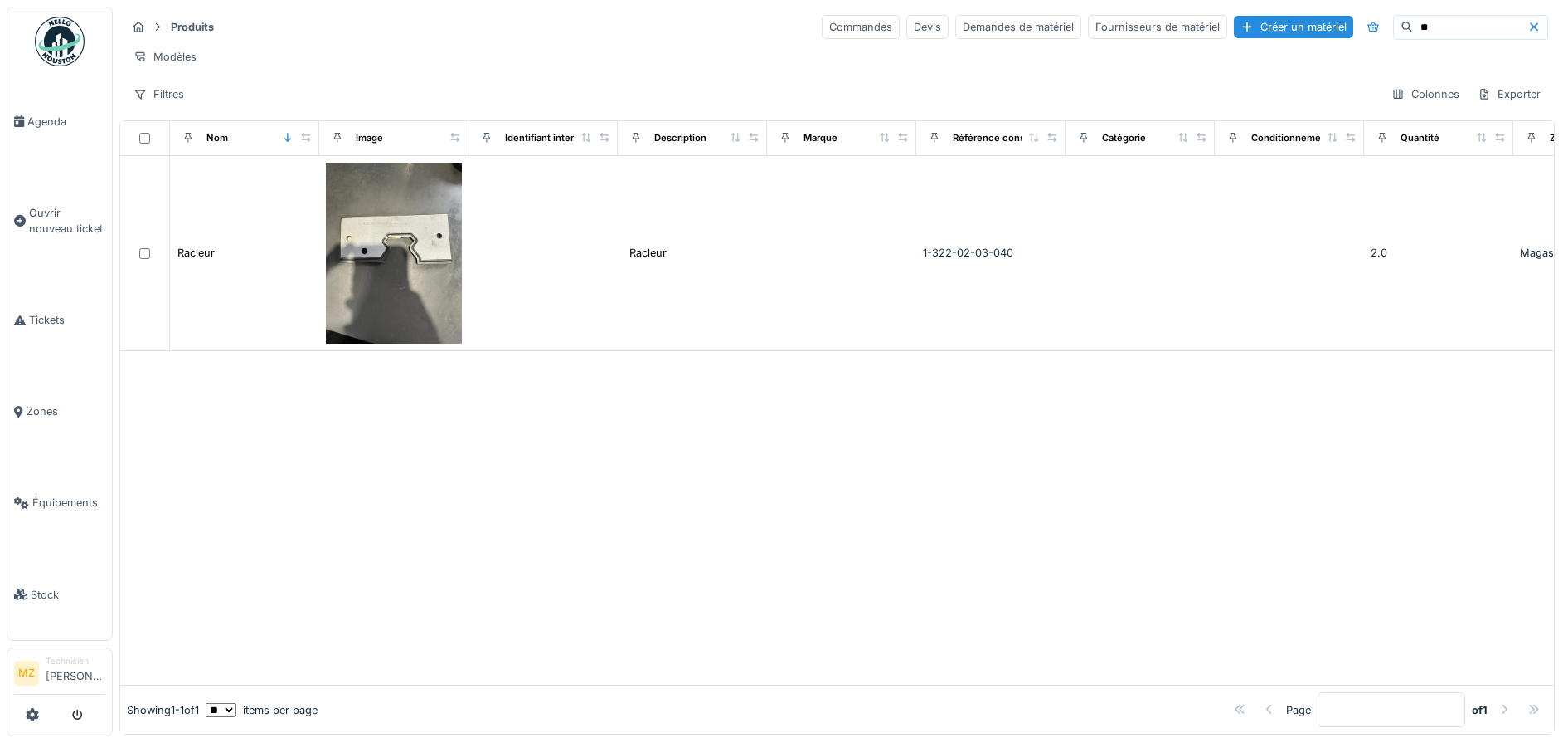
type input "*"
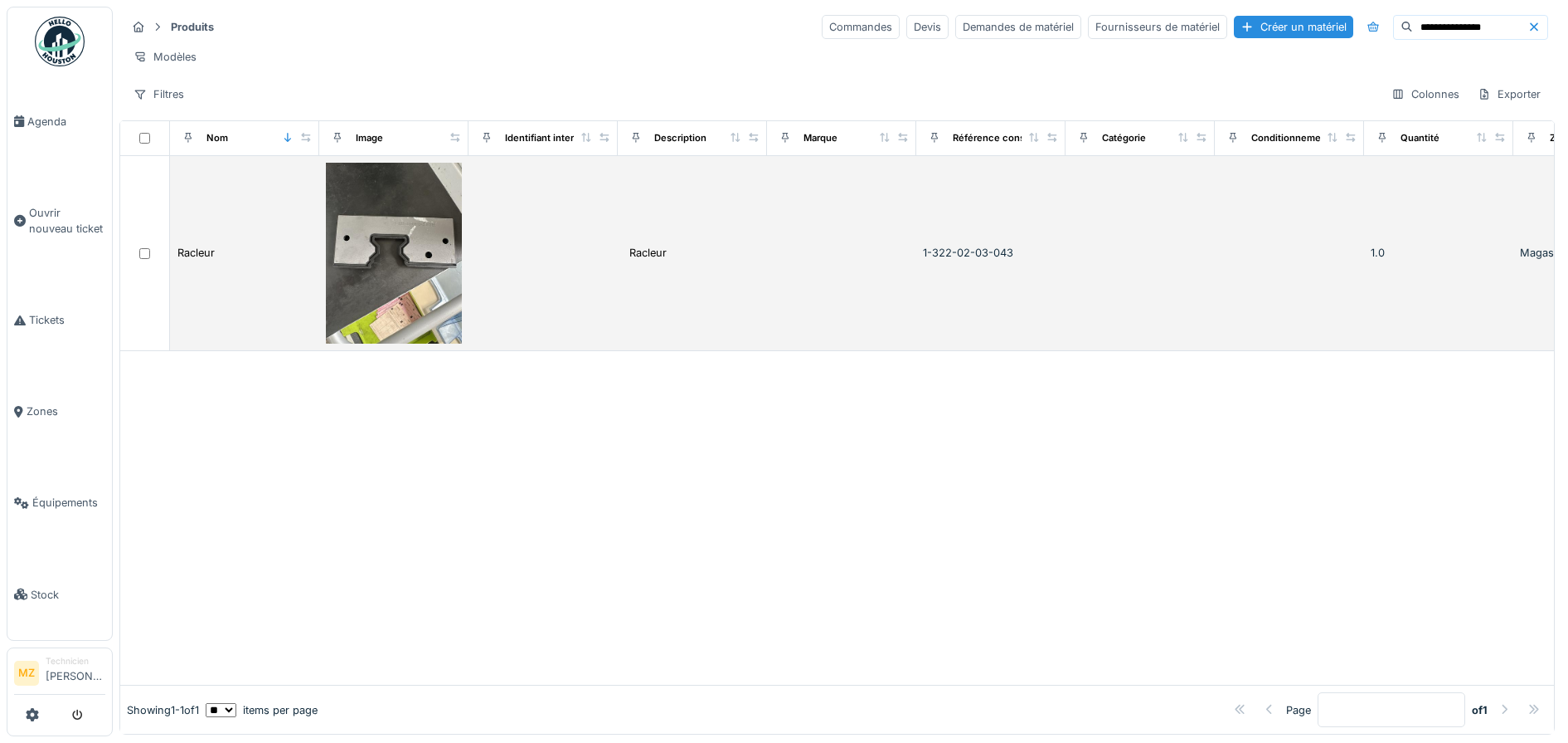
type input "**********"
click at [1041, 260] on div "1-322-02-03-043" at bounding box center [990, 253] width 136 height 16
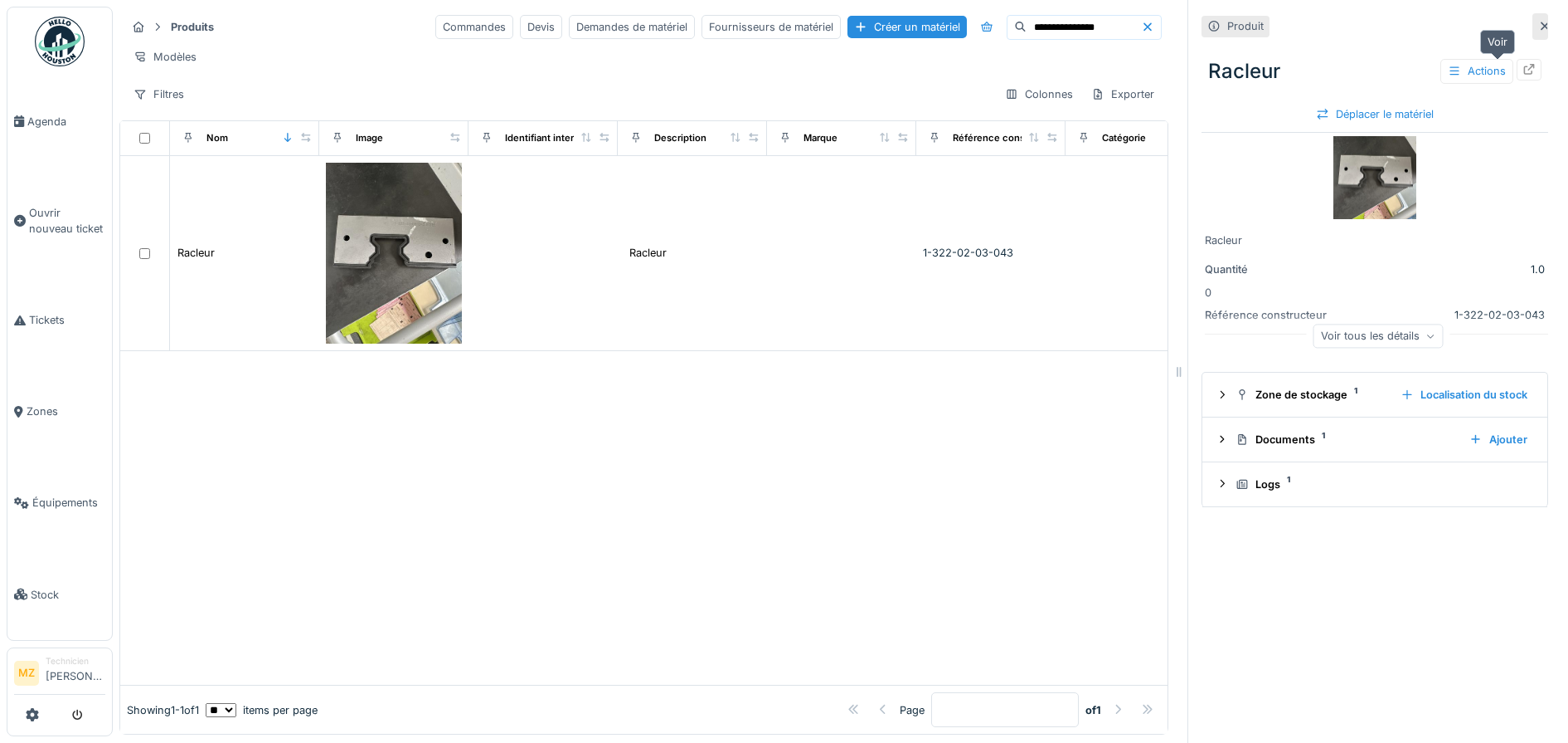
click at [1516, 59] on div at bounding box center [1528, 69] width 24 height 21
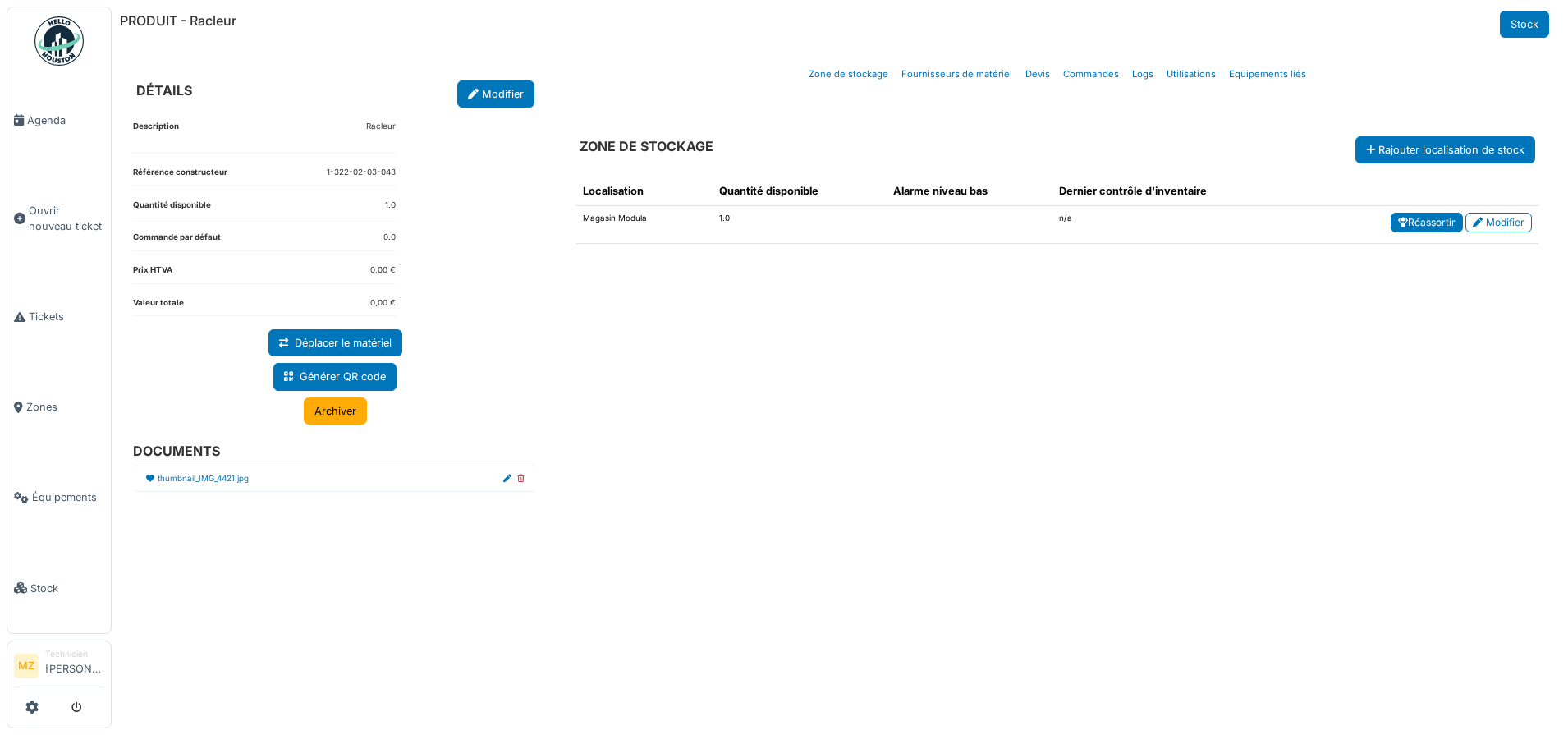
click at [1447, 229] on link "Réassortir" at bounding box center [1426, 222] width 72 height 20
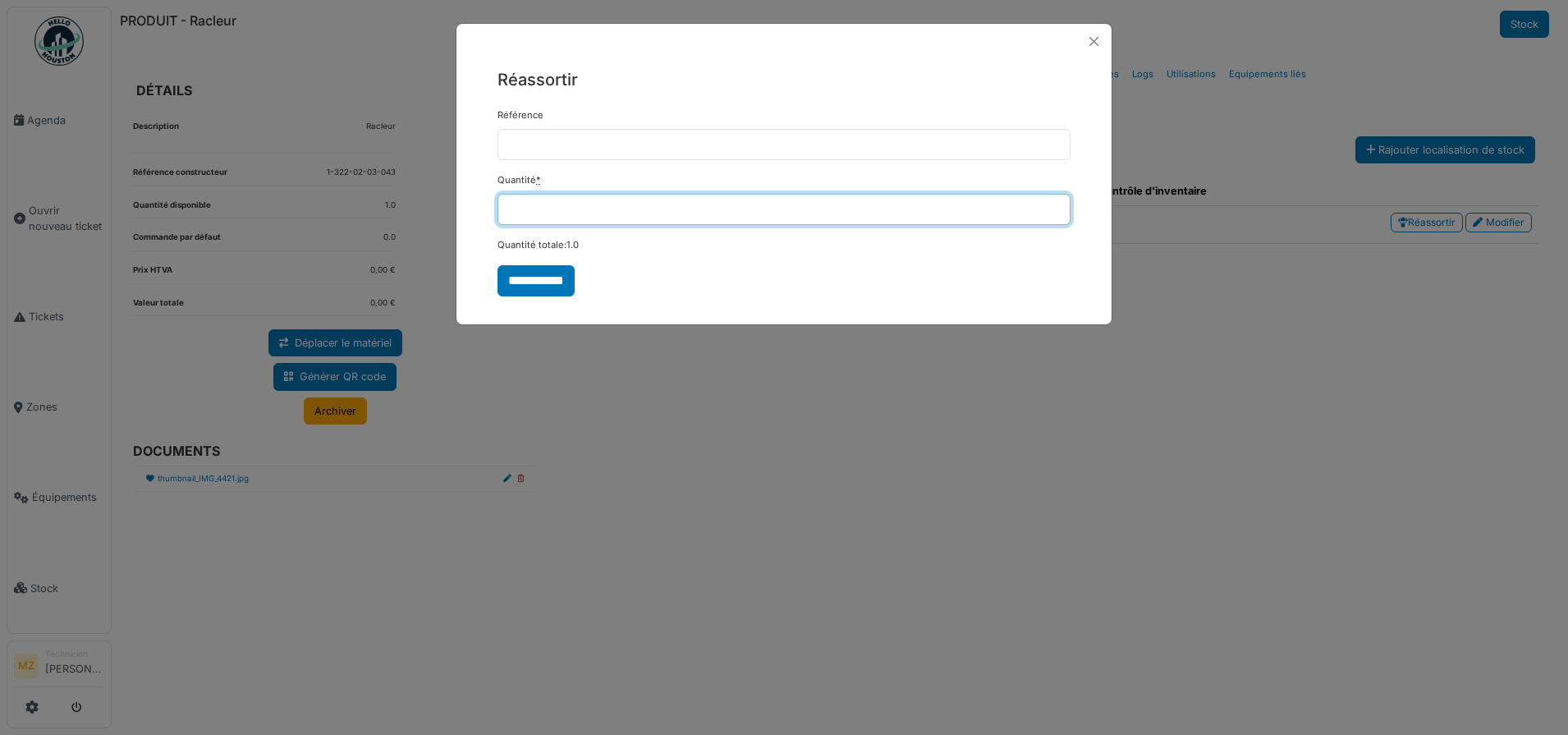
drag, startPoint x: 722, startPoint y: 211, endPoint x: 354, endPoint y: 236, distance: 368.8
click at [369, 238] on div "**********" at bounding box center [784, 368] width 1568 height 735
type input "*"
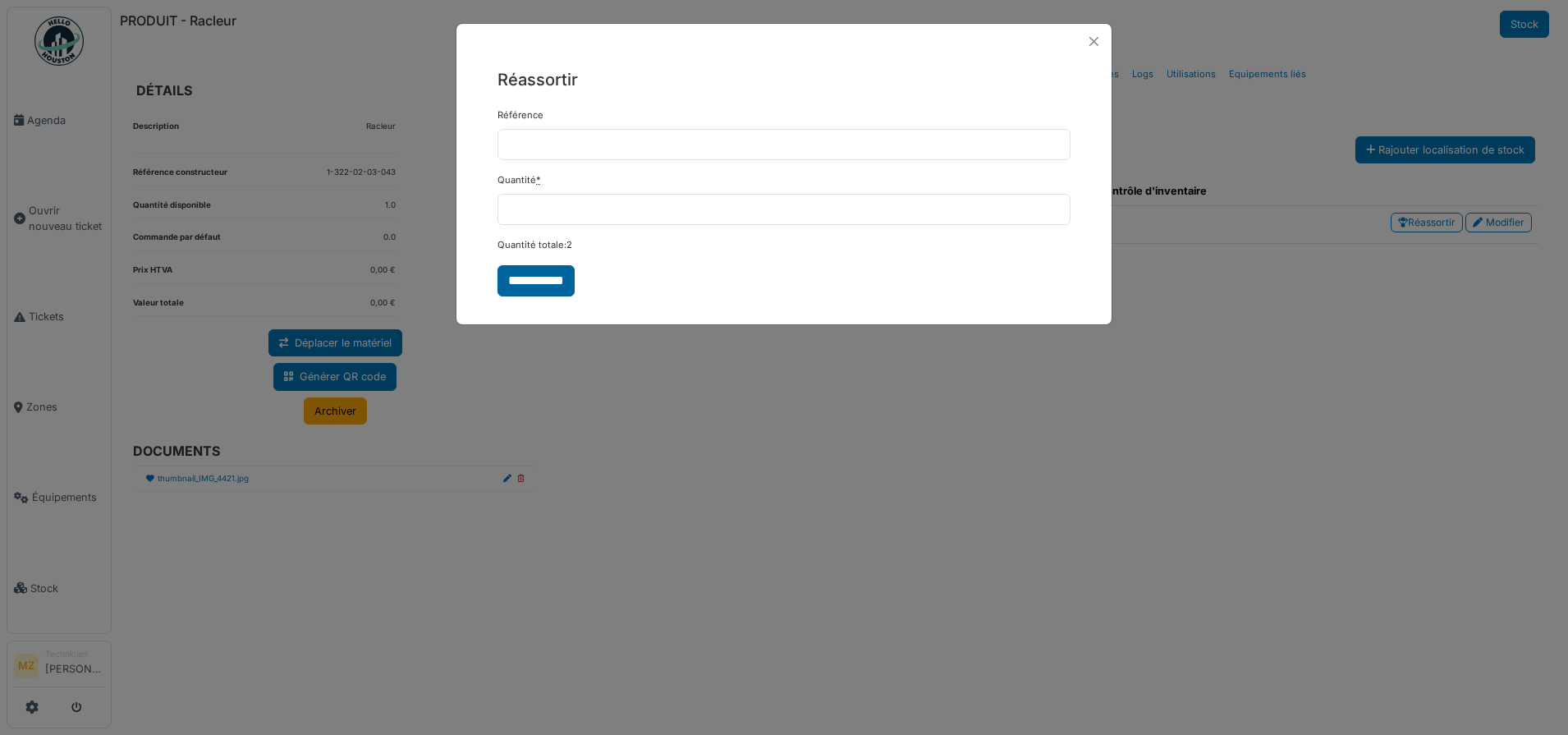
click at [526, 285] on input "**********" at bounding box center [535, 280] width 77 height 31
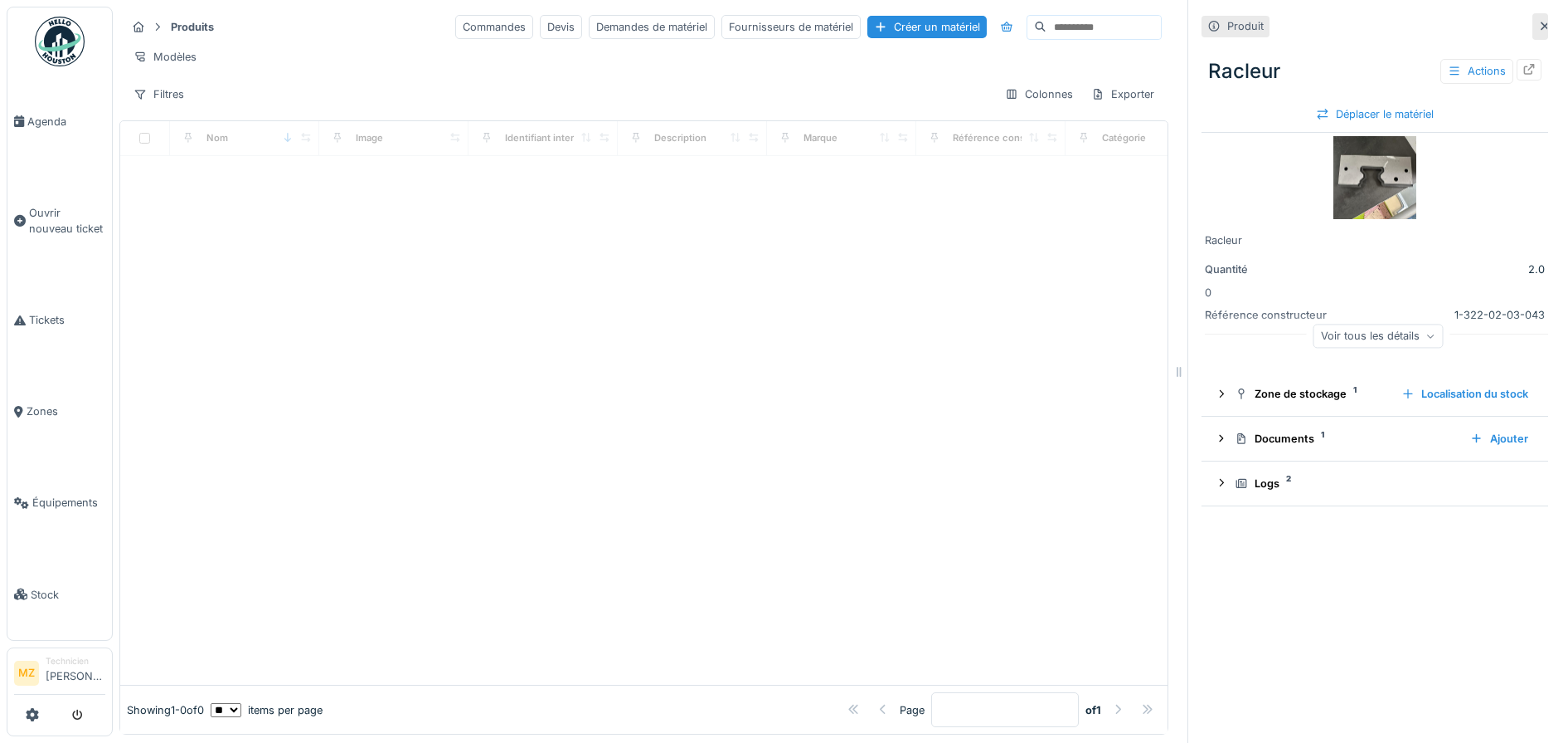
click at [1047, 29] on input at bounding box center [1103, 27] width 114 height 24
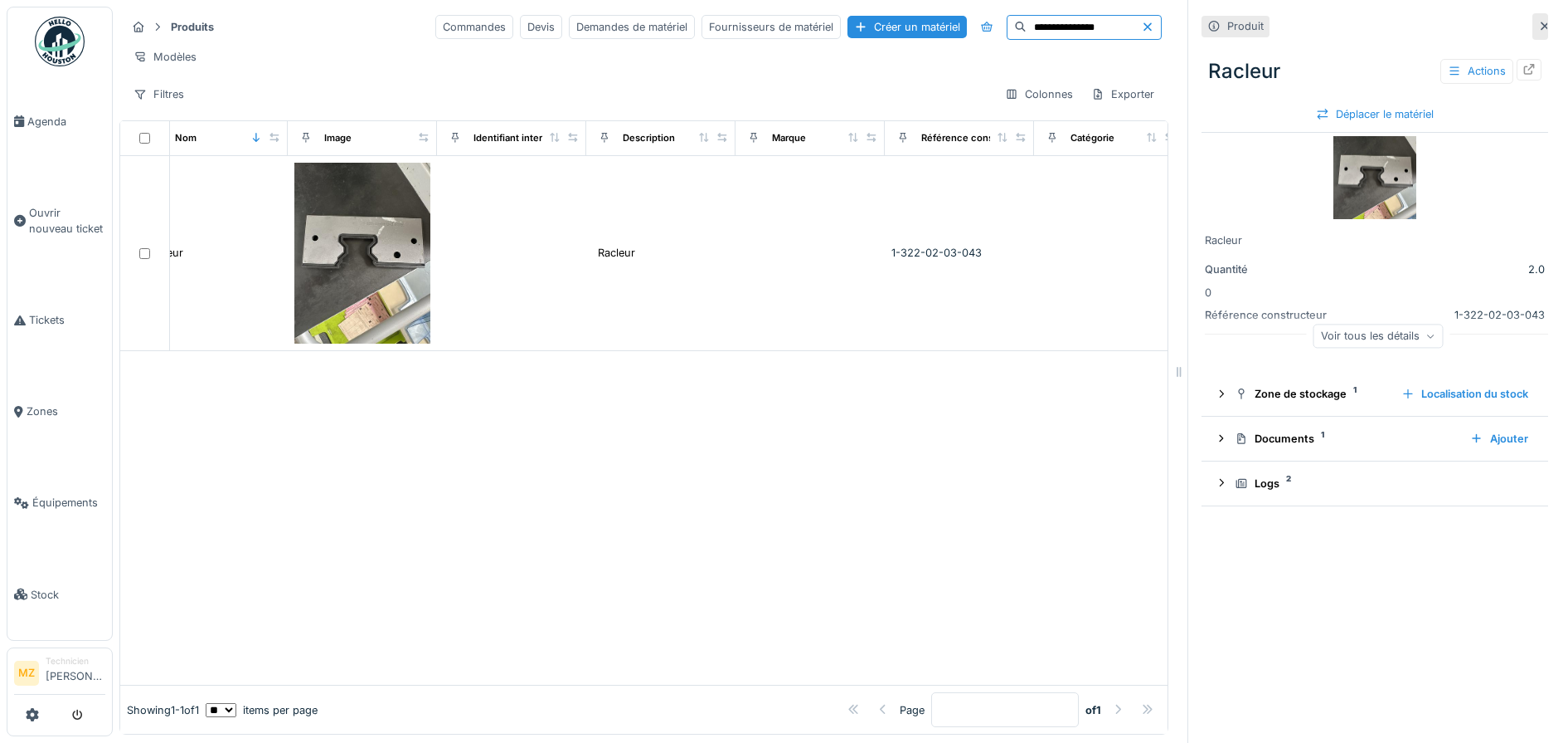
scroll to position [0, 2]
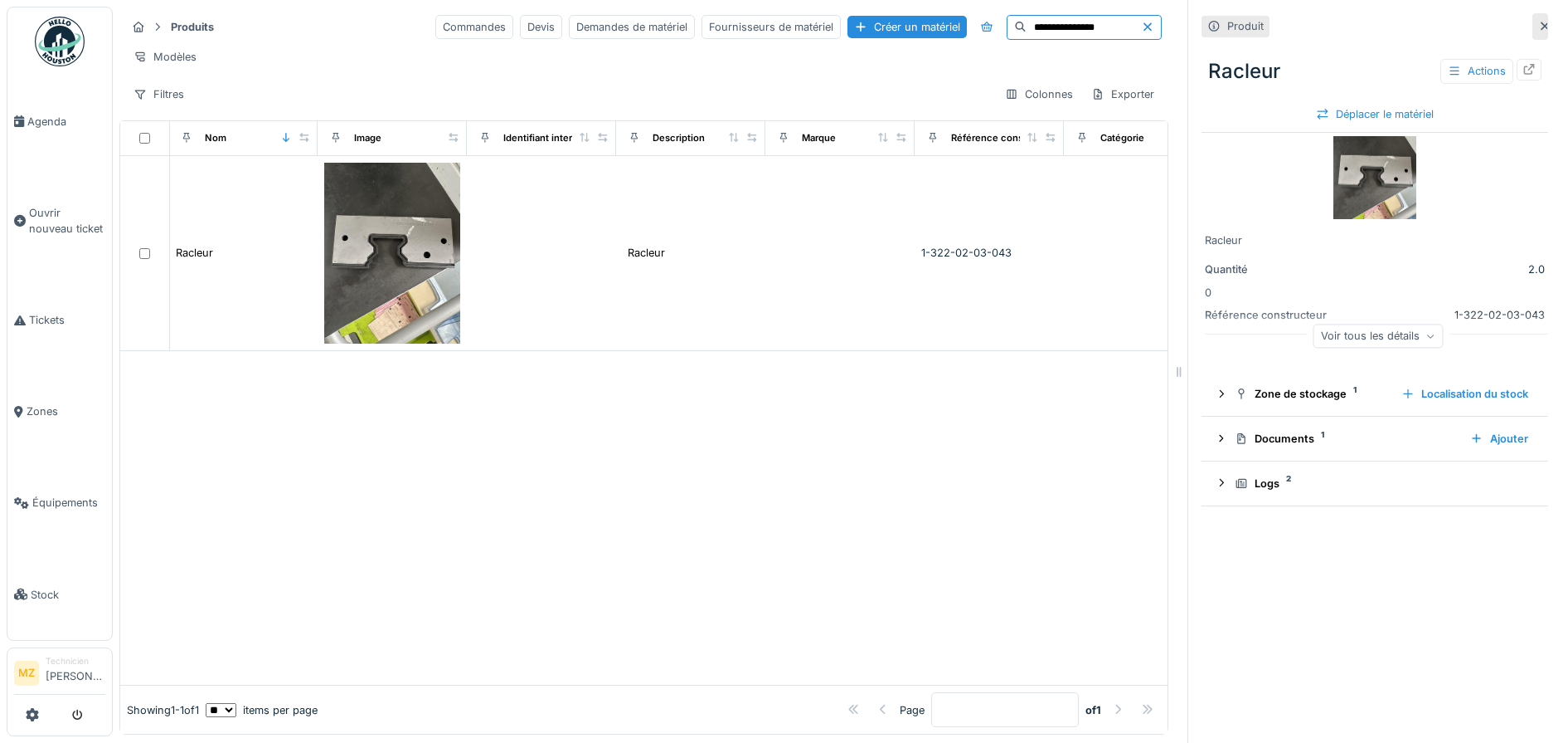
type input "**********"
click at [1144, 25] on icon at bounding box center [1148, 26] width 8 height 8
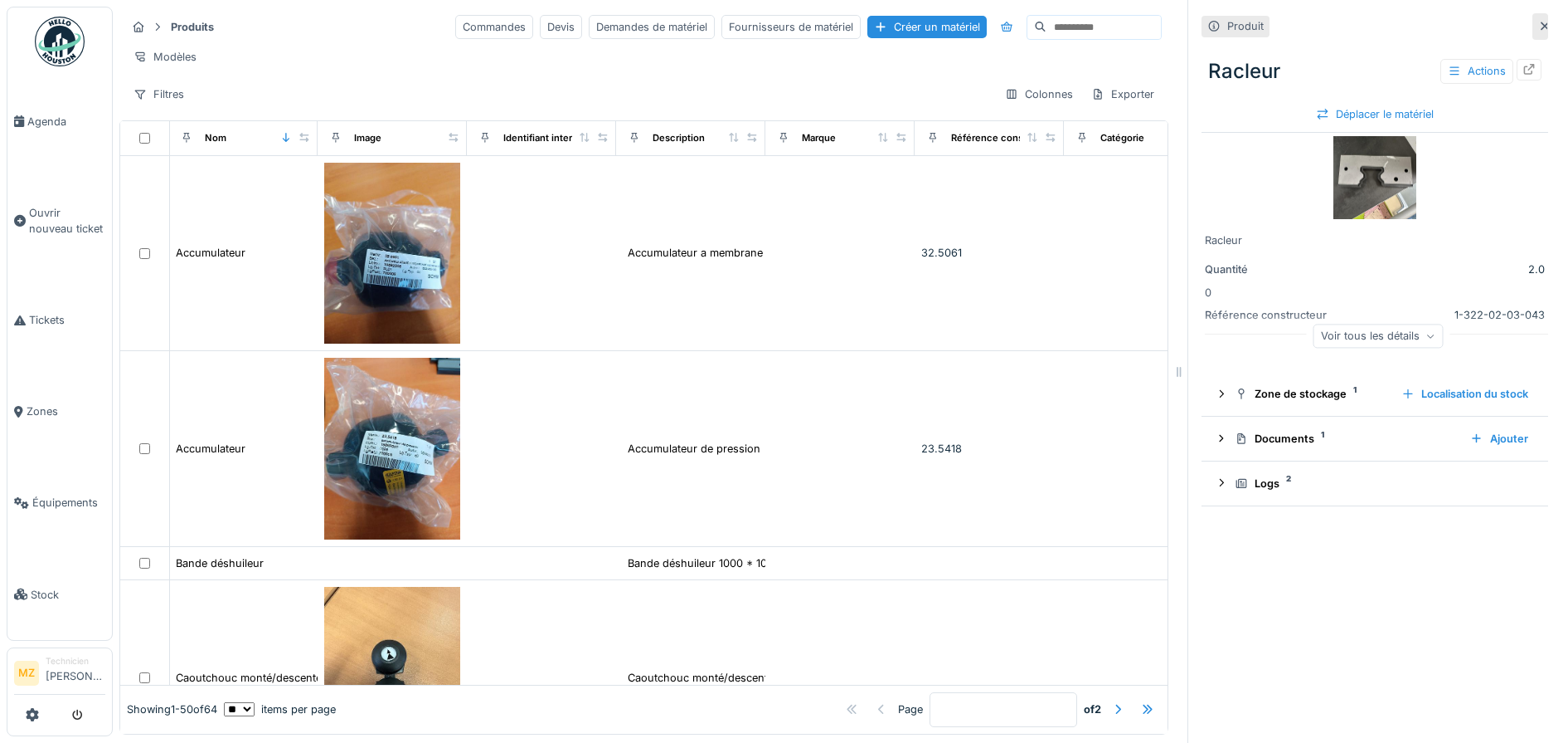
click at [1064, 22] on input at bounding box center [1103, 27] width 114 height 24
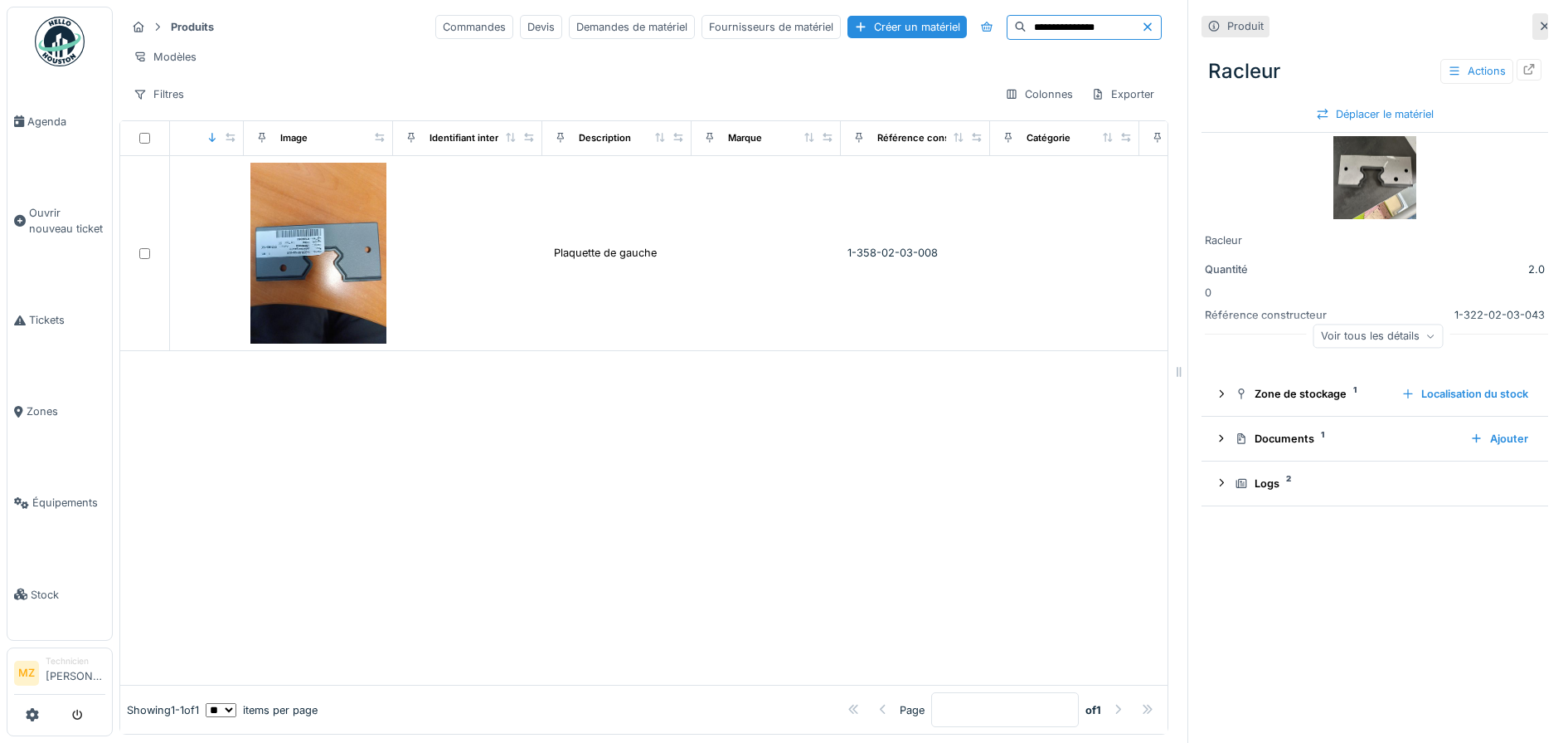
scroll to position [0, 70]
type input "**********"
click at [1141, 26] on icon at bounding box center [1148, 26] width 13 height 10
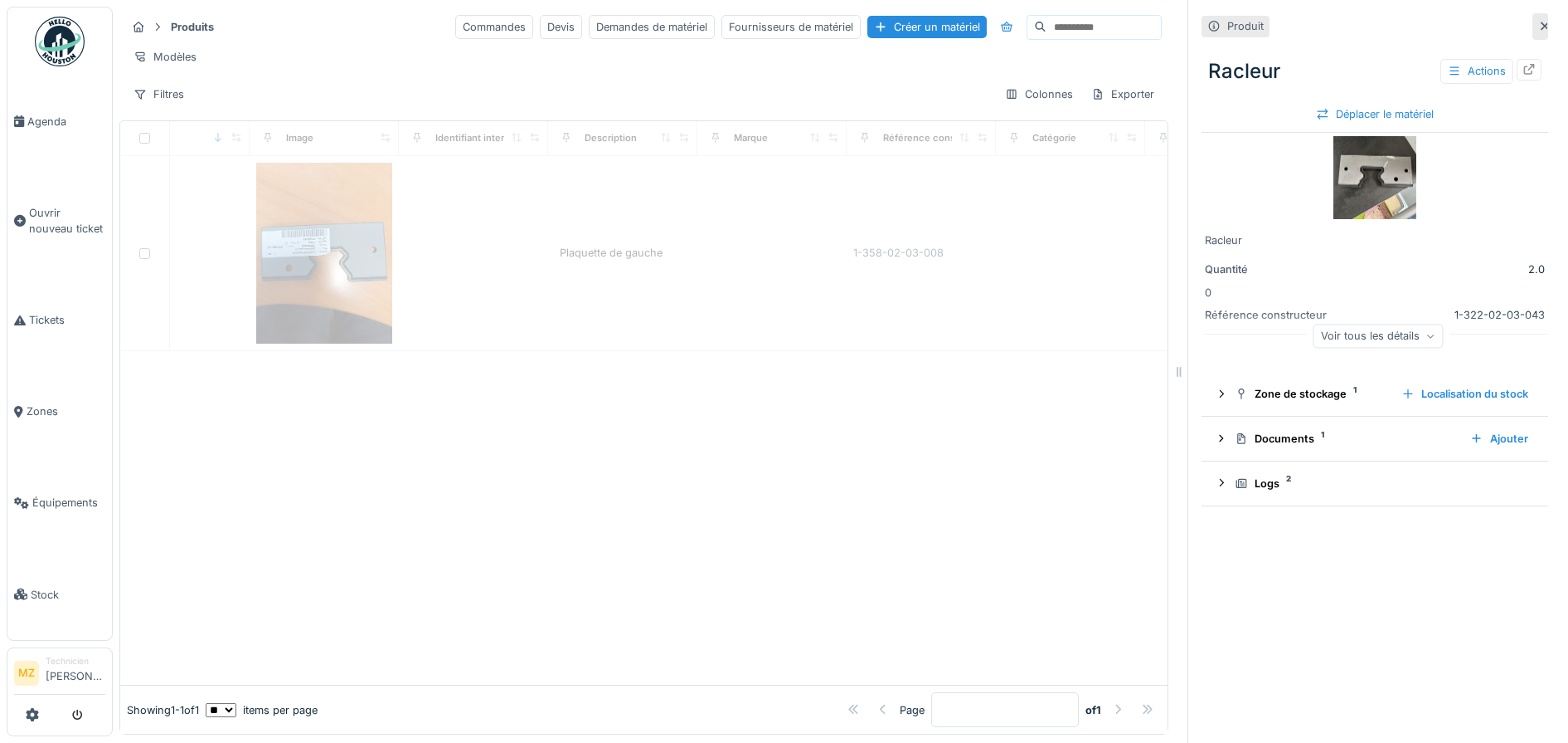
click at [1076, 31] on input at bounding box center [1103, 27] width 114 height 24
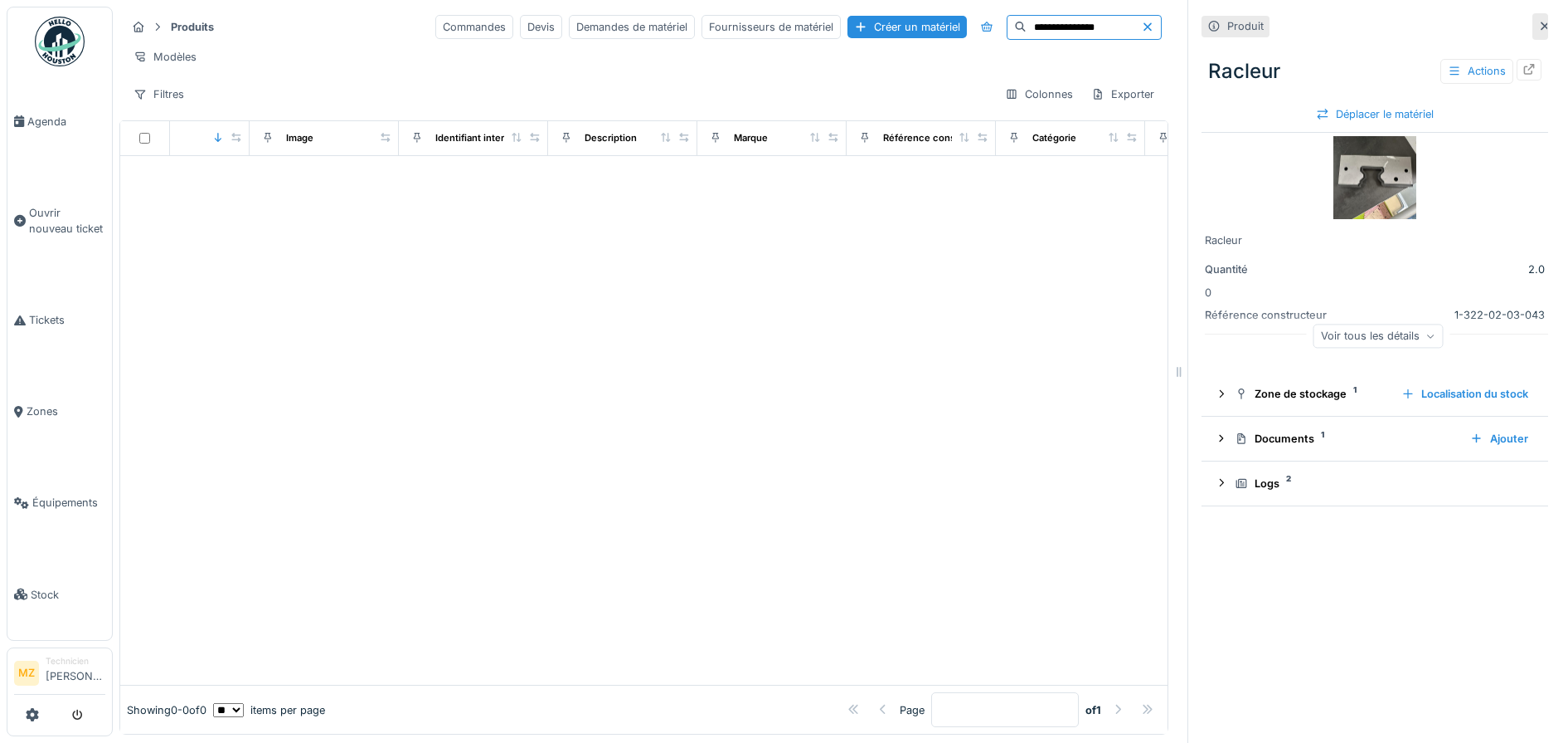
type input "**********"
